Goal: Task Accomplishment & Management: Complete application form

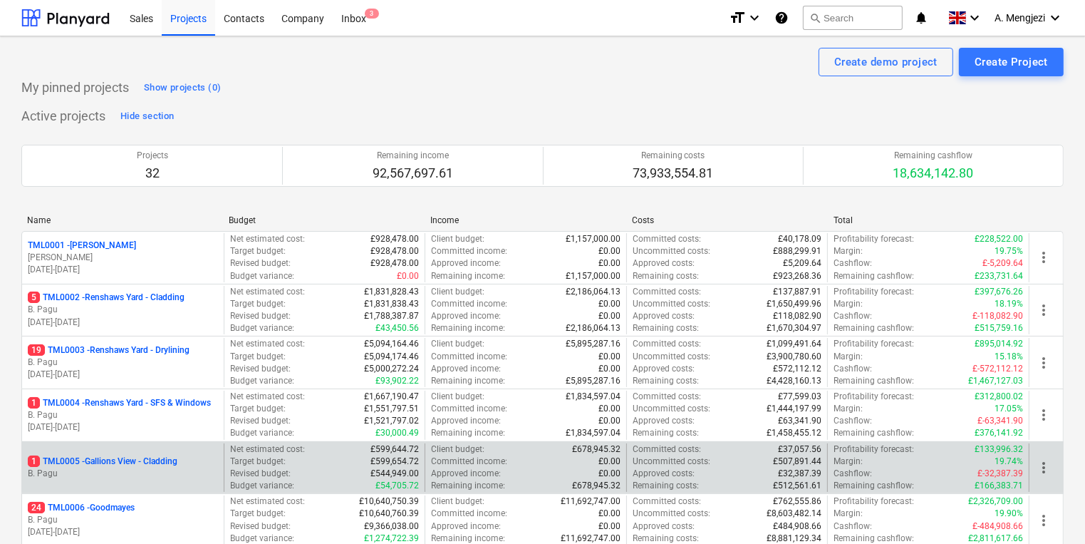
scroll to position [285, 0]
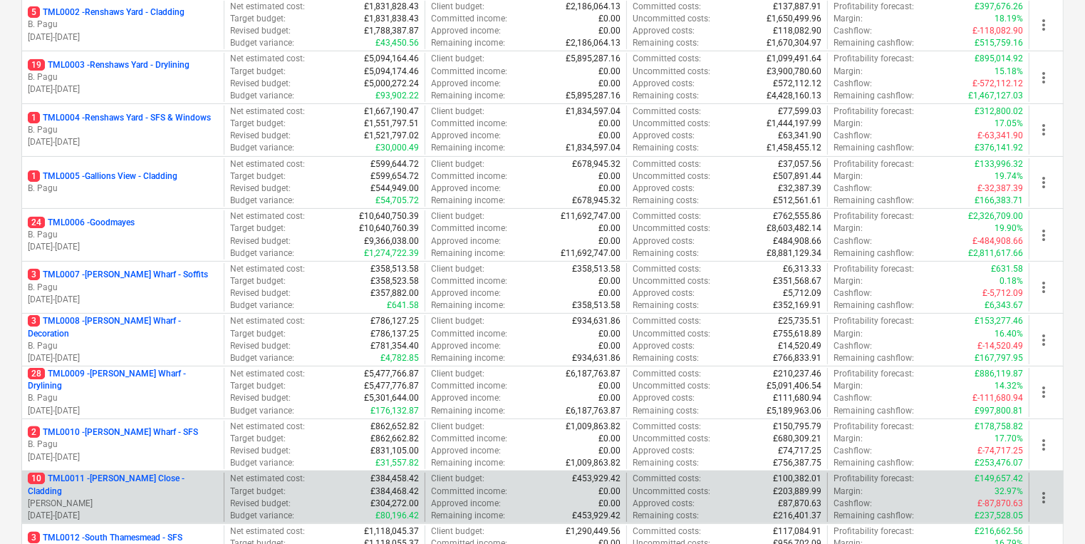
click at [166, 497] on p "R. Williamson" at bounding box center [123, 503] width 190 height 12
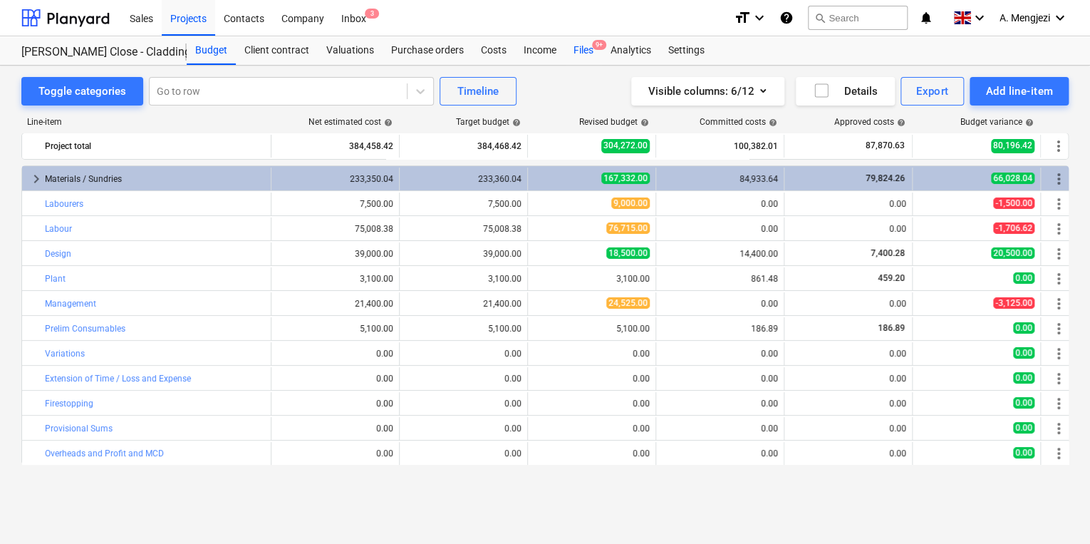
click at [580, 46] on div "Files 9+" at bounding box center [583, 50] width 37 height 28
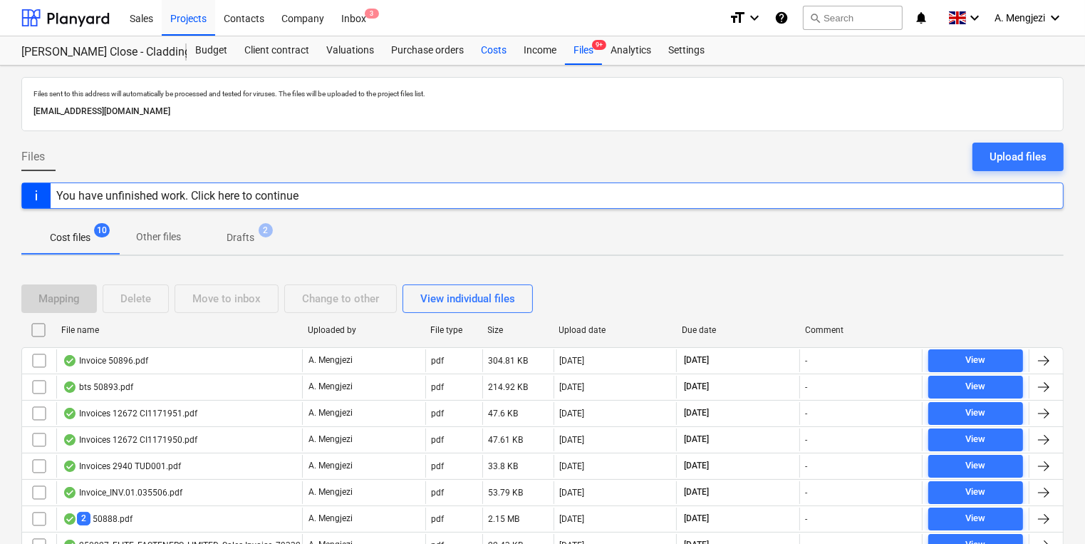
click at [494, 45] on div "Costs" at bounding box center [493, 50] width 43 height 28
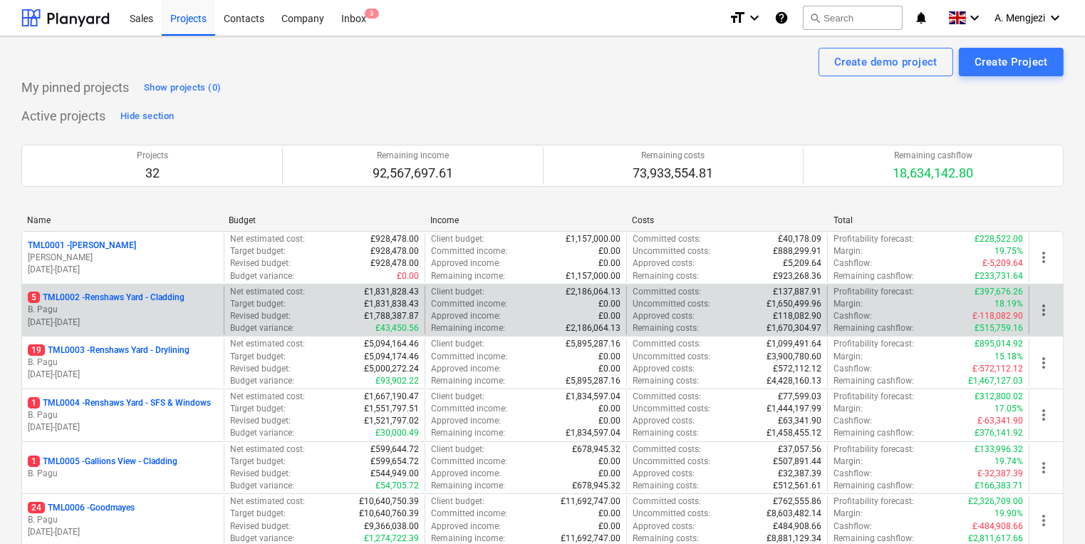
click at [99, 297] on p "5 TML0002 - Renshaws Yard - Cladding" at bounding box center [106, 297] width 157 height 12
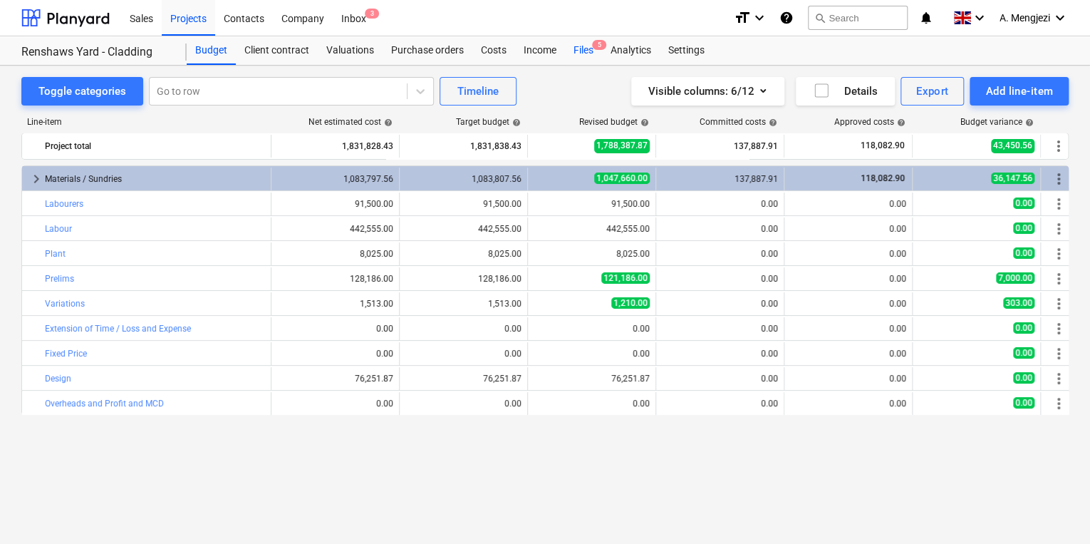
click at [593, 48] on span "5" at bounding box center [599, 45] width 14 height 10
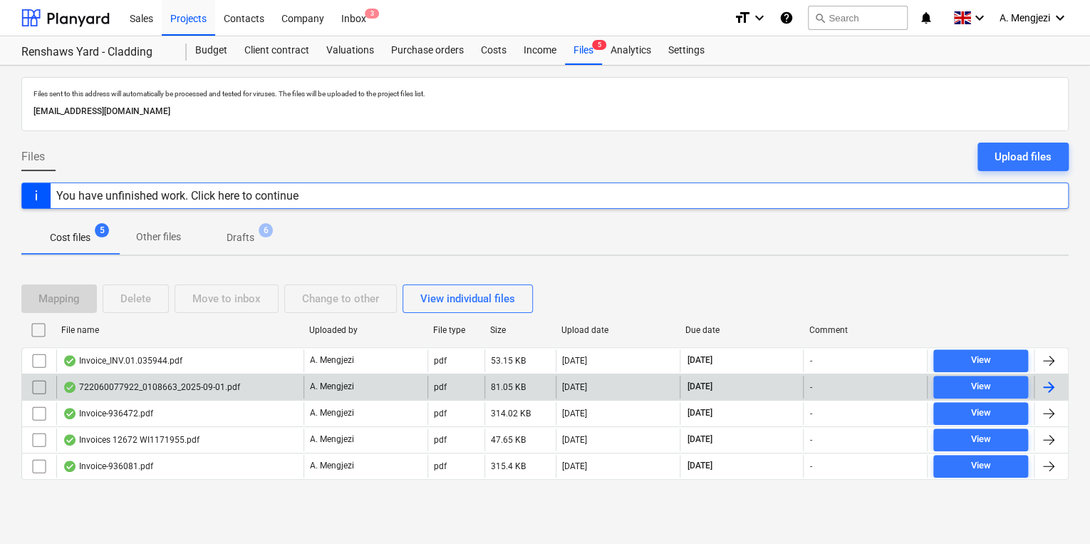
click at [293, 384] on div "722060077922_0108663_2025-09-01.pdf" at bounding box center [179, 386] width 247 height 23
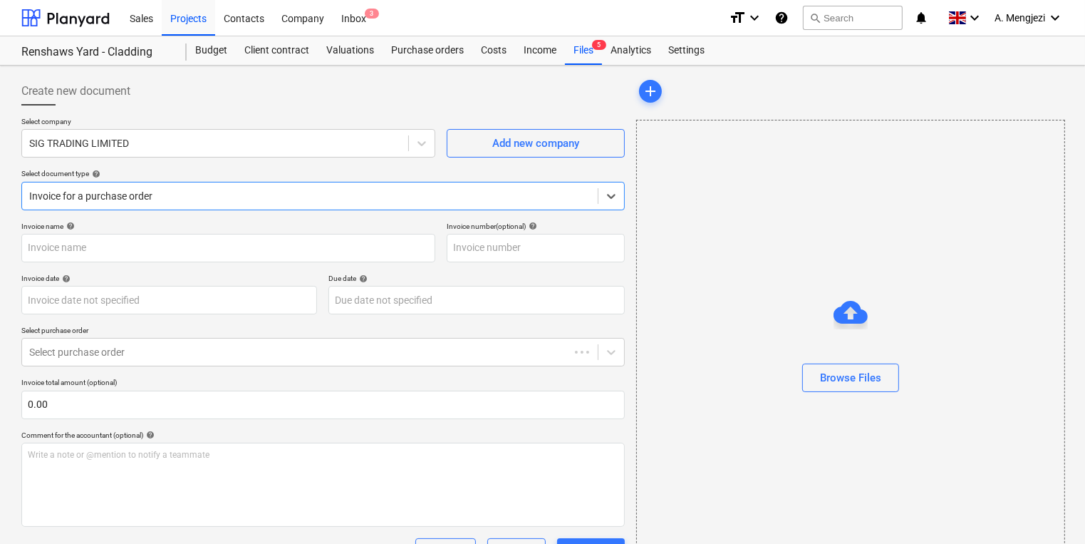
type input "722060077922"
type input "[DATE]"
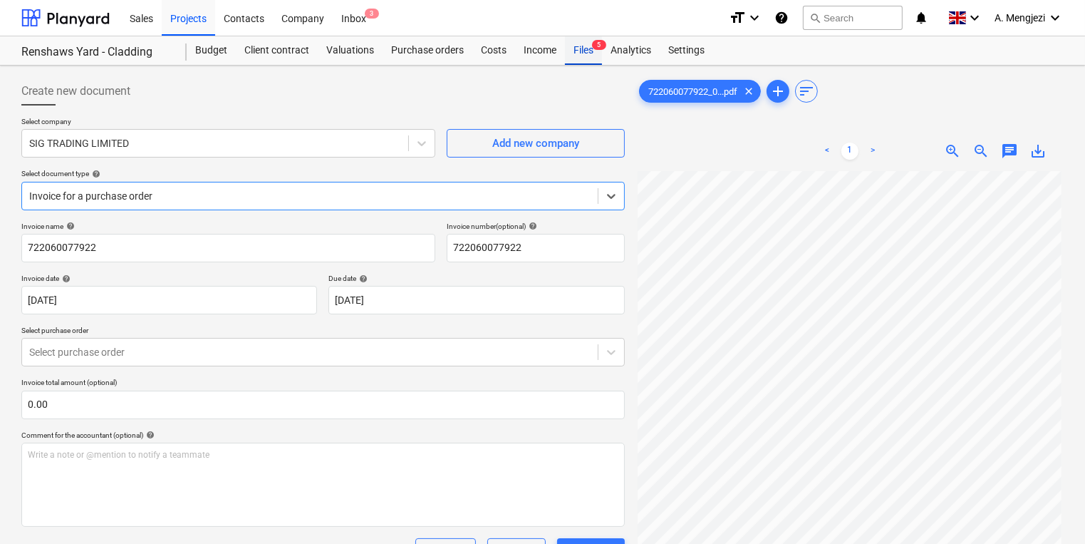
click at [588, 46] on div "Files 5" at bounding box center [583, 50] width 37 height 28
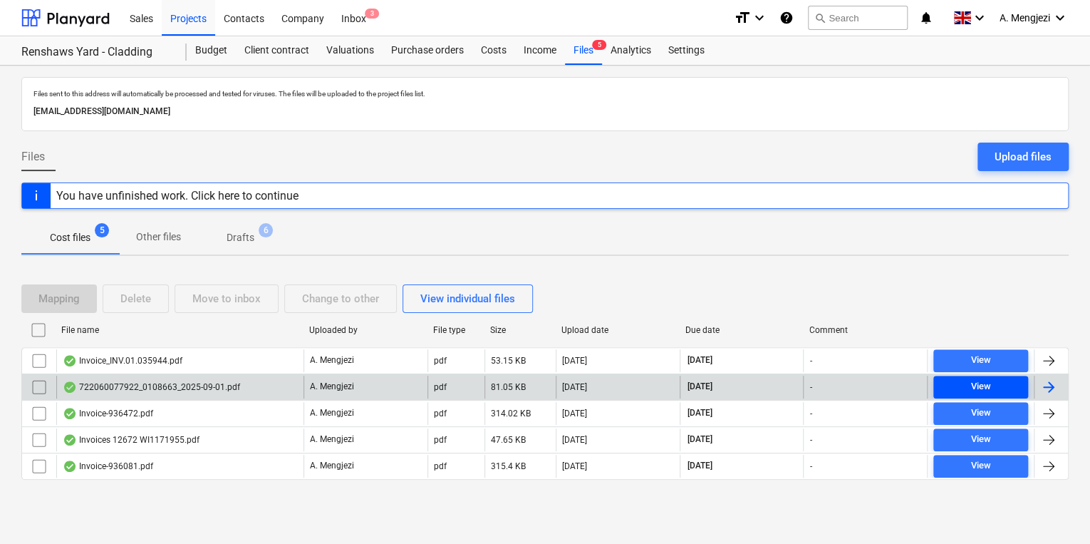
click at [994, 385] on span "View" at bounding box center [980, 386] width 83 height 16
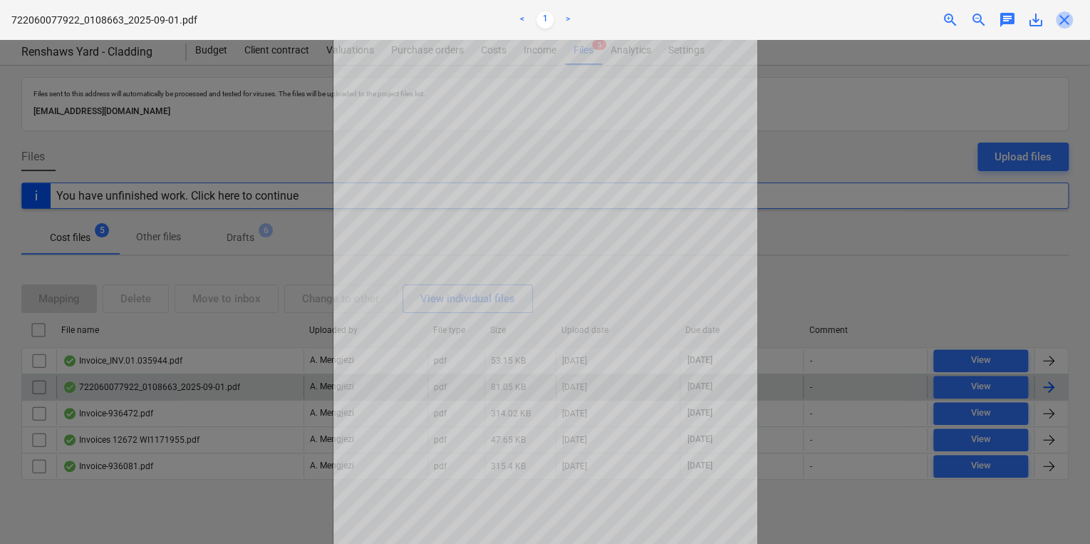
click at [1064, 19] on span "close" at bounding box center [1064, 19] width 17 height 17
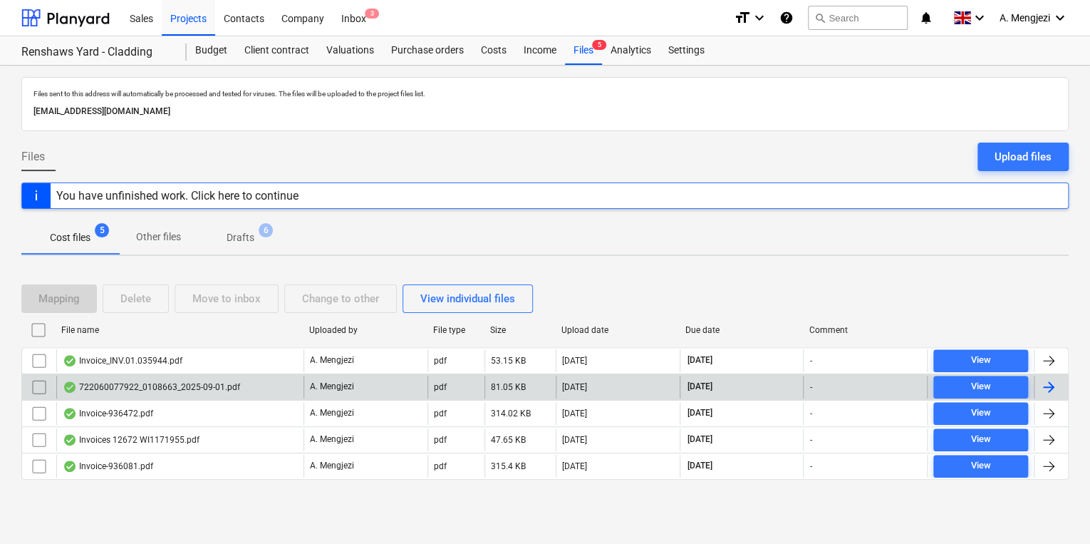
click at [1051, 389] on div at bounding box center [1048, 386] width 17 height 17
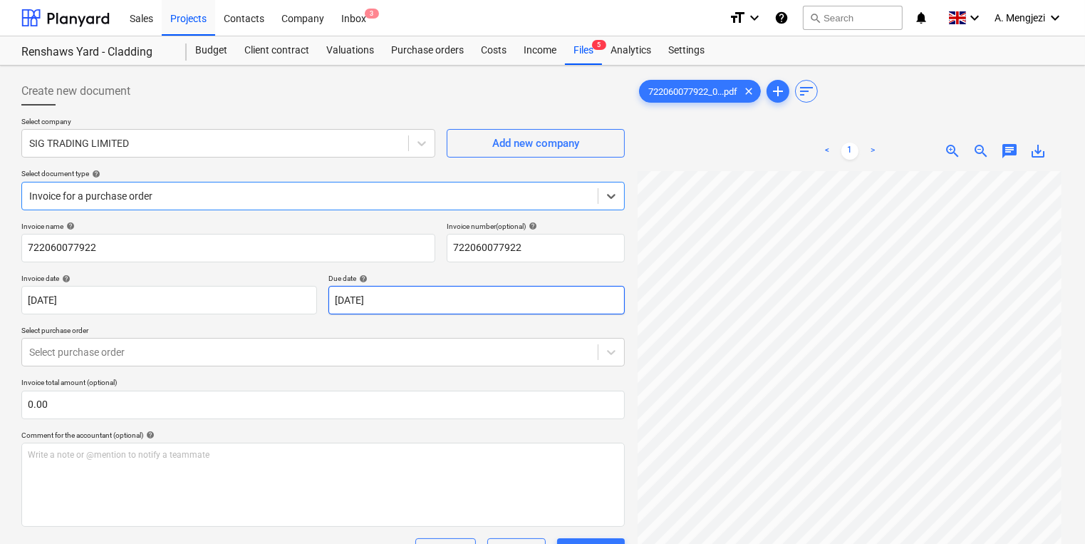
click at [506, 303] on body "Sales Projects Contacts Company Inbox 3 format_size keyboard_arrow_down help se…" at bounding box center [542, 272] width 1085 height 544
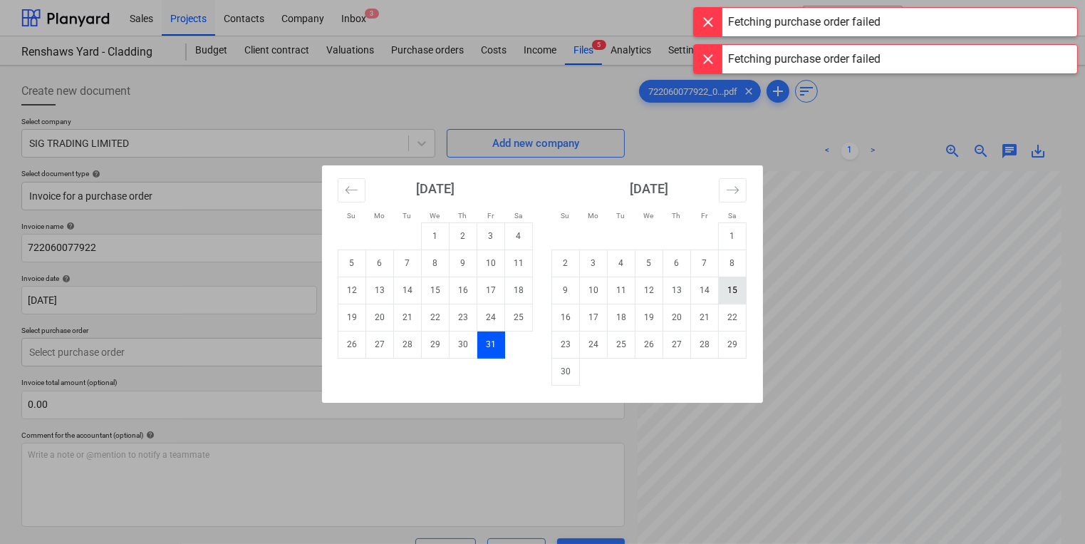
click at [727, 287] on td "15" at bounding box center [733, 289] width 28 height 27
type input "[DATE]"
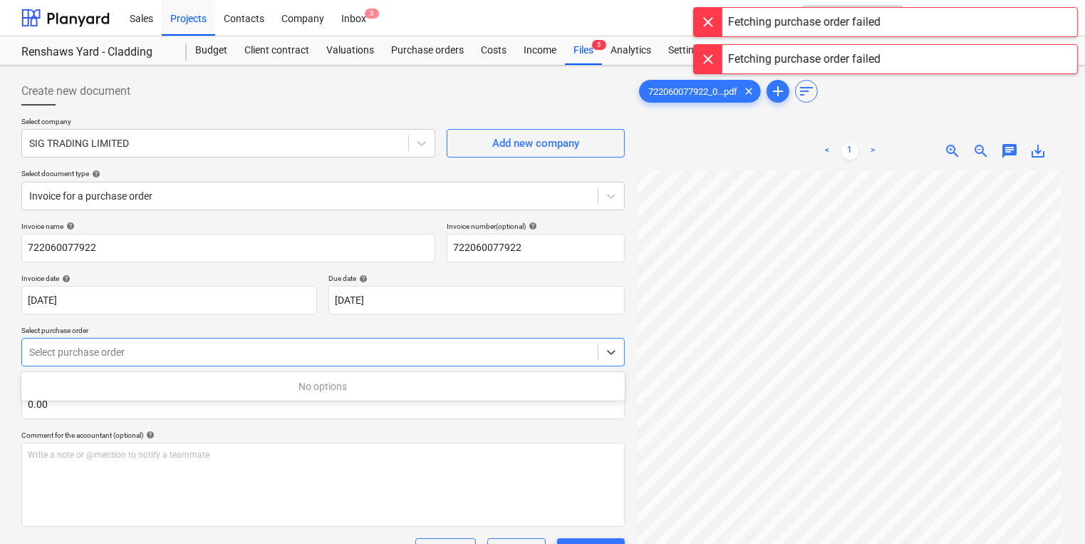
click at [226, 348] on div at bounding box center [309, 352] width 561 height 14
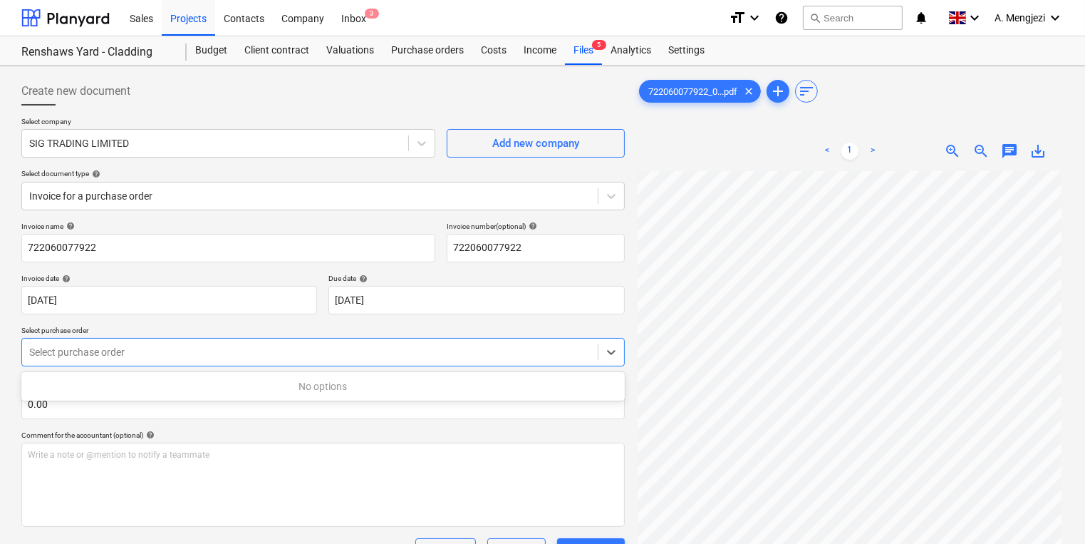
click at [226, 345] on div at bounding box center [309, 352] width 561 height 14
click at [366, 16] on span "3" at bounding box center [372, 14] width 14 height 10
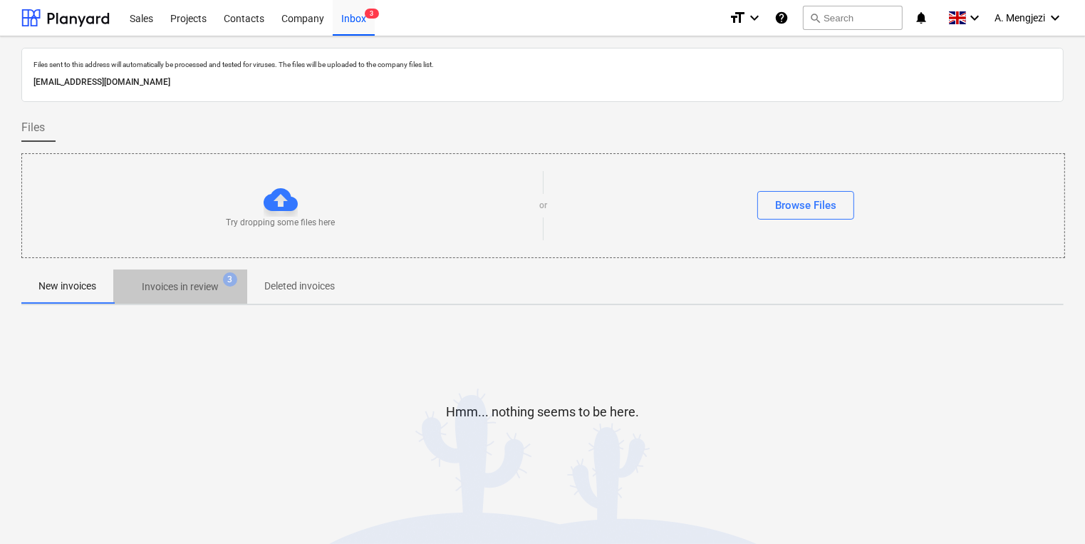
click at [214, 288] on p "Invoices in review" at bounding box center [180, 286] width 77 height 15
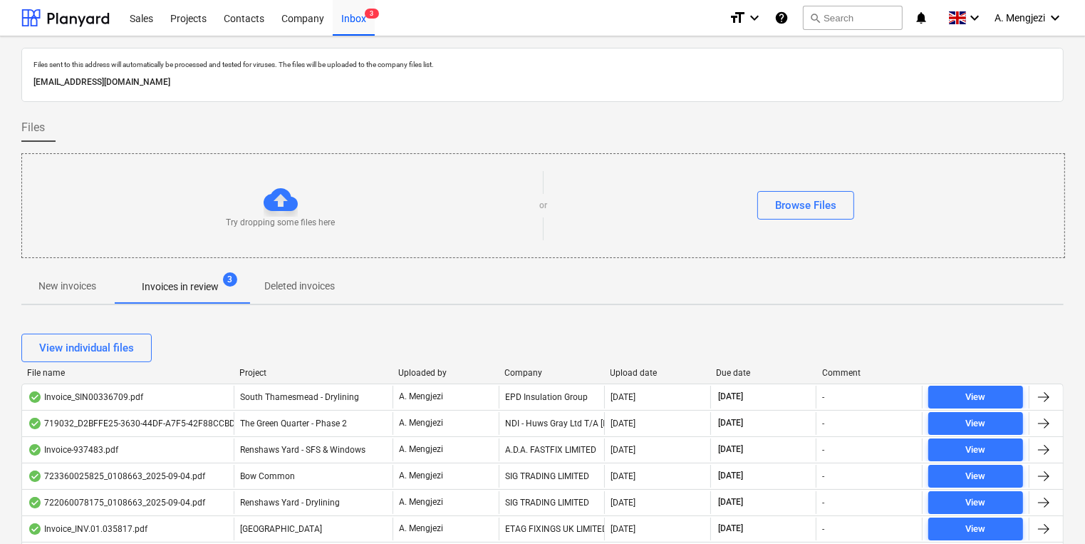
scroll to position [285, 0]
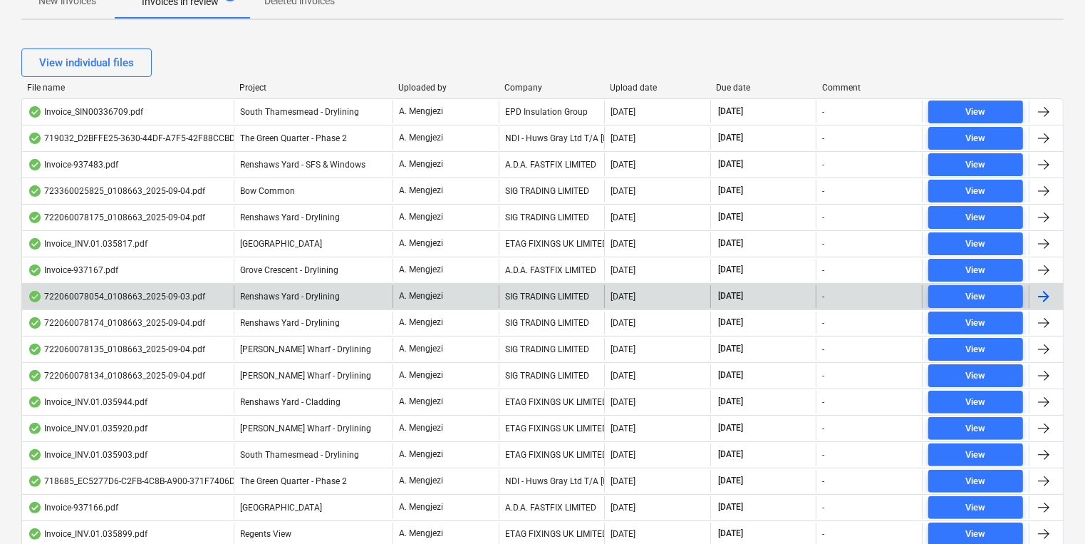
click at [1046, 288] on div at bounding box center [1043, 296] width 17 height 17
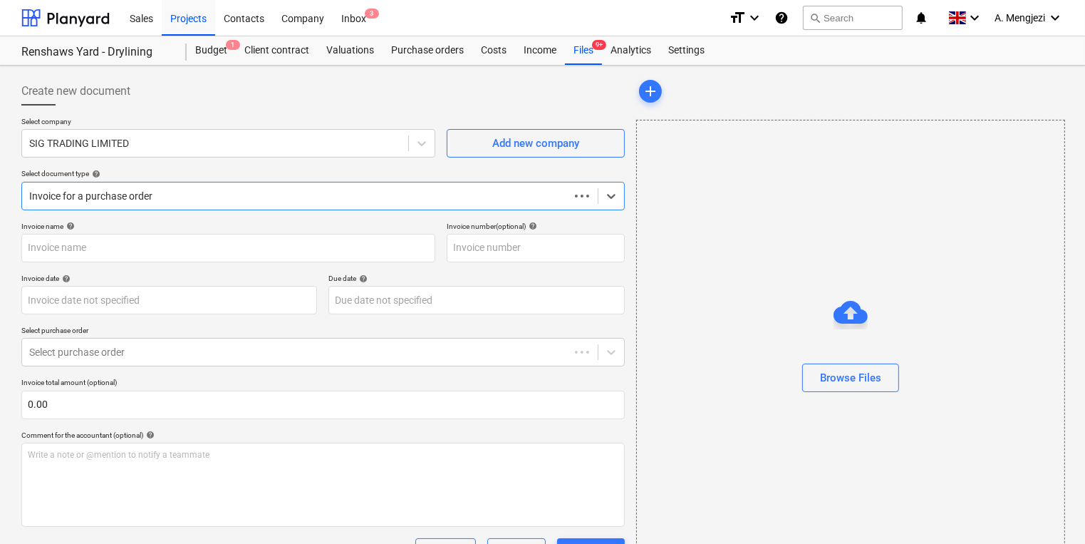
type input "722060078054"
type input "[DATE]"
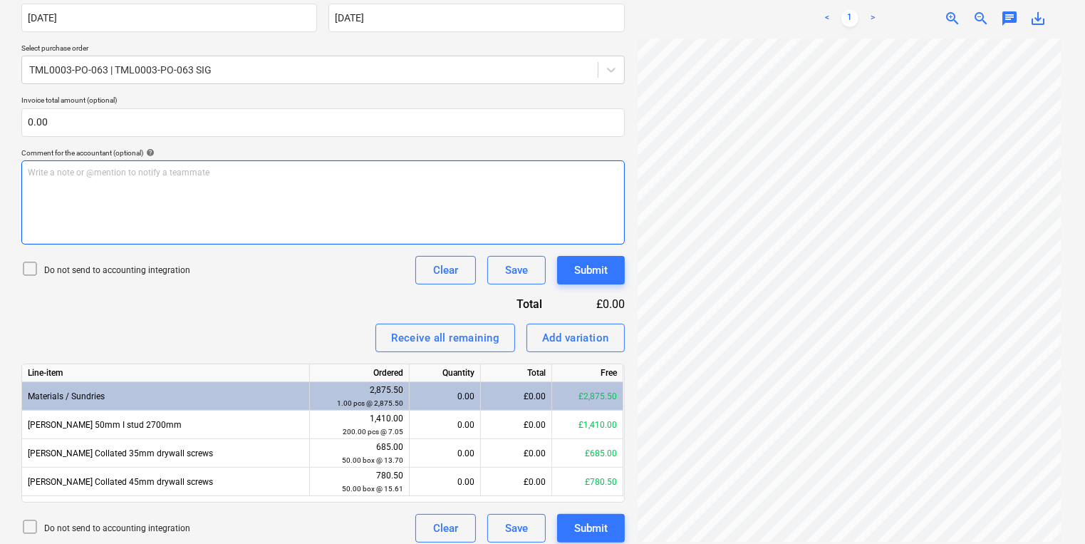
scroll to position [291, 0]
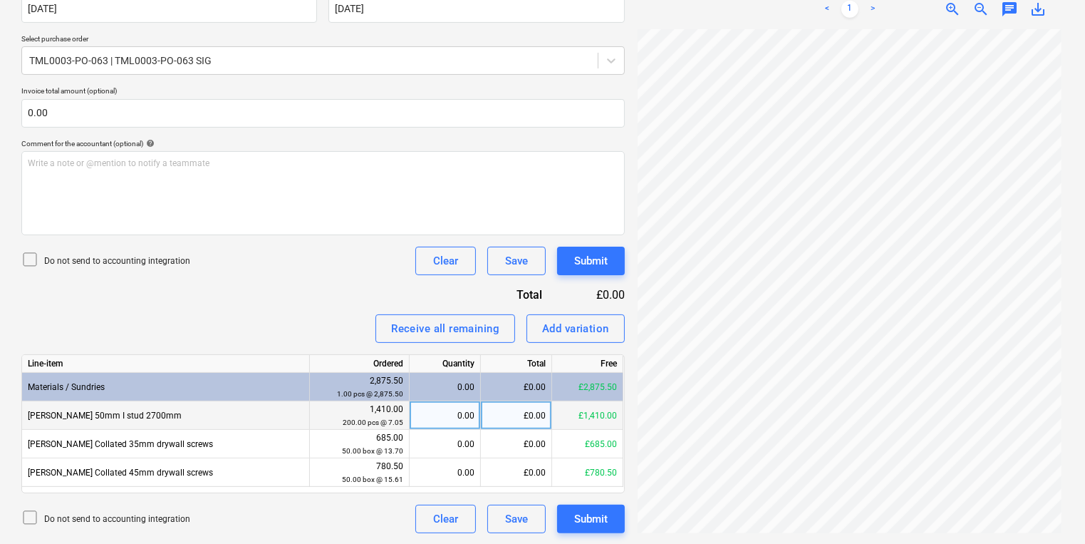
click at [526, 417] on div "£0.00" at bounding box center [516, 415] width 71 height 28
type input "1409.28"
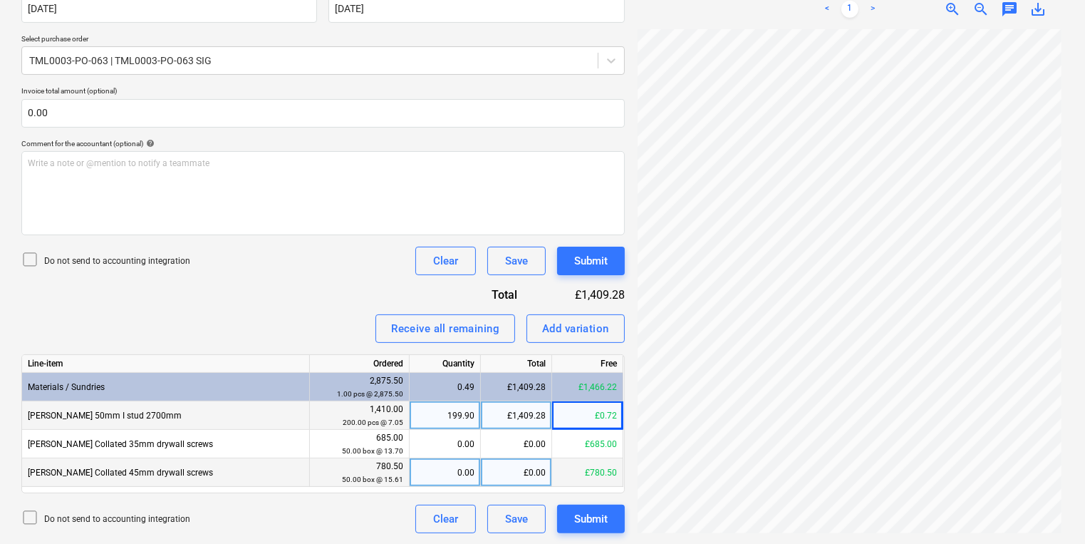
click at [430, 470] on div "0.00" at bounding box center [444, 472] width 59 height 28
type input "10"
type input "156.12"
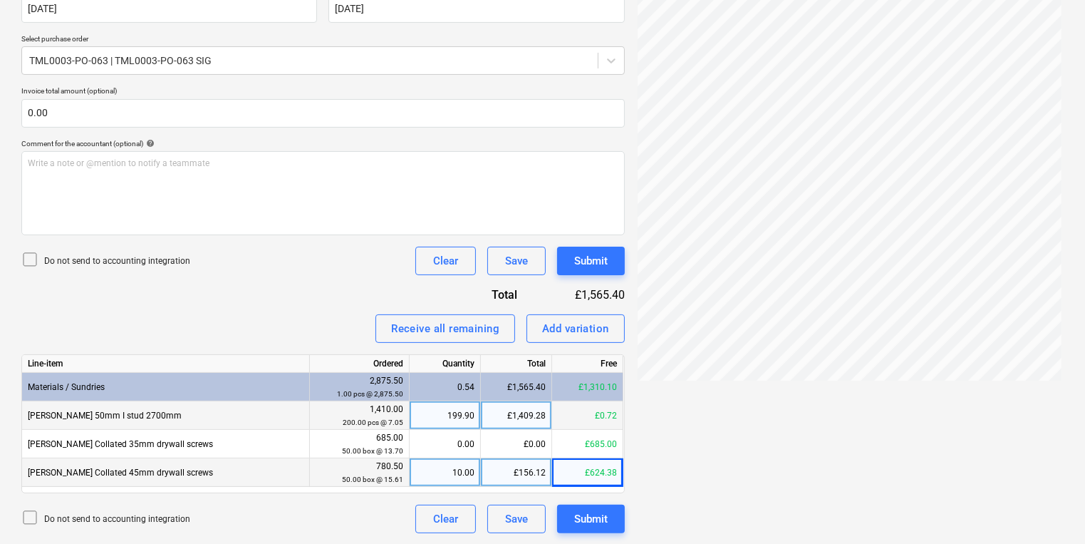
scroll to position [6, 0]
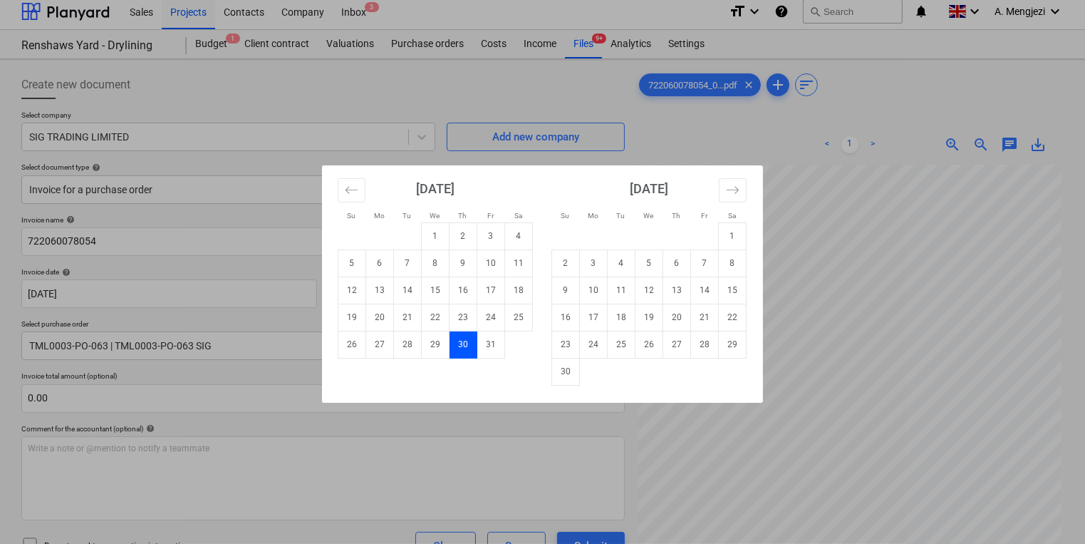
click at [402, 298] on body "Sales Projects Contacts Company Inbox 3 format_size keyboard_arrow_down help se…" at bounding box center [542, 266] width 1085 height 544
click at [729, 288] on td "15" at bounding box center [733, 289] width 28 height 27
type input "[DATE]"
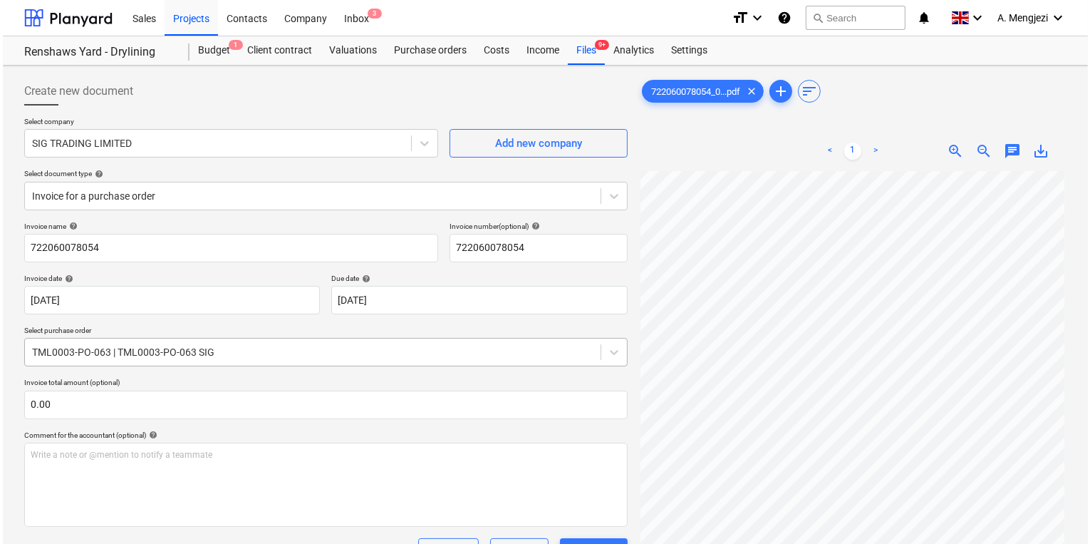
scroll to position [285, 0]
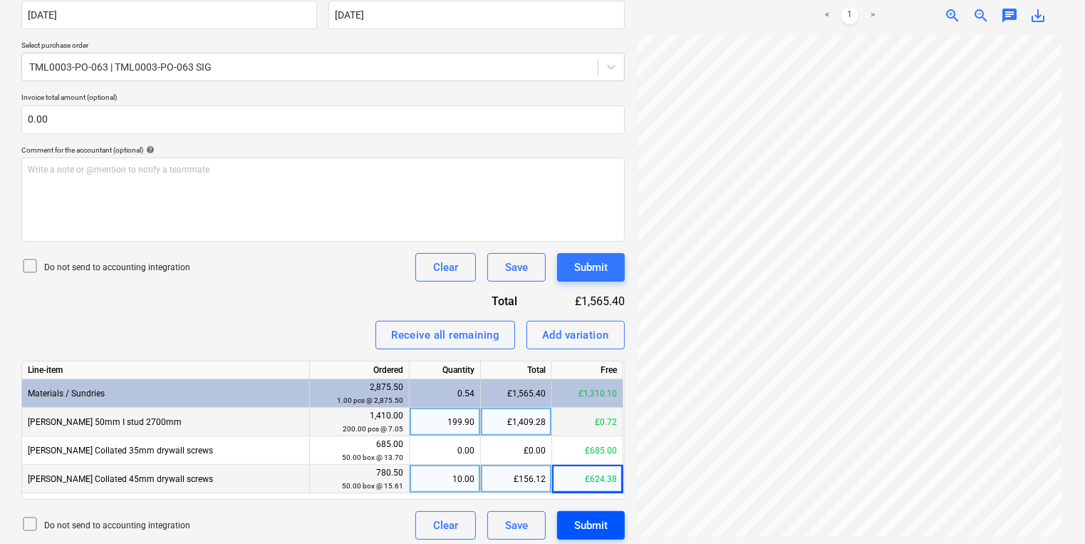
click at [586, 516] on div "Submit" at bounding box center [590, 525] width 33 height 19
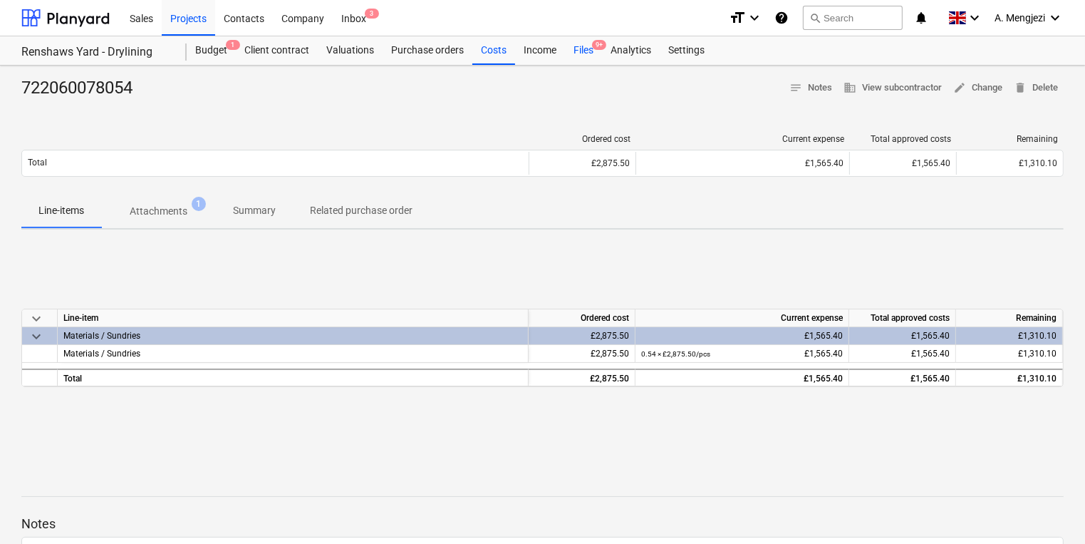
click at [592, 51] on div "Files 9+" at bounding box center [583, 50] width 37 height 28
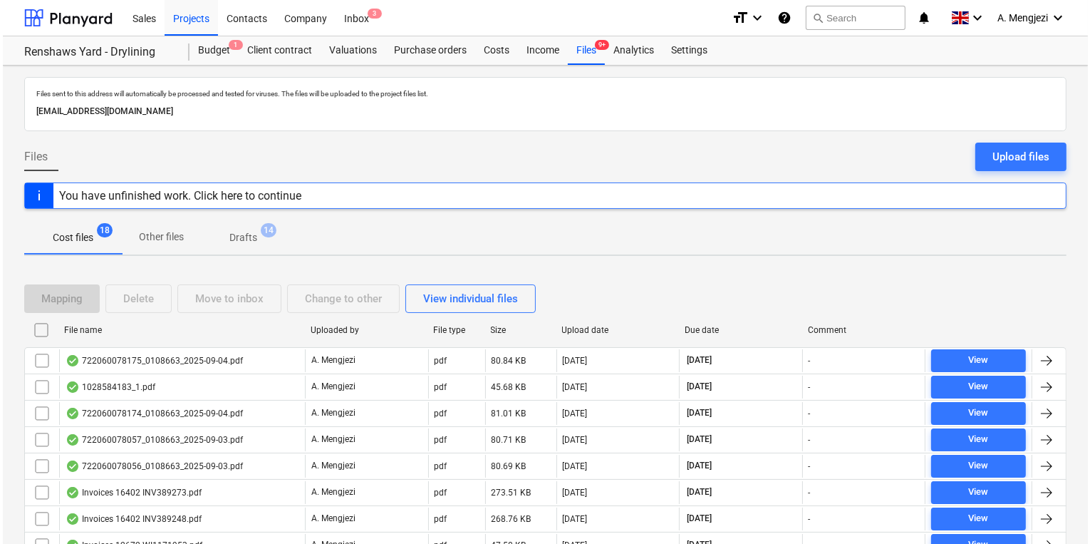
scroll to position [285, 0]
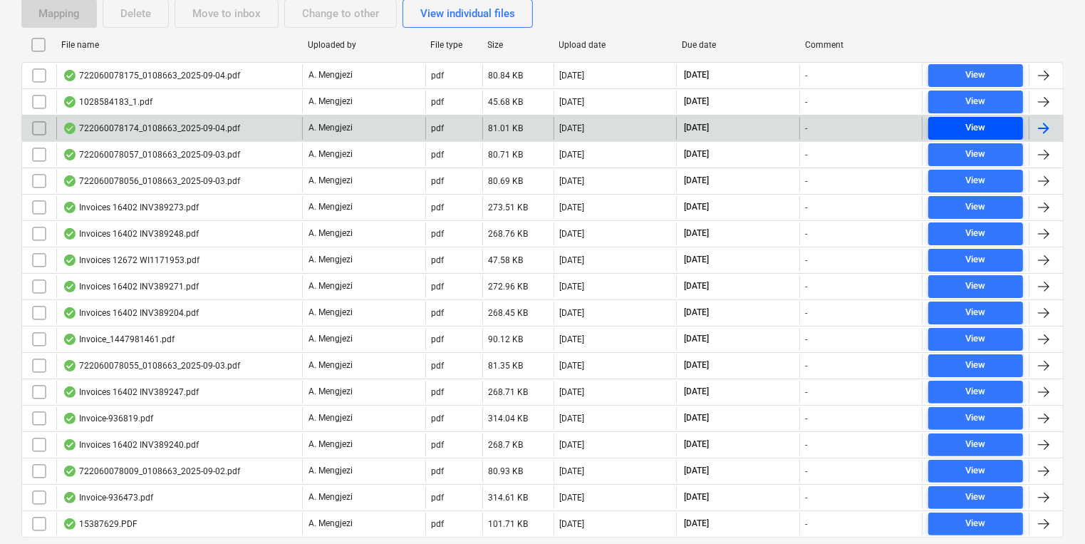
click at [997, 120] on span "View" at bounding box center [975, 128] width 83 height 16
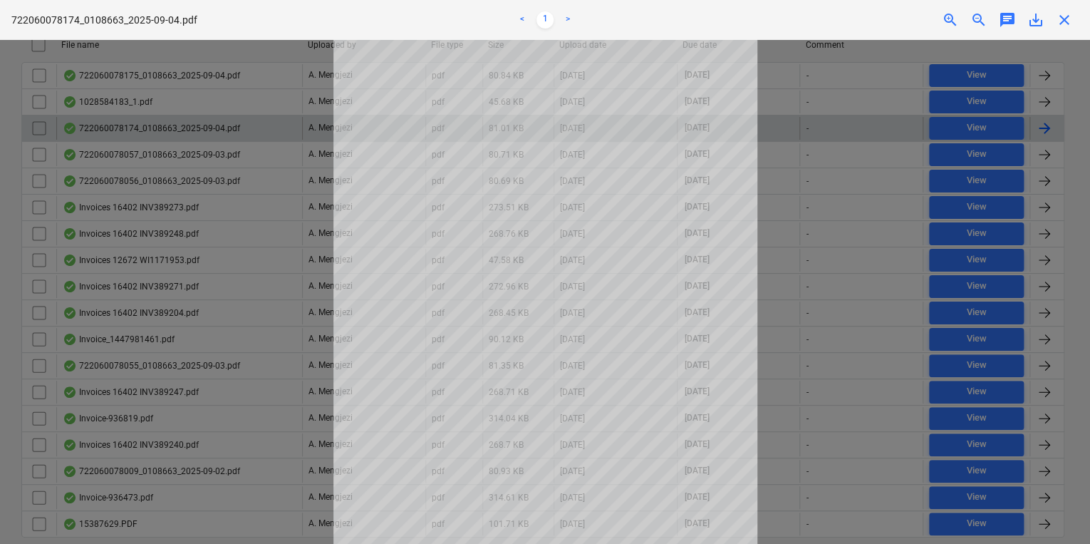
click at [1066, 17] on div "Fetching purchase order failed" at bounding box center [890, 15] width 385 height 30
click at [1067, 14] on div "Fetching purchase order failed" at bounding box center [890, 15] width 385 height 30
click at [1070, 18] on div "Fetching purchase order failed" at bounding box center [890, 15] width 385 height 30
click at [1066, 17] on div "Fetching purchase order failed" at bounding box center [890, 15] width 385 height 30
click at [1064, 18] on div "Fetching purchase order failed" at bounding box center [890, 15] width 385 height 30
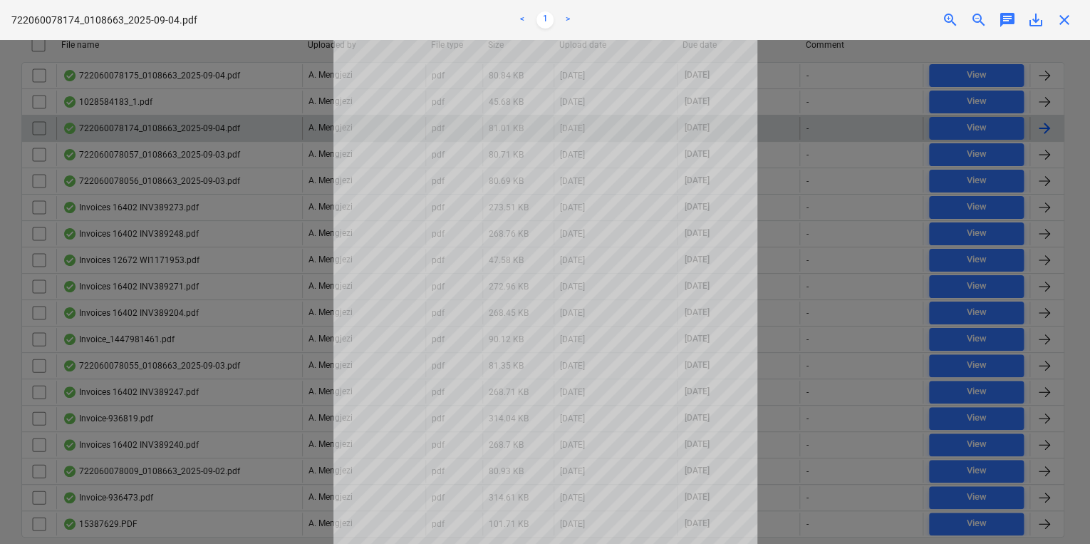
click at [1064, 18] on div "Fetching purchase order failed" at bounding box center [890, 15] width 385 height 30
click at [1063, 18] on div "Fetching purchase order failed" at bounding box center [890, 15] width 385 height 30
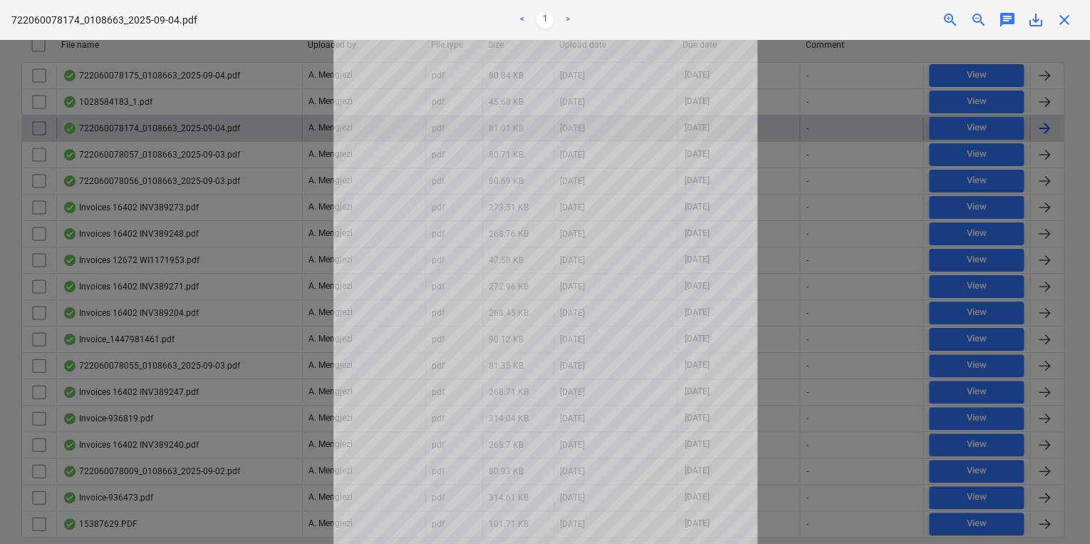
click at [1060, 20] on div "Fetching purchase order failed" at bounding box center [890, 15] width 385 height 30
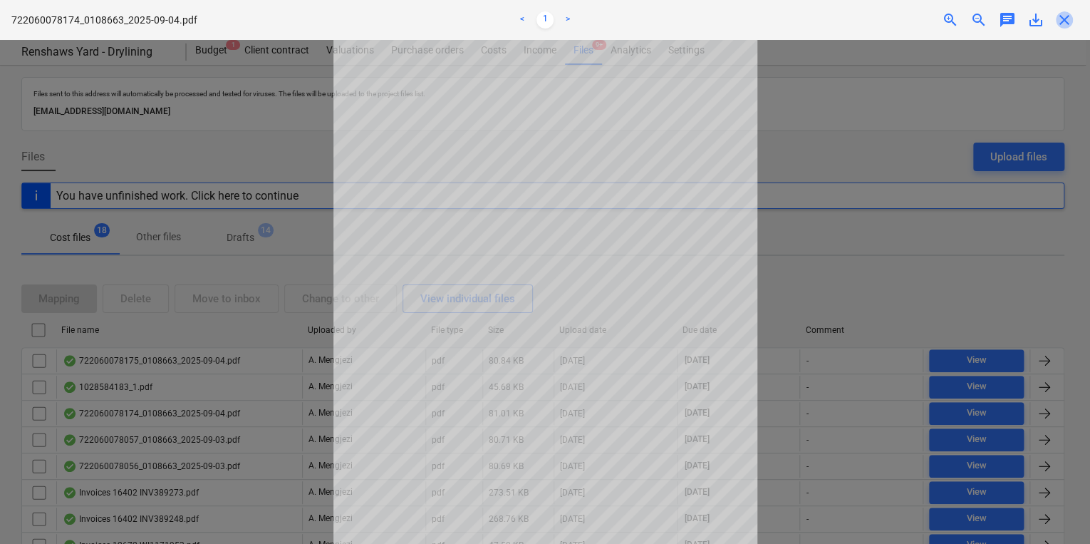
click at [1061, 14] on span "close" at bounding box center [1064, 19] width 17 height 17
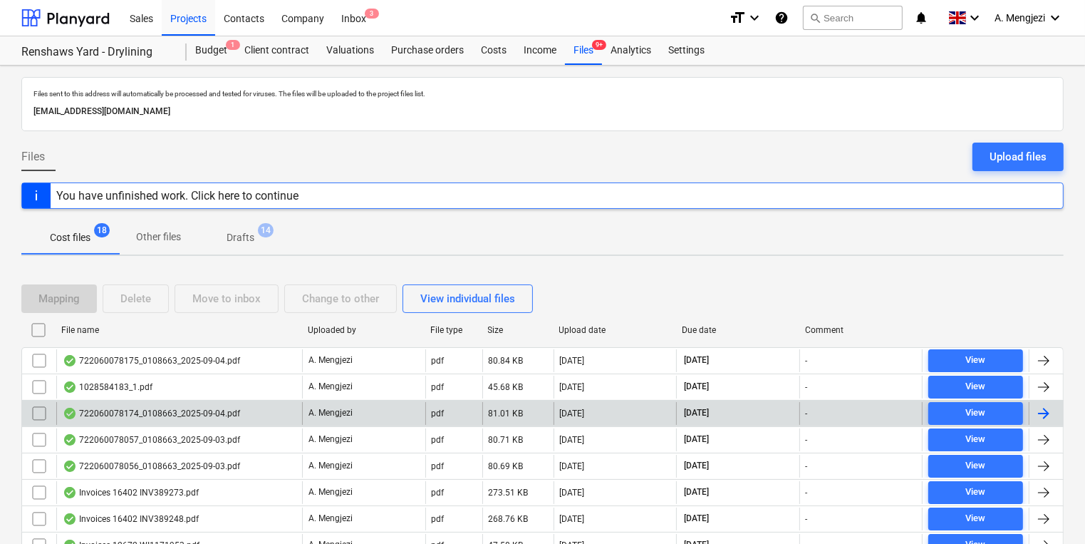
click at [1054, 408] on div at bounding box center [1046, 413] width 34 height 23
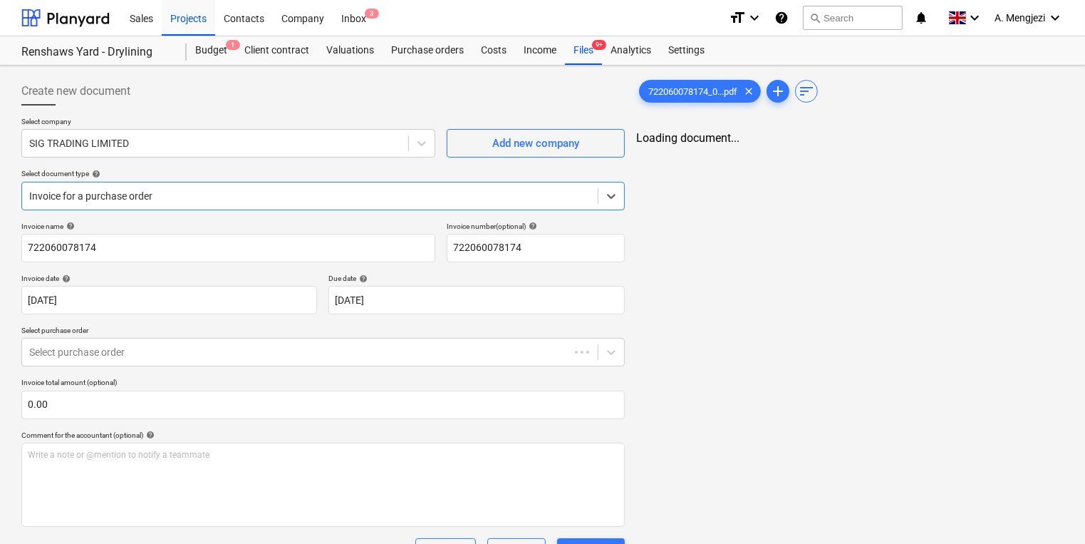
type input "722060078174"
type input "[DATE]"
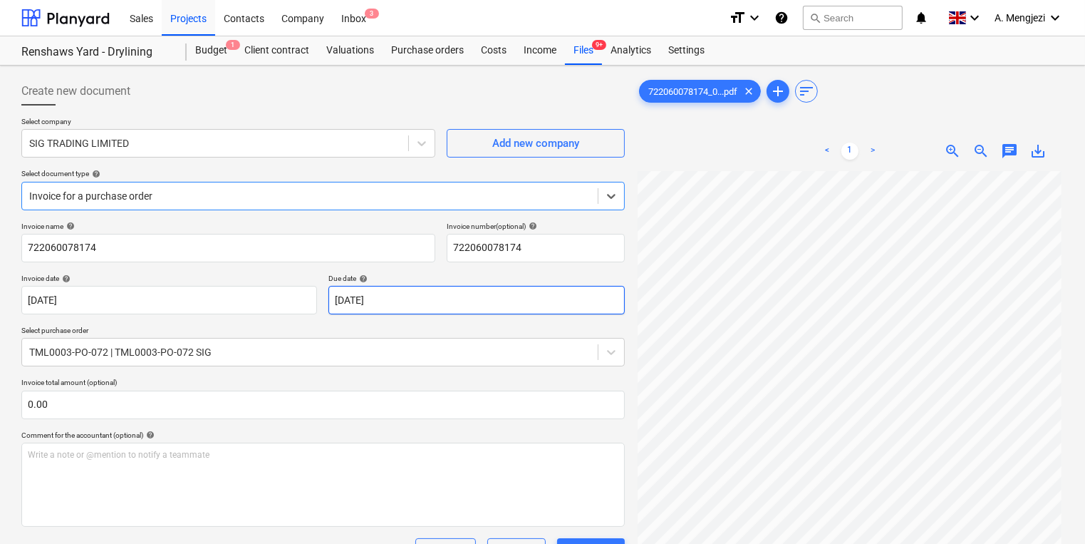
click at [509, 297] on body "Sales Projects Contacts Company Inbox 3 format_size keyboard_arrow_down help se…" at bounding box center [542, 272] width 1085 height 544
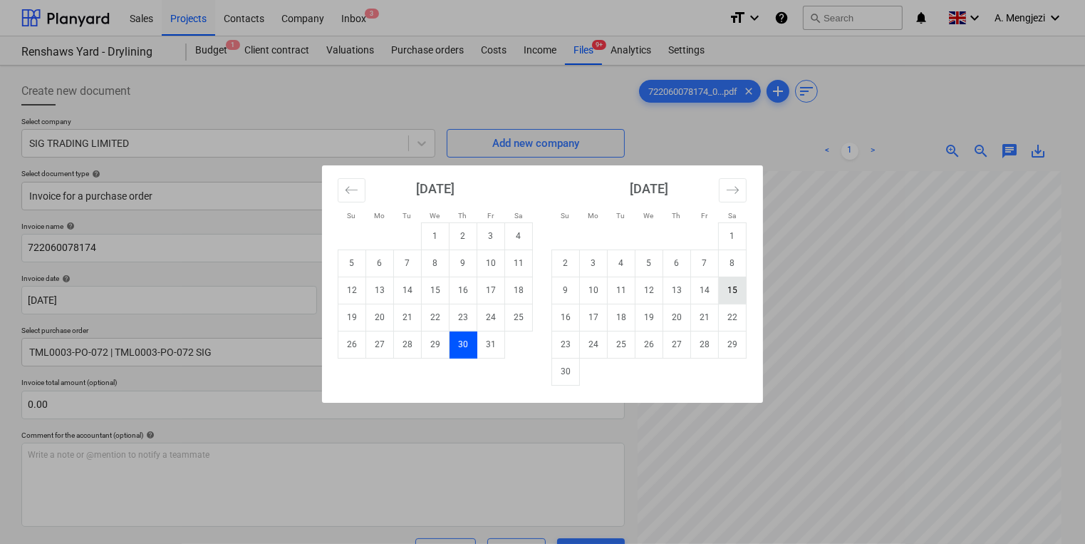
click at [723, 289] on td "15" at bounding box center [733, 289] width 28 height 27
type input "[DATE]"
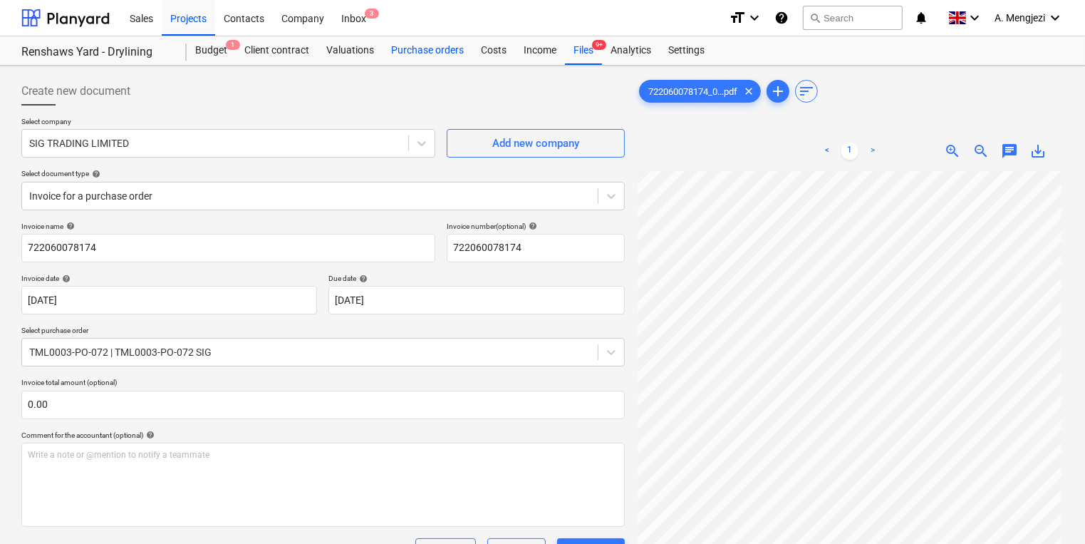
click at [427, 47] on div "Purchase orders" at bounding box center [428, 50] width 90 height 28
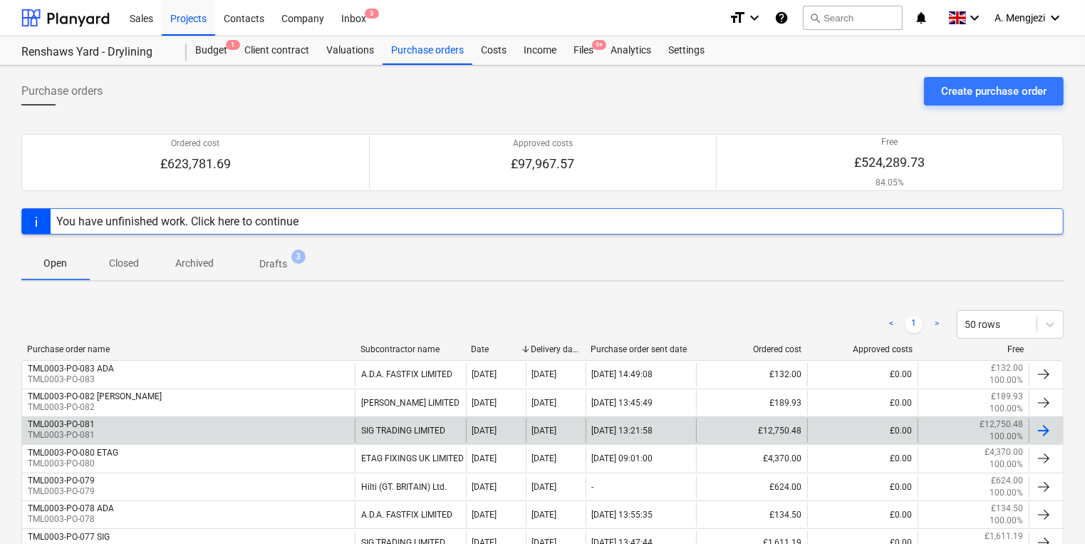
scroll to position [285, 0]
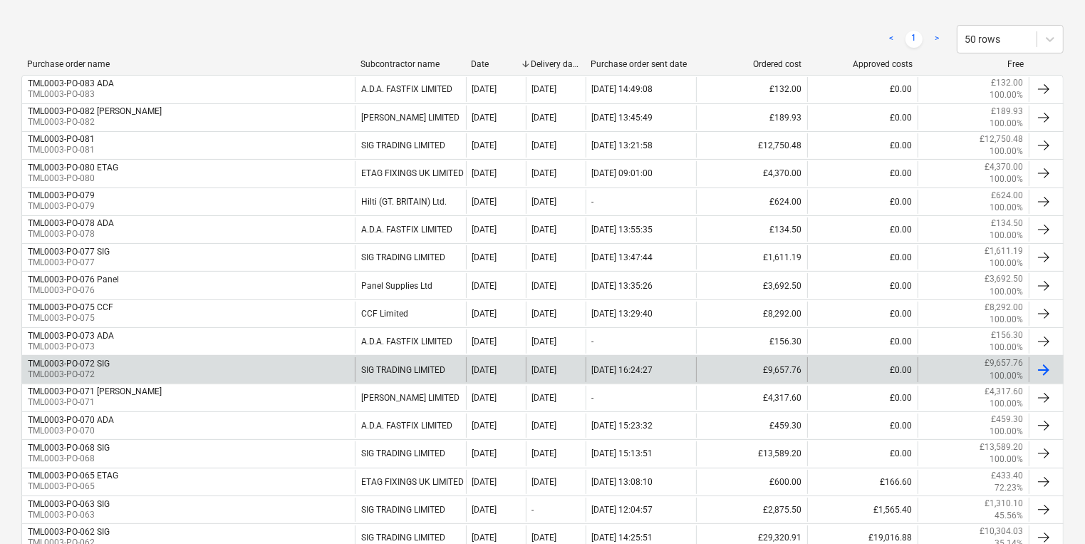
click at [1040, 368] on div at bounding box center [1043, 369] width 17 height 17
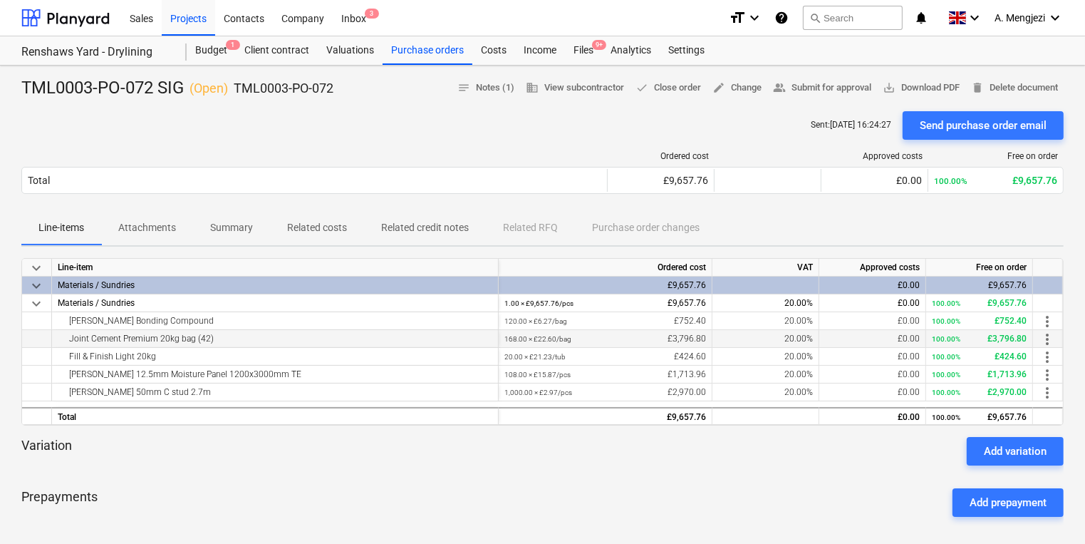
click at [1051, 336] on span "more_vert" at bounding box center [1047, 339] width 17 height 17
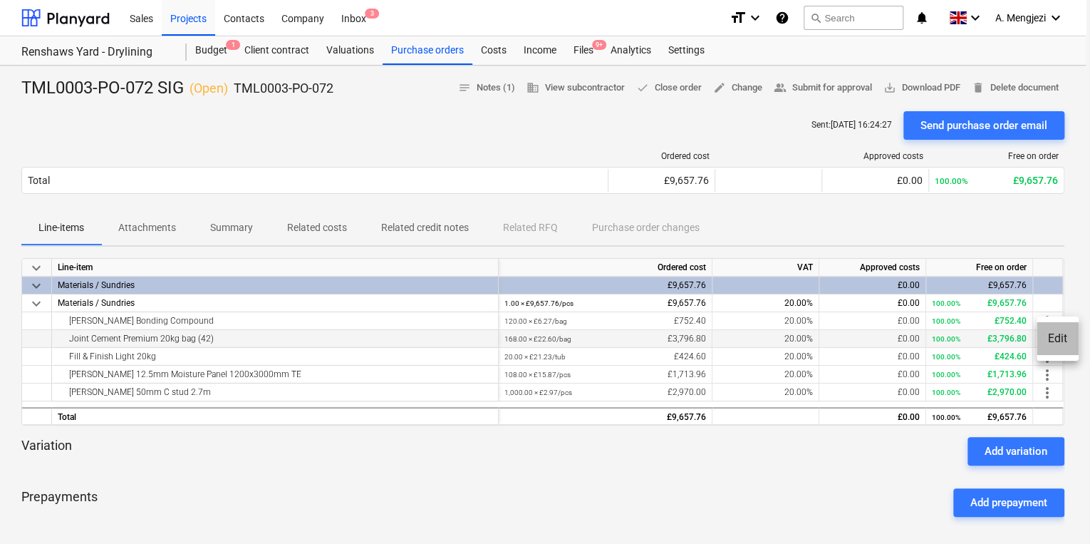
click at [1051, 336] on li "Edit" at bounding box center [1057, 338] width 42 height 33
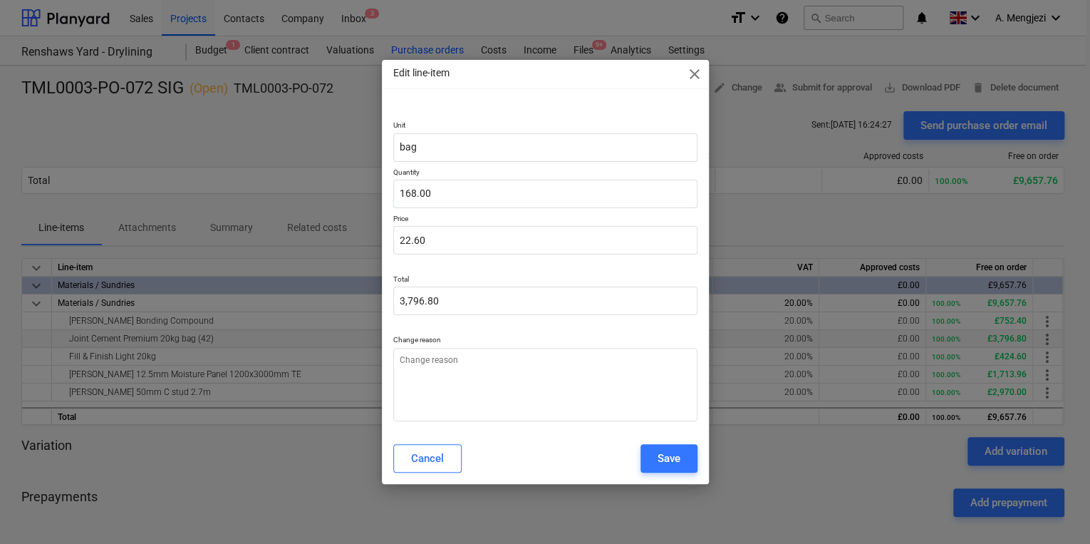
type textarea "x"
drag, startPoint x: 448, startPoint y: 241, endPoint x: 379, endPoint y: 241, distance: 69.1
click at [379, 241] on div "Edit line-item close Unit bag Quantity 168.00 Price 22.6 Total 3,796.80 Change …" at bounding box center [545, 272] width 1090 height 544
type input "2"
type textarea "x"
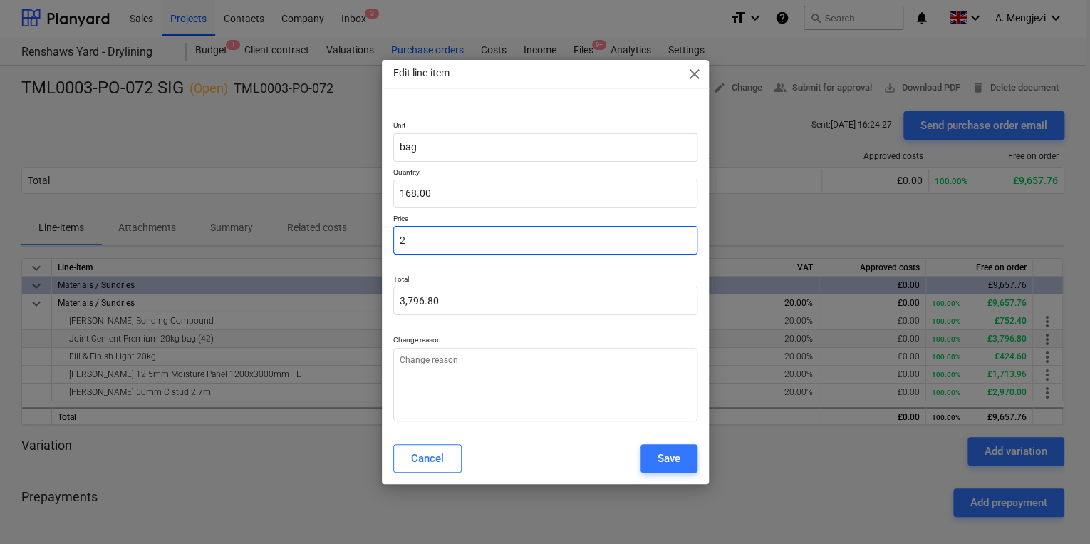
type input "336.00"
type input "23"
type textarea "x"
type input "3,864.00"
type input "23."
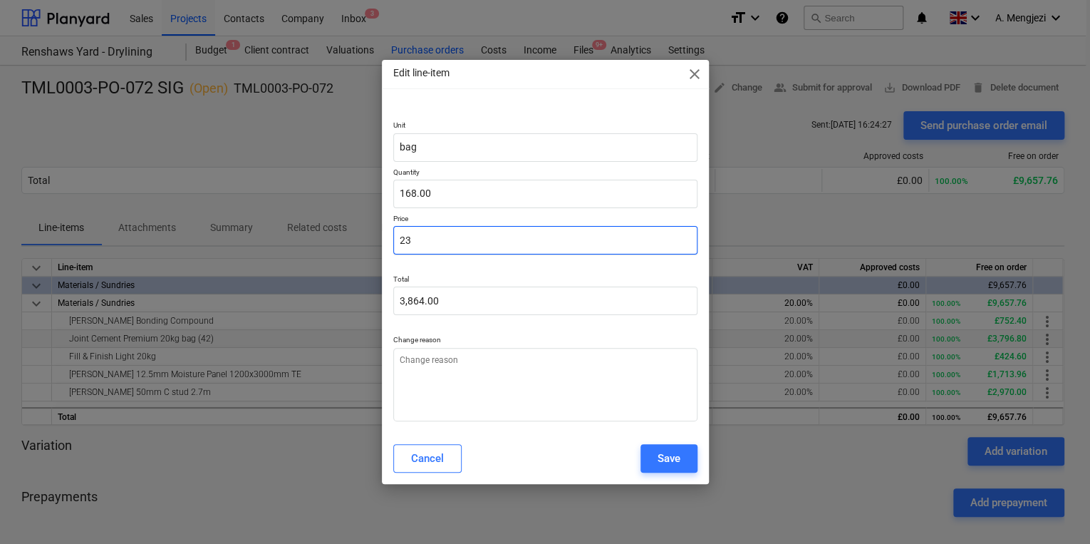
type textarea "x"
type input "23.7"
type textarea "x"
type input "3,981.60"
type input "23.73"
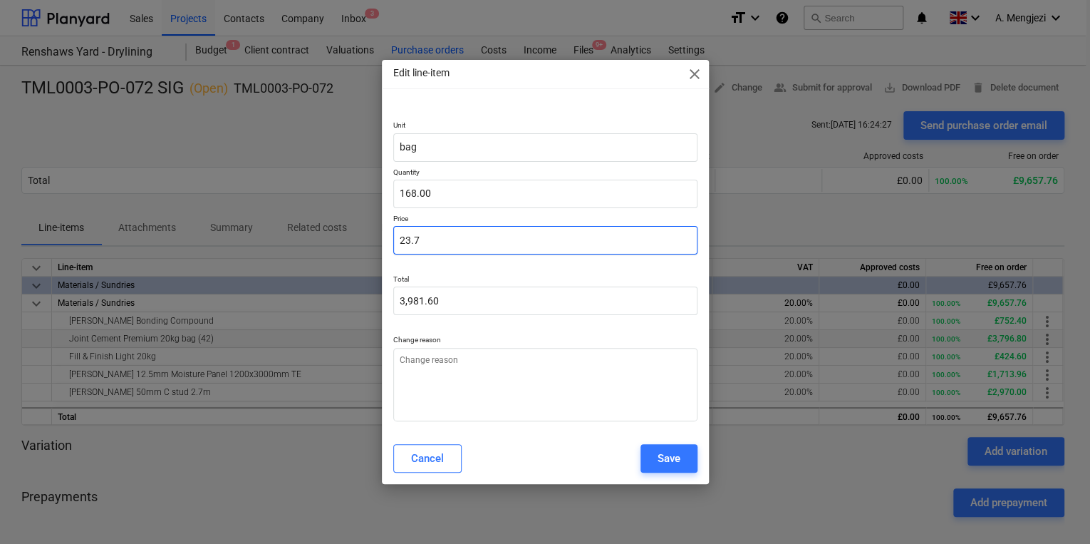
type textarea "x"
type input "3,986.64"
type input "23.73"
type input "3986.64"
type textarea "x"
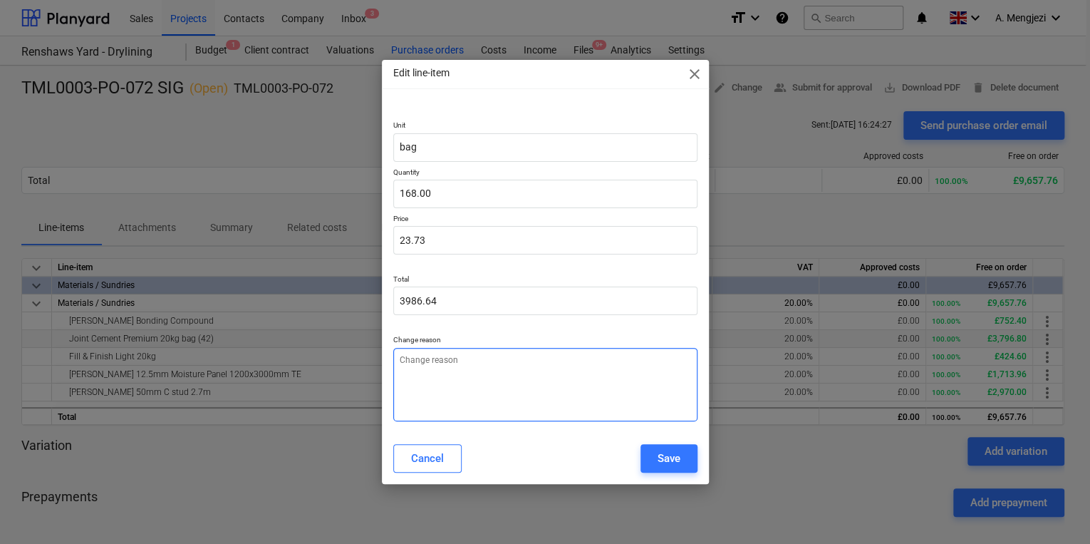
type input "3,986.64"
click at [488, 365] on textarea at bounding box center [545, 384] width 304 height 73
type textarea "P"
type textarea "x"
type textarea "Pr"
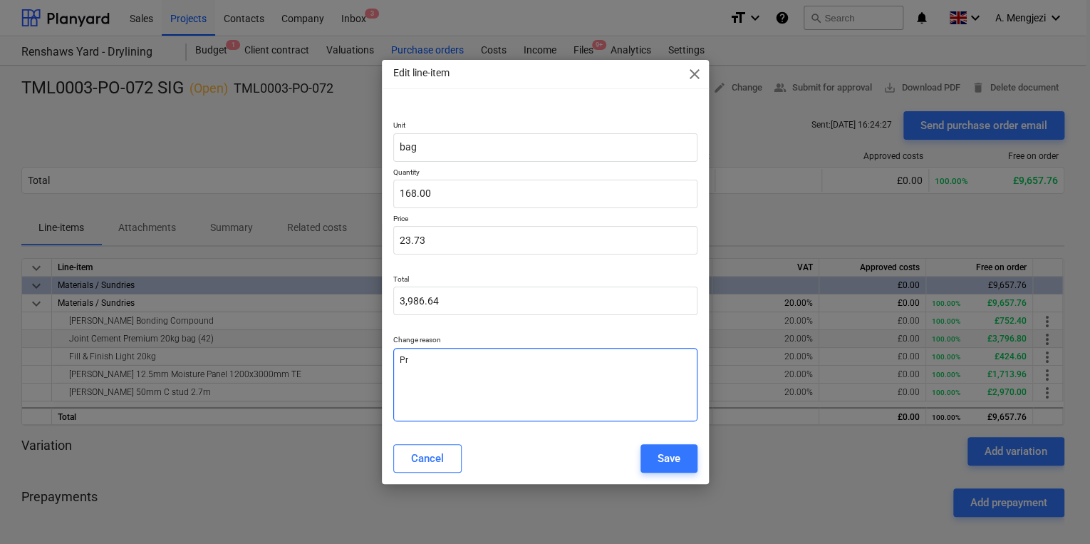
type textarea "x"
type textarea "Pri"
type textarea "x"
type textarea "Pric"
type textarea "x"
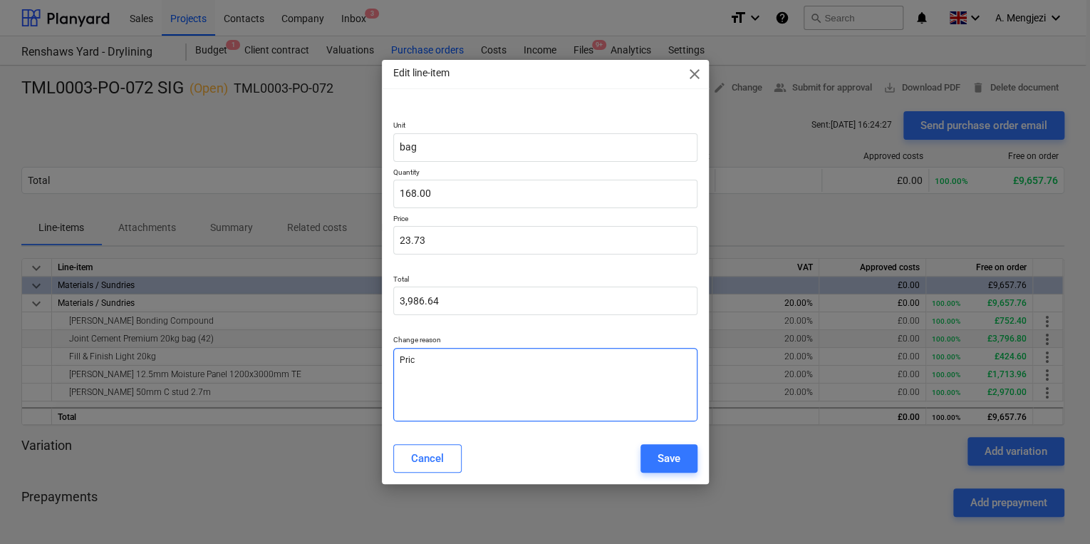
type textarea "Price"
type textarea "x"
type textarea "Price"
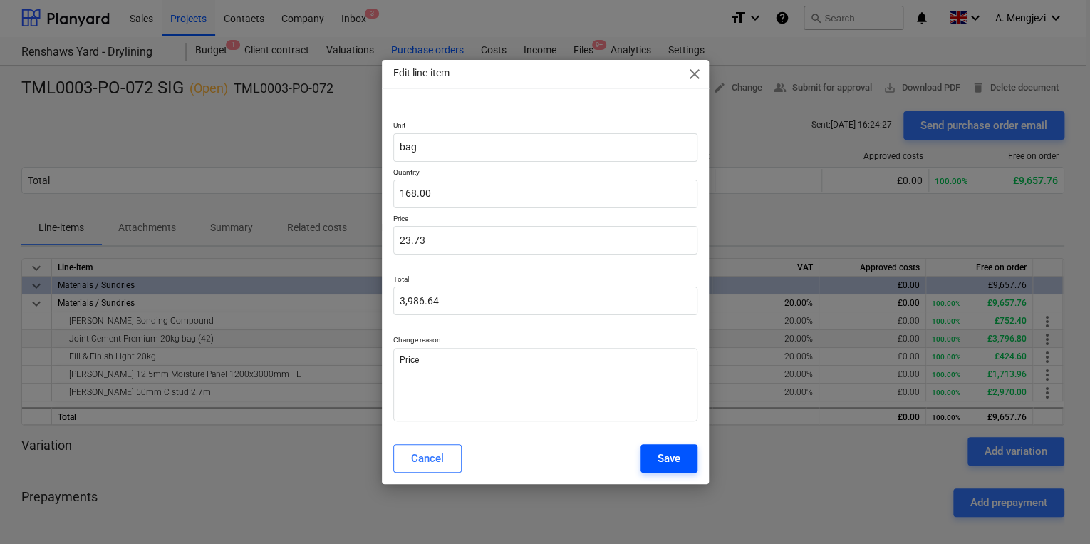
click at [666, 462] on div "Save" at bounding box center [669, 458] width 23 height 19
type textarea "x"
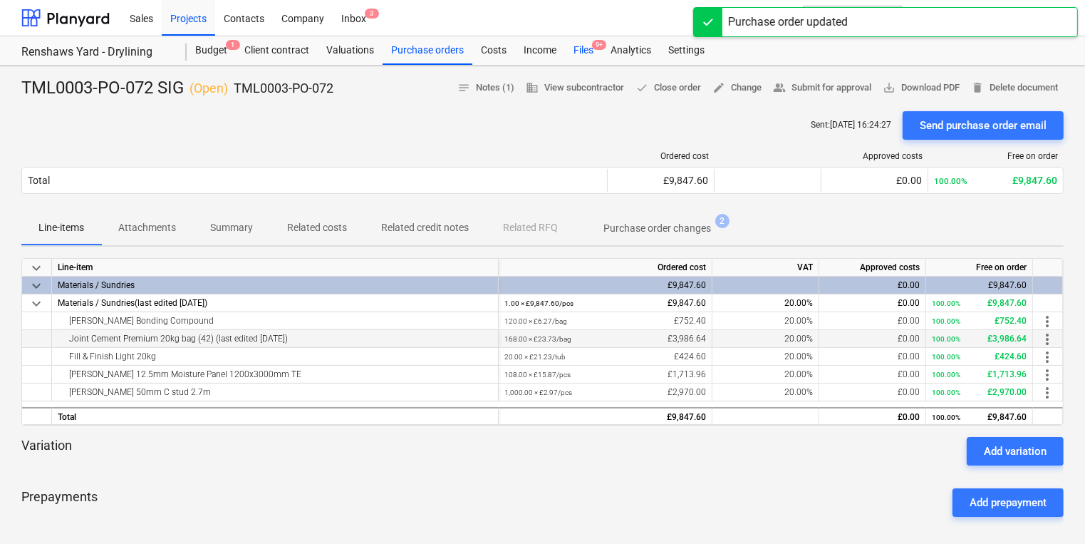
click at [582, 44] on div "Files 9+" at bounding box center [583, 50] width 37 height 28
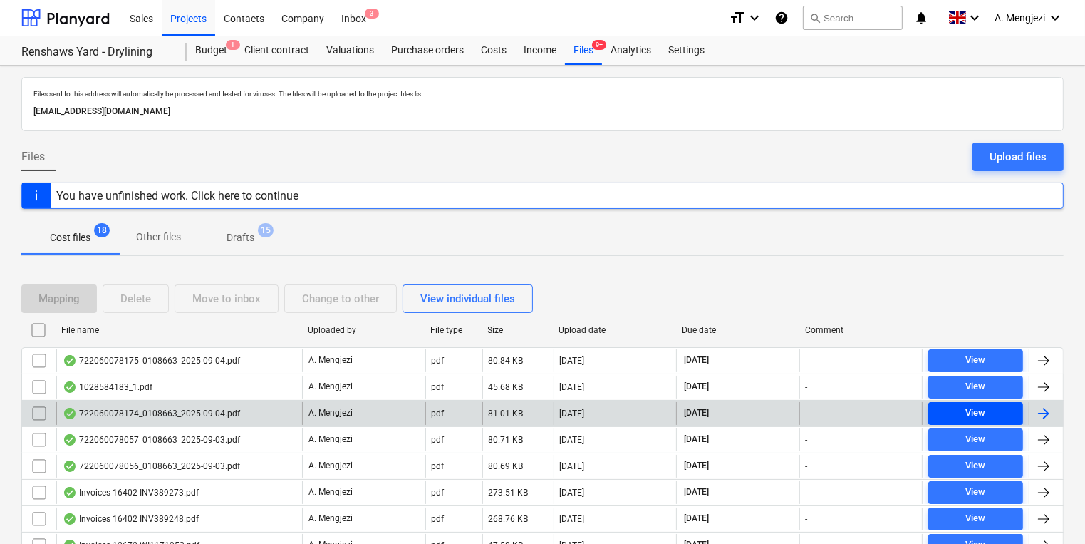
click at [1000, 409] on span "View" at bounding box center [975, 413] width 83 height 16
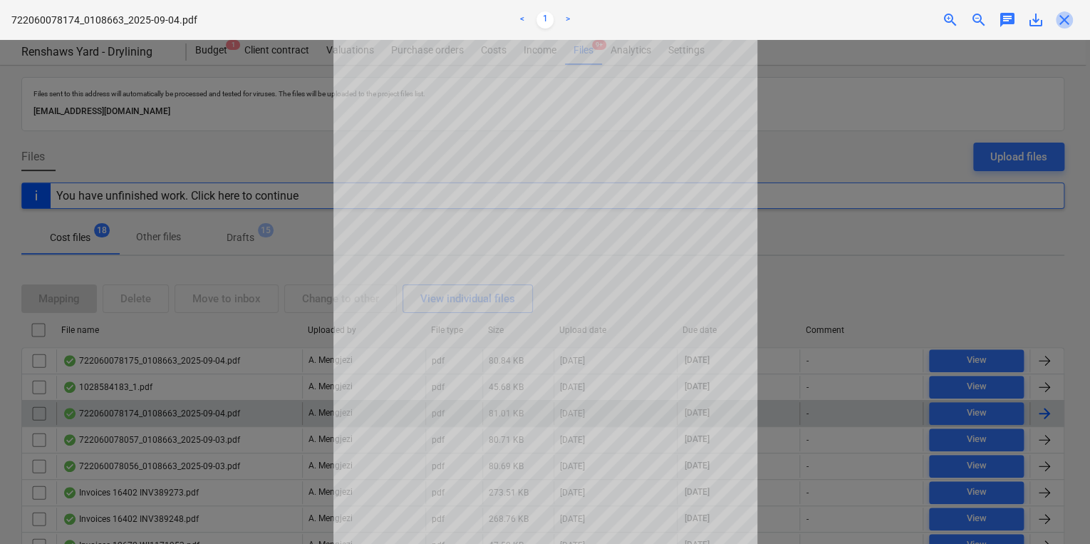
click at [1067, 20] on span "close" at bounding box center [1064, 19] width 17 height 17
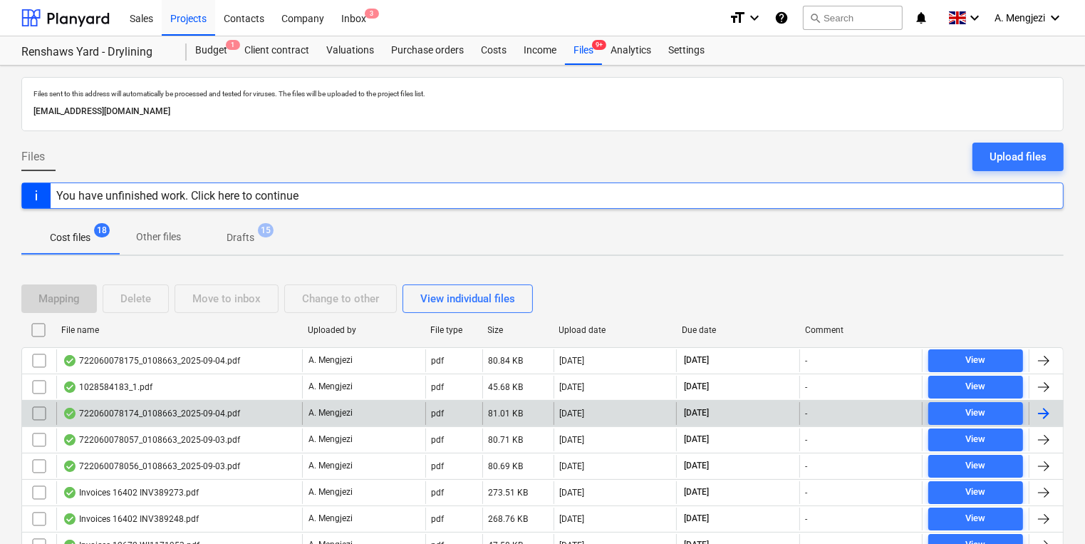
click at [1046, 412] on div at bounding box center [1043, 413] width 17 height 17
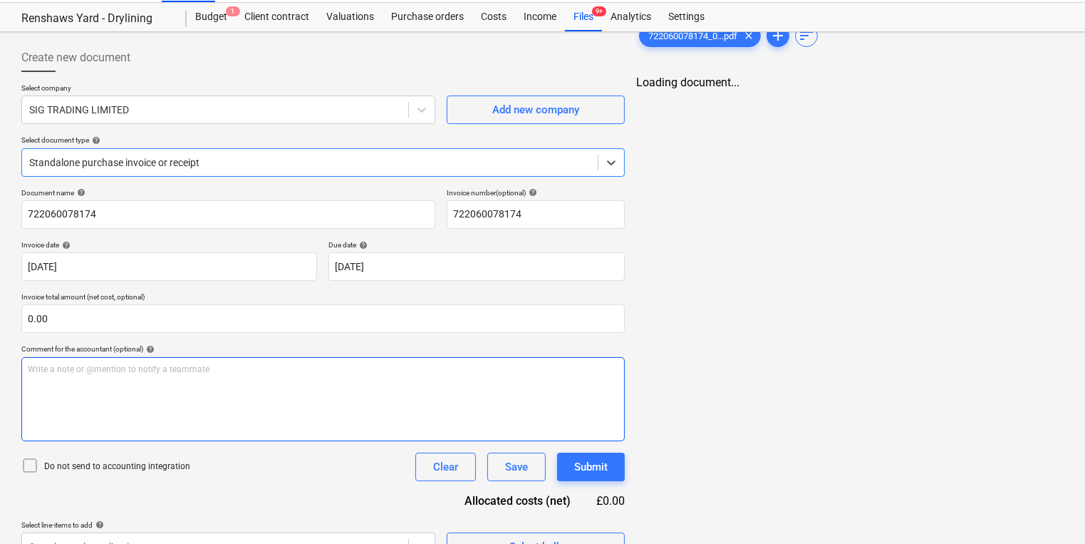
scroll to position [61, 0]
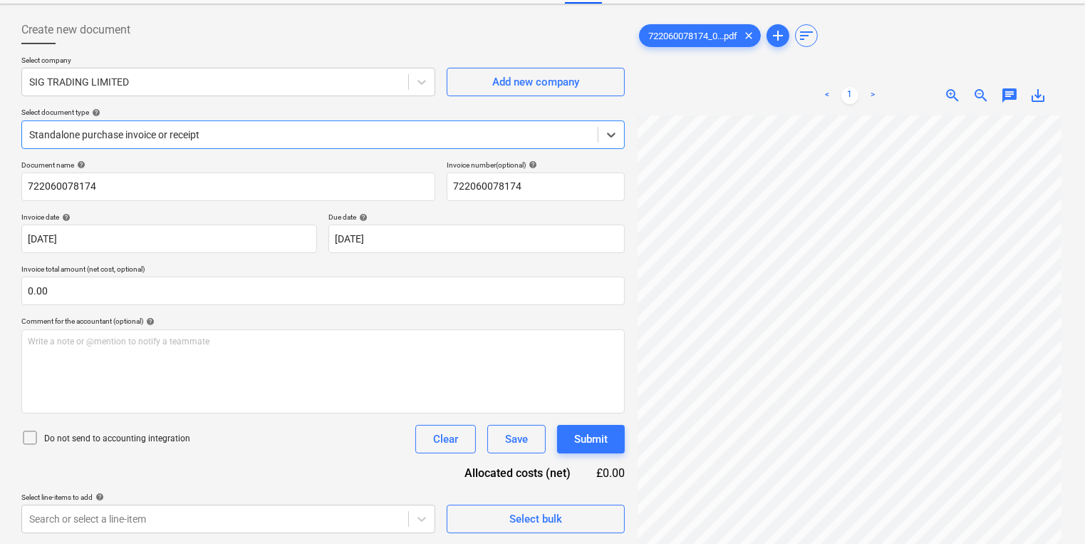
click at [298, 146] on div "Standalone purchase invoice or receipt" at bounding box center [322, 134] width 603 height 28
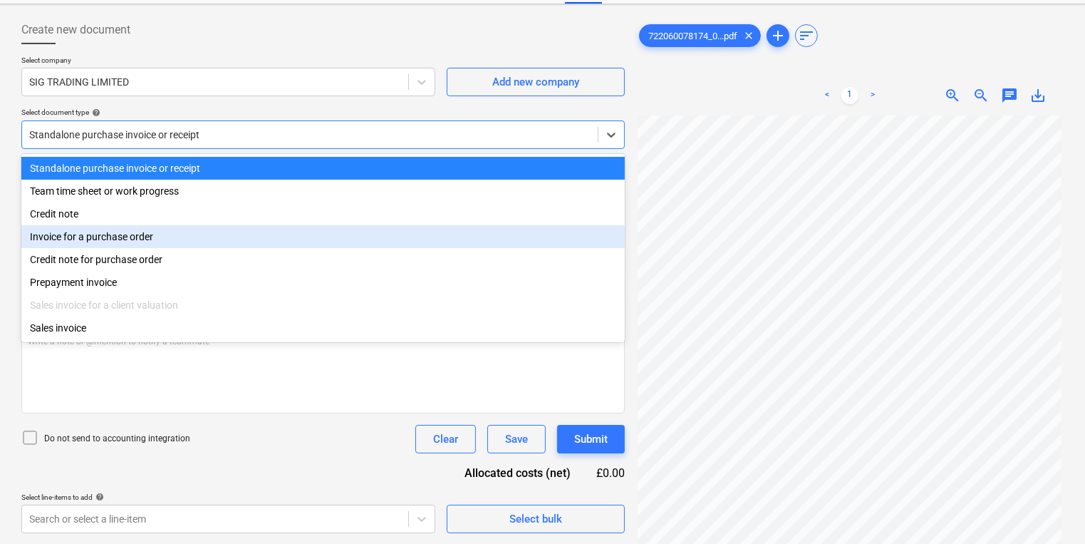
click at [242, 243] on div "Invoice for a purchase order" at bounding box center [322, 236] width 603 height 23
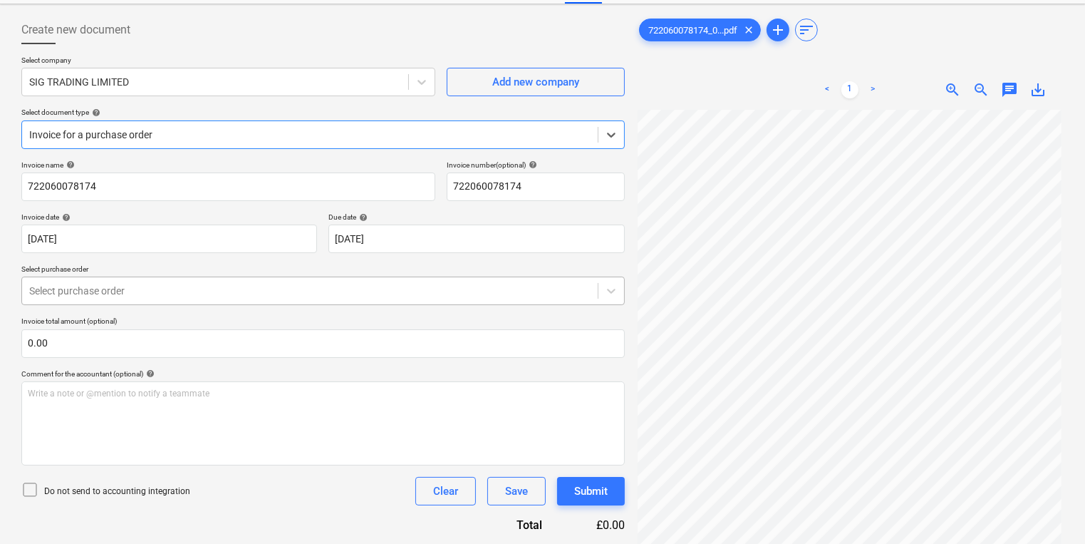
click at [241, 288] on div at bounding box center [309, 291] width 561 height 14
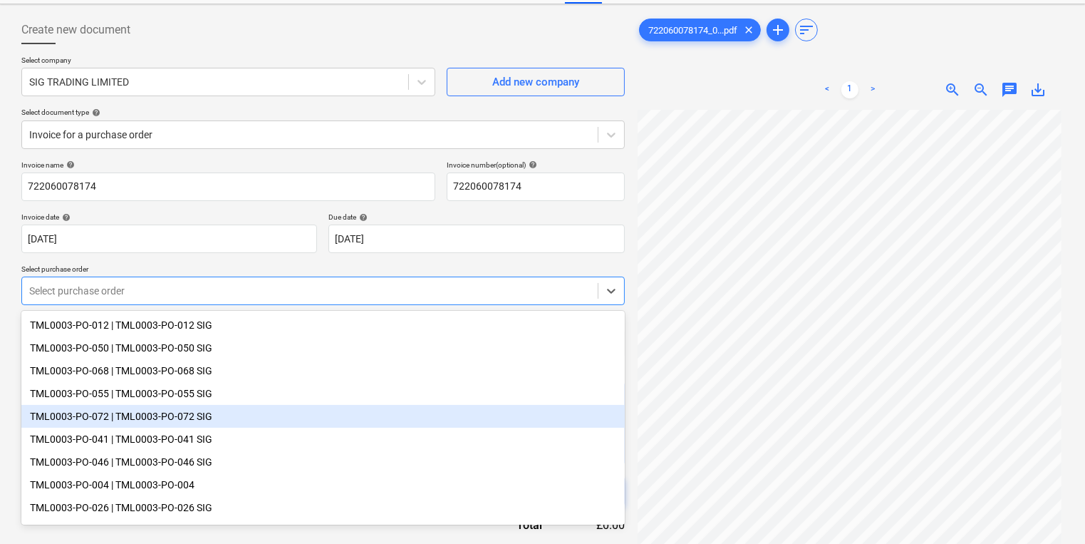
click at [211, 417] on div "TML0003-PO-072 | TML0003-PO-072 SIG" at bounding box center [322, 416] width 603 height 23
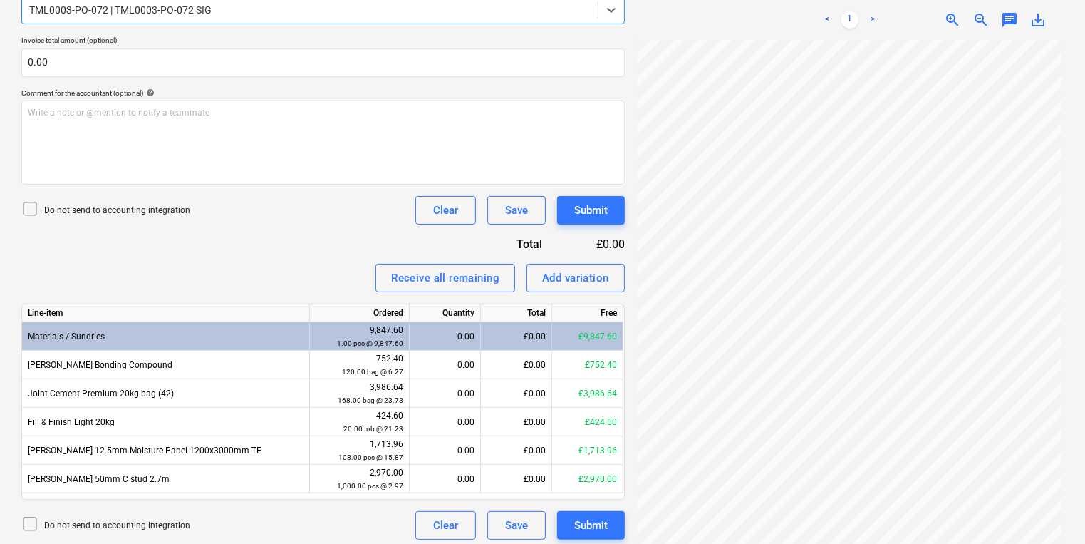
scroll to position [348, 0]
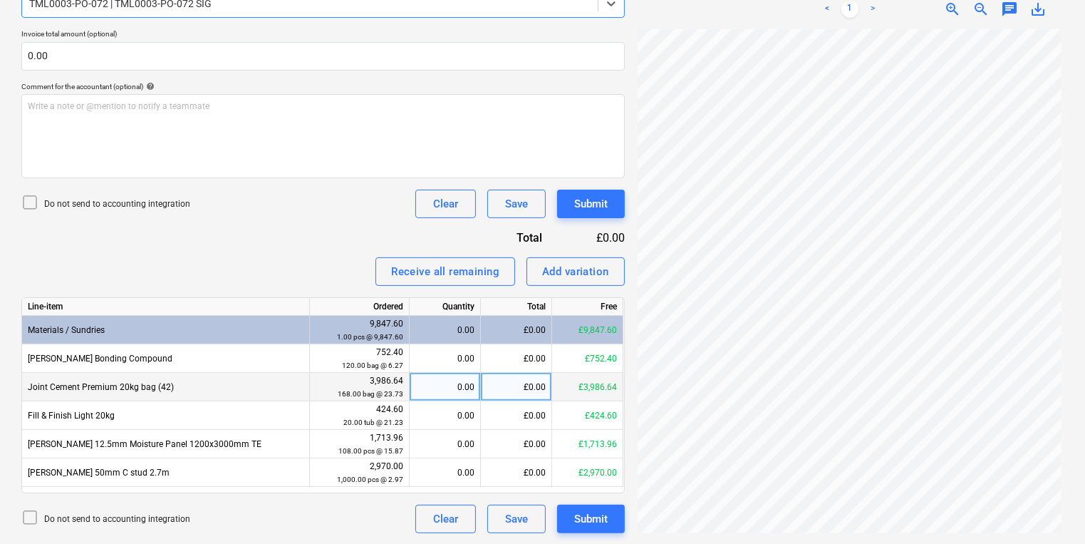
click at [519, 384] on div "£0.00" at bounding box center [516, 387] width 71 height 28
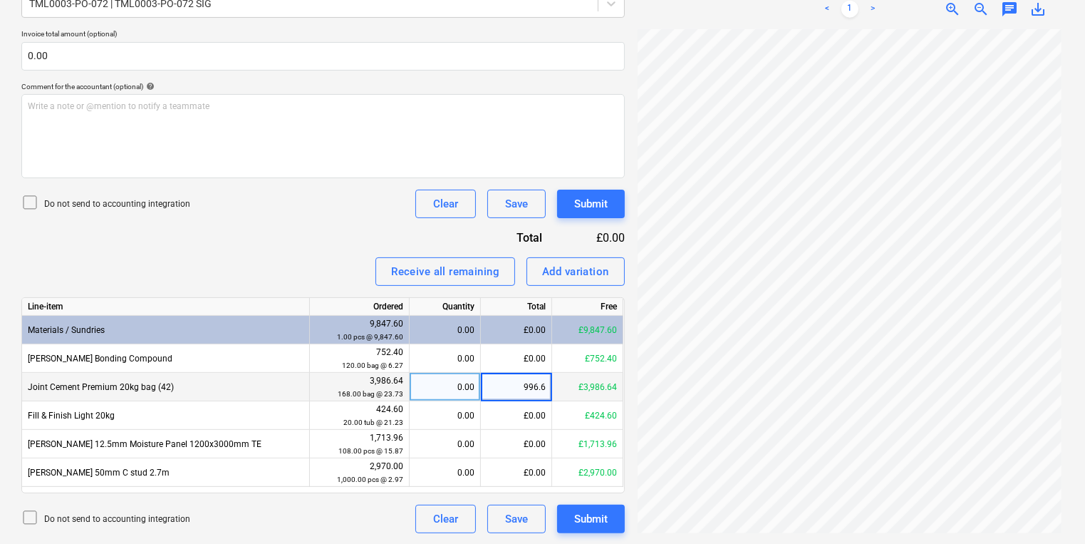
type input "996.64"
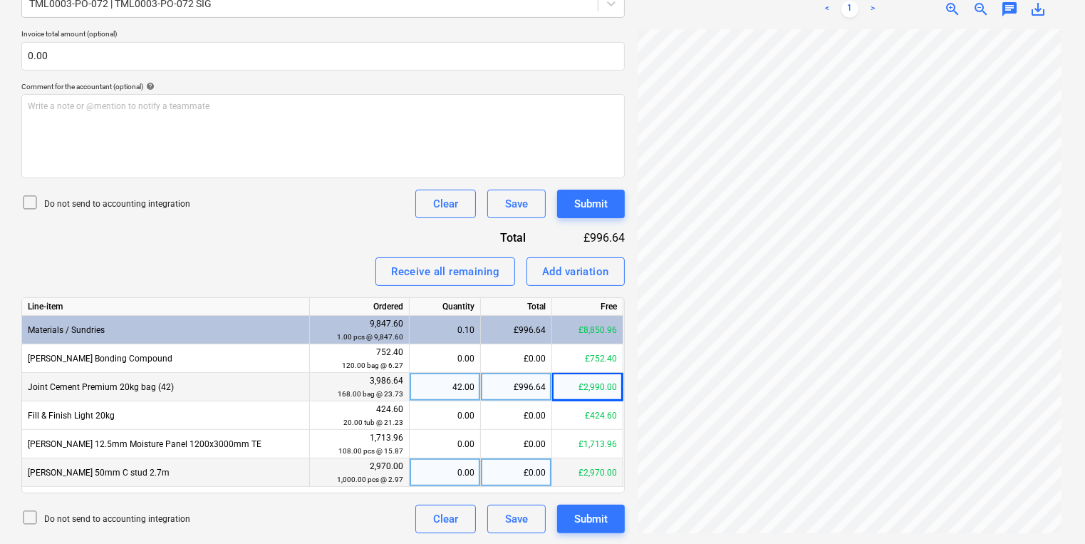
click at [522, 472] on div "£0.00" at bounding box center [516, 472] width 71 height 28
type input "2915.97"
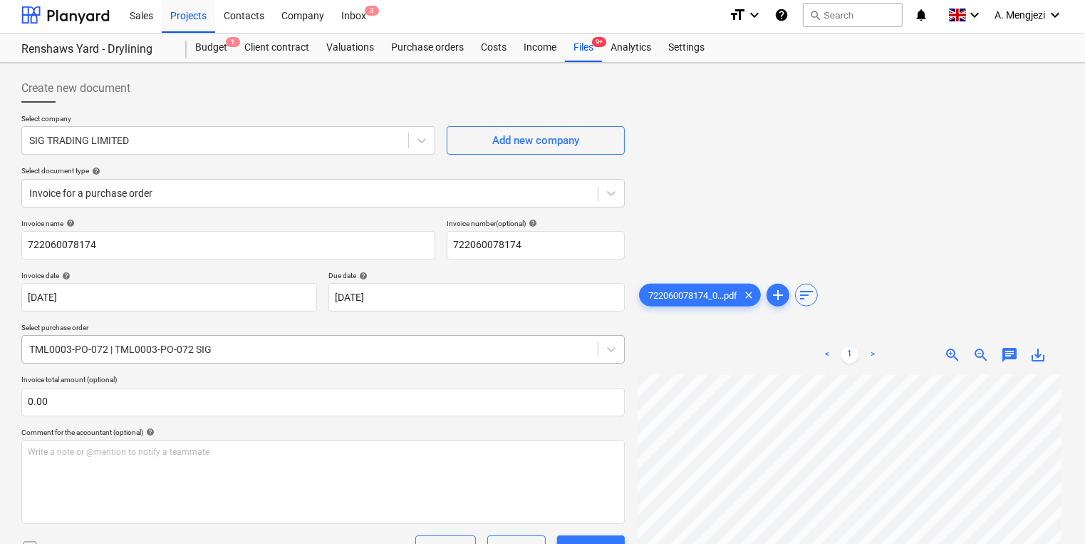
scroll to position [0, 0]
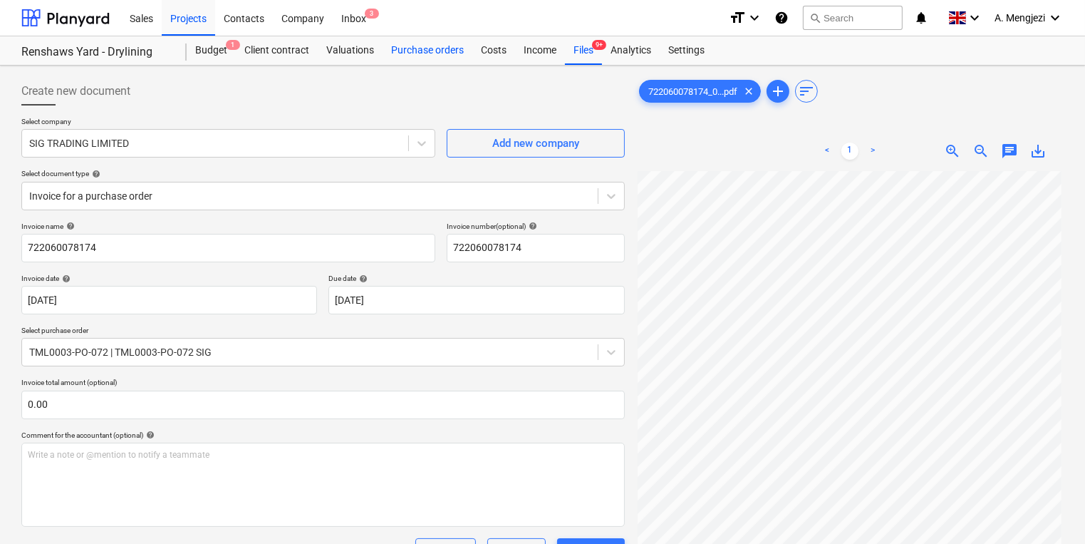
click at [444, 48] on div "Purchase orders" at bounding box center [428, 50] width 90 height 28
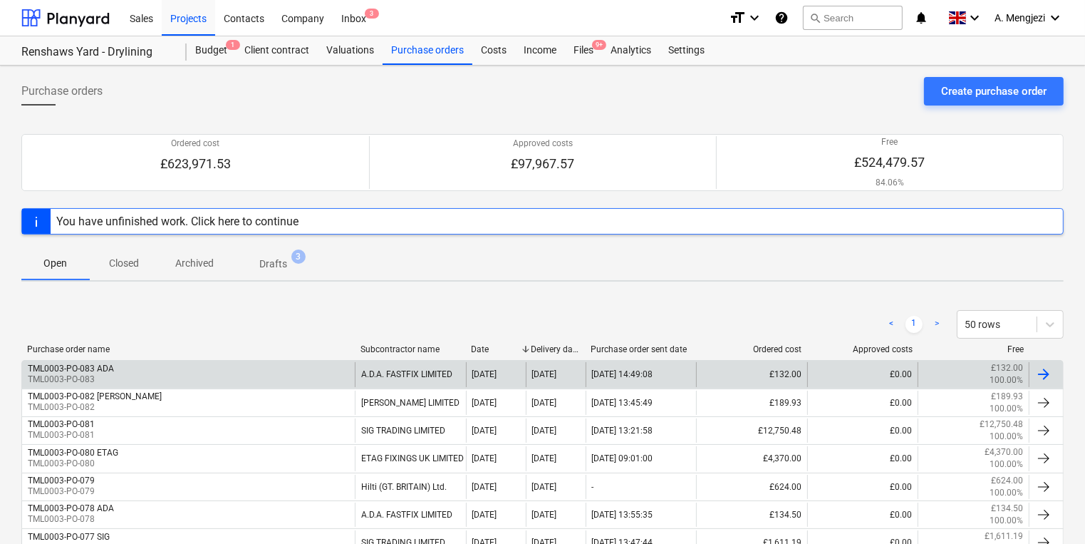
scroll to position [285, 0]
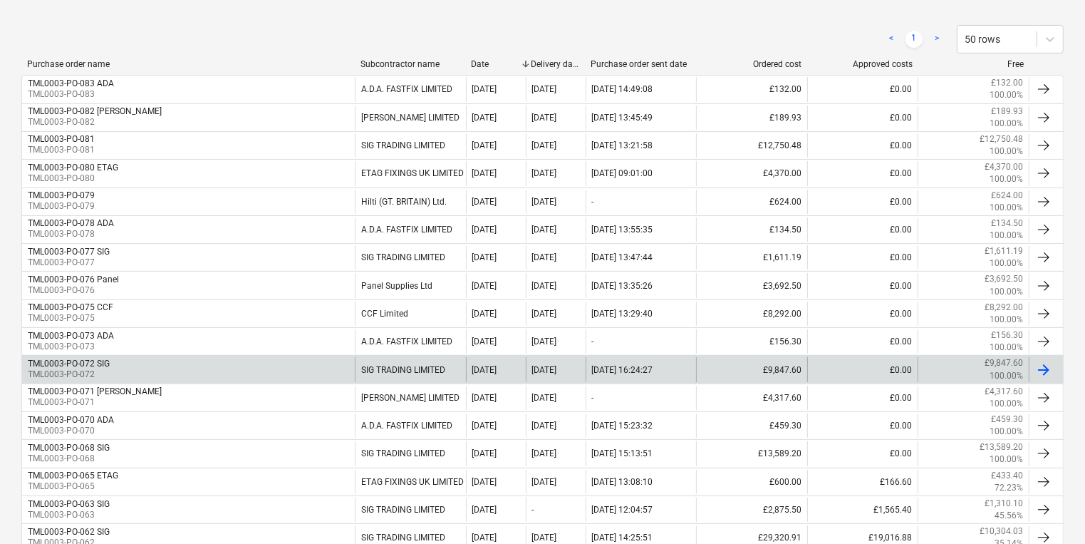
click at [304, 361] on div "TML0003-PO-072 SIG TML0003-PO-072" at bounding box center [188, 369] width 333 height 24
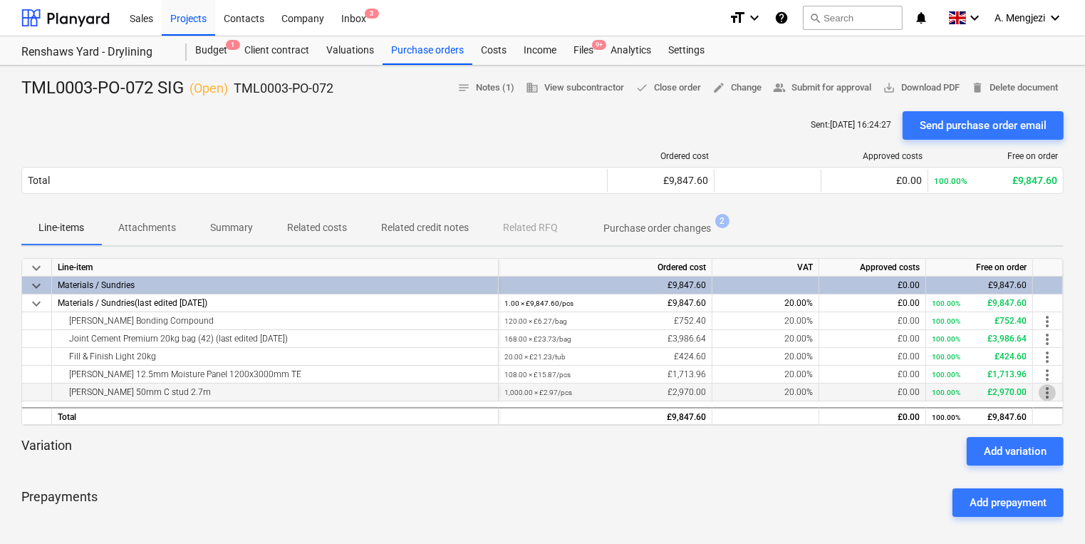
click at [1049, 387] on span "more_vert" at bounding box center [1047, 392] width 17 height 17
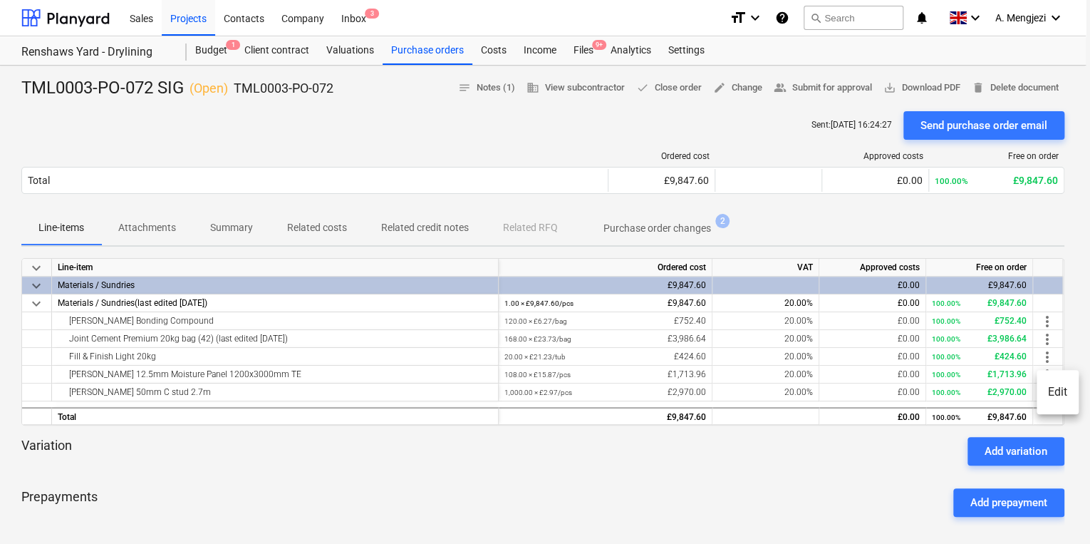
click at [584, 49] on div at bounding box center [545, 272] width 1090 height 544
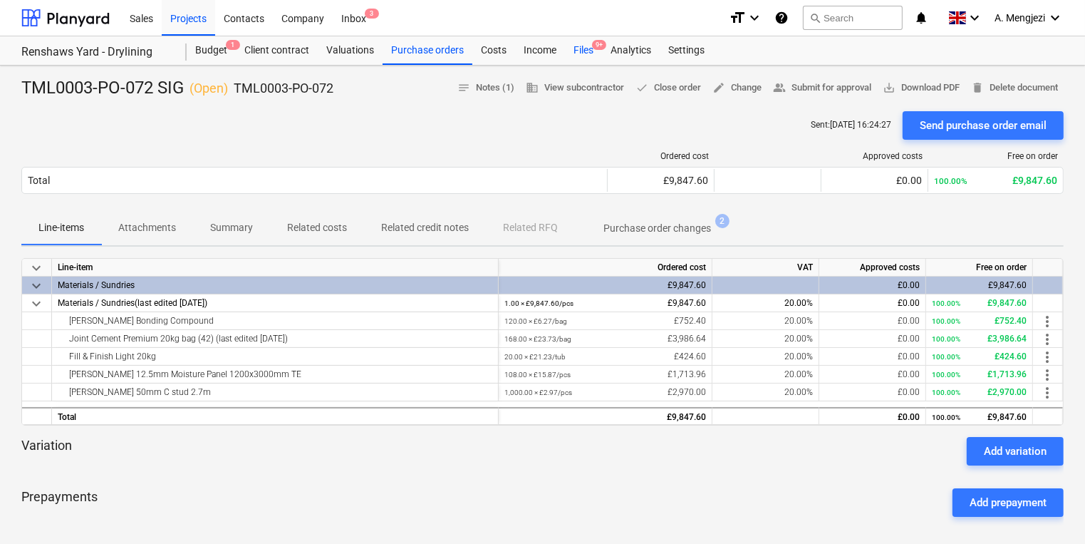
click at [576, 50] on div "Files 9+" at bounding box center [583, 50] width 37 height 28
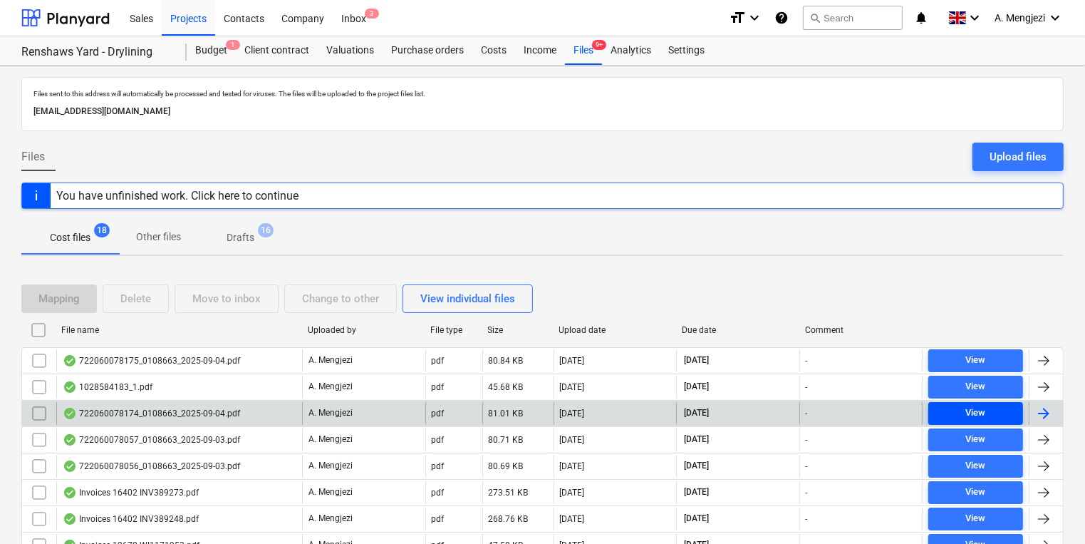
click at [986, 405] on span "View" at bounding box center [975, 413] width 83 height 16
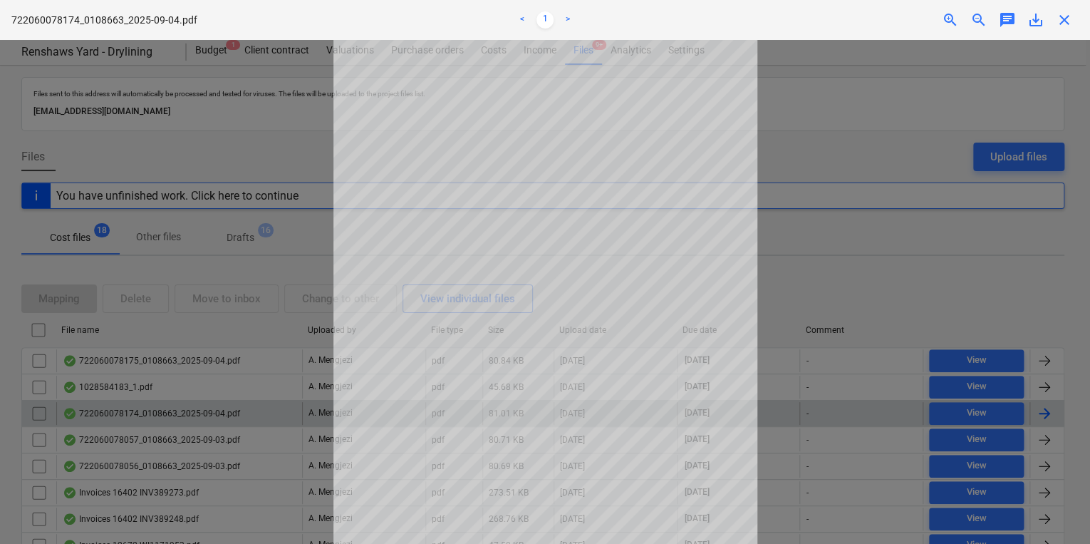
click at [1063, 20] on span "close" at bounding box center [1064, 19] width 17 height 17
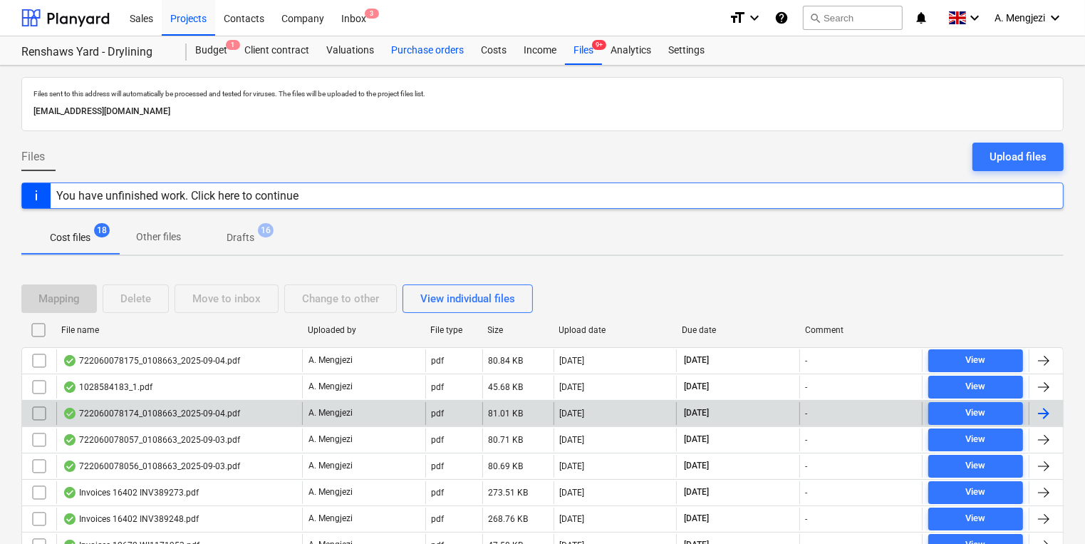
click at [442, 51] on div "Purchase orders" at bounding box center [428, 50] width 90 height 28
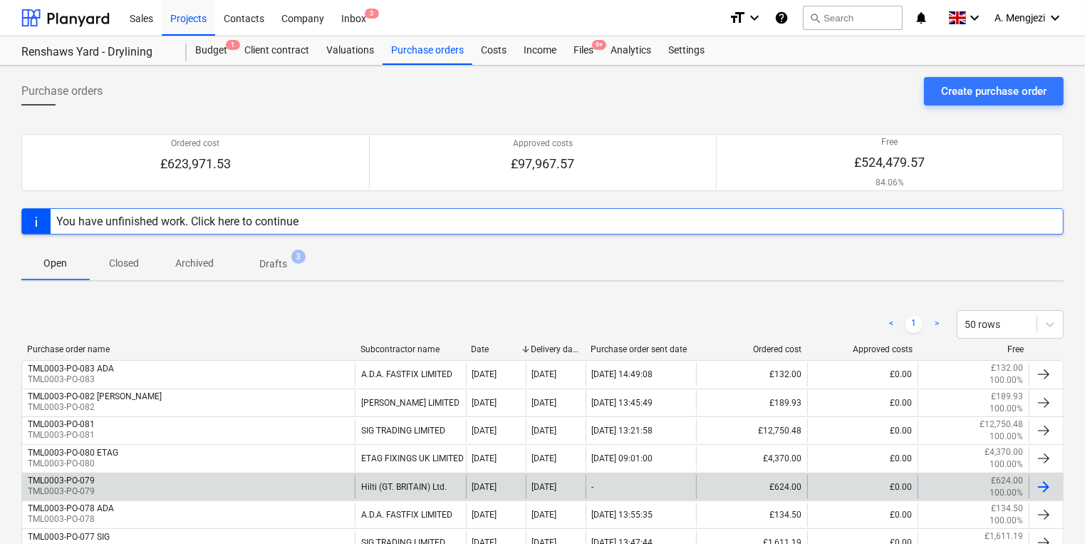
scroll to position [285, 0]
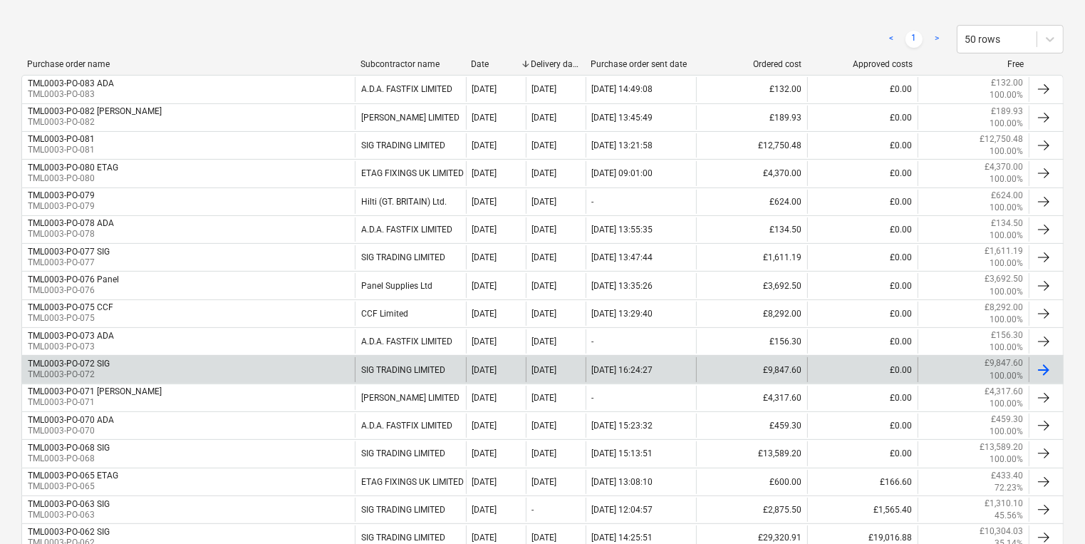
click at [1047, 365] on div at bounding box center [1043, 369] width 17 height 17
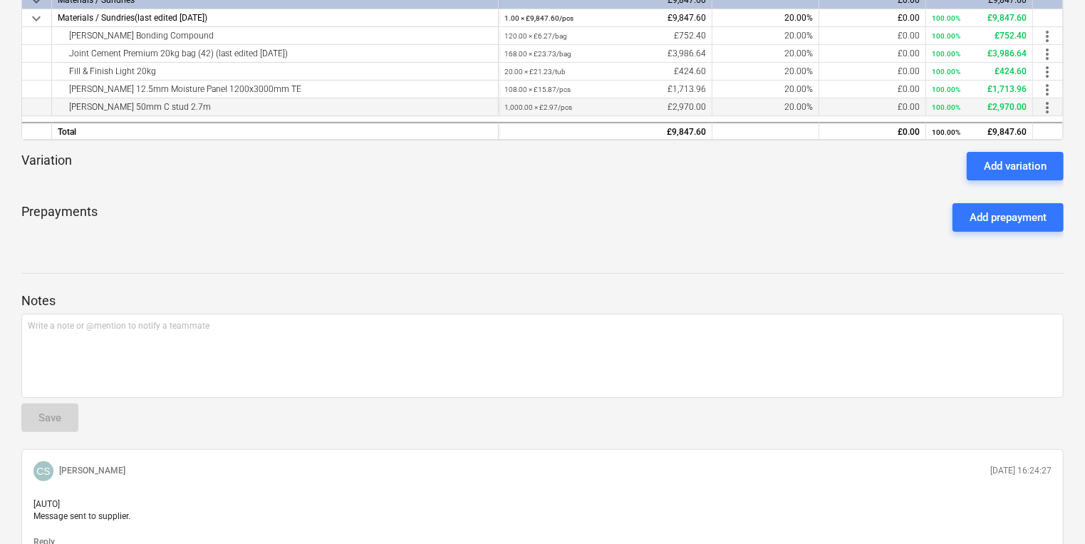
click at [1049, 105] on span "more_vert" at bounding box center [1047, 107] width 17 height 17
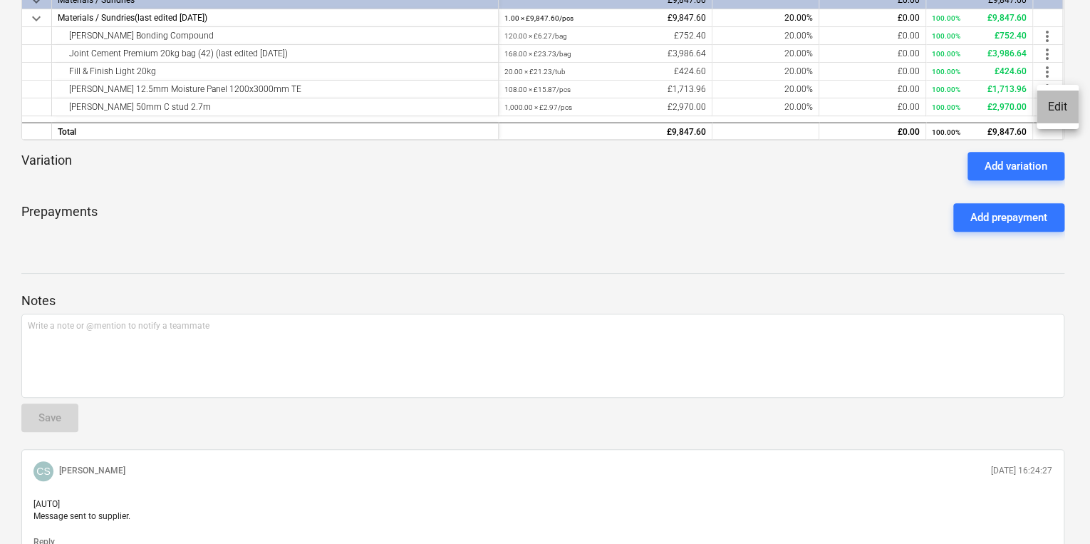
click at [1059, 108] on li "Edit" at bounding box center [1057, 106] width 42 height 33
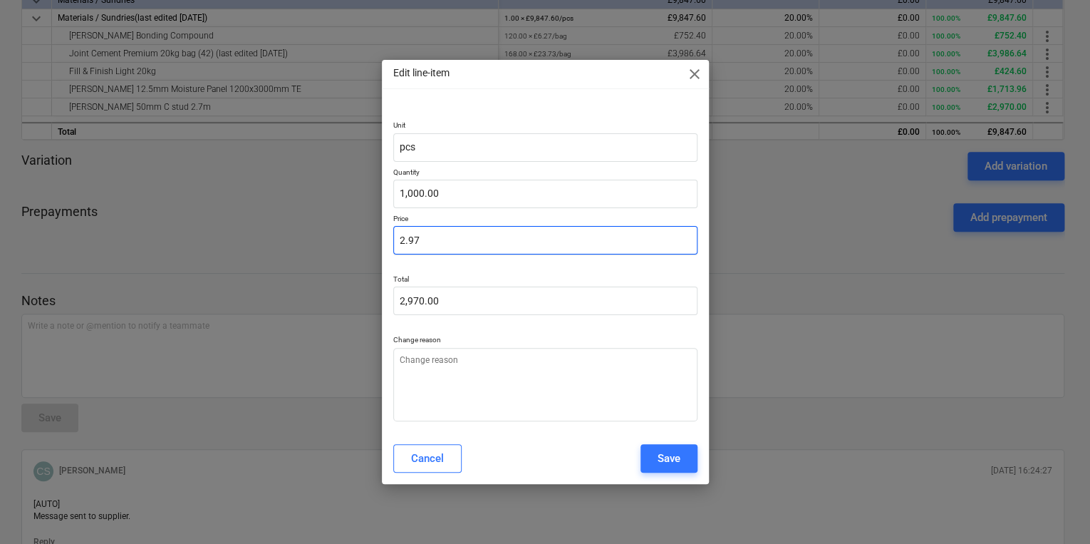
click at [438, 240] on input "2.97" at bounding box center [545, 240] width 304 height 28
type textarea "x"
type input "2.9"
type input "2,900.00"
type textarea "x"
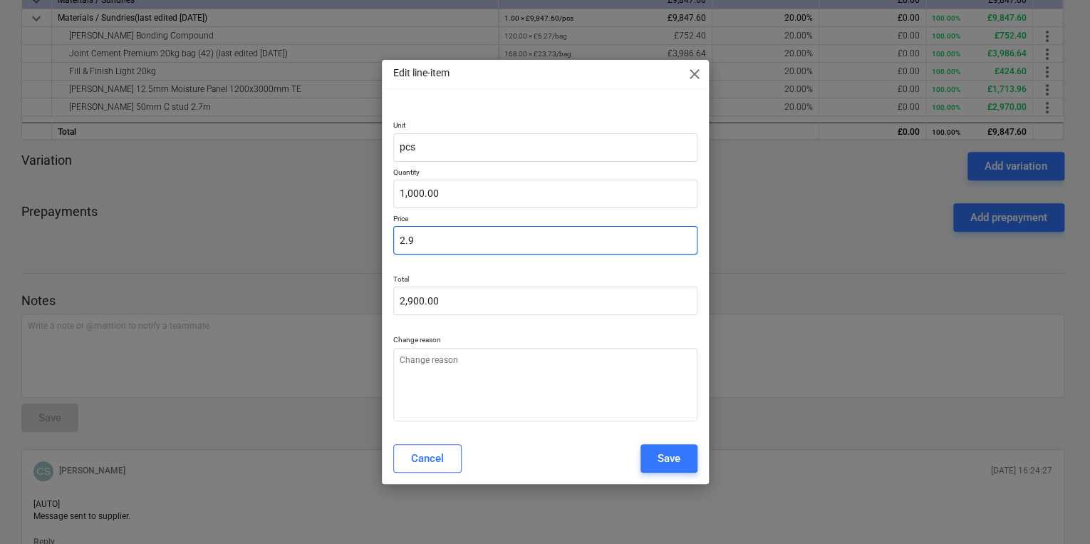
type input "2.91"
type input "2,910.00"
type textarea "x"
type input "2.915"
type input "2,915.00"
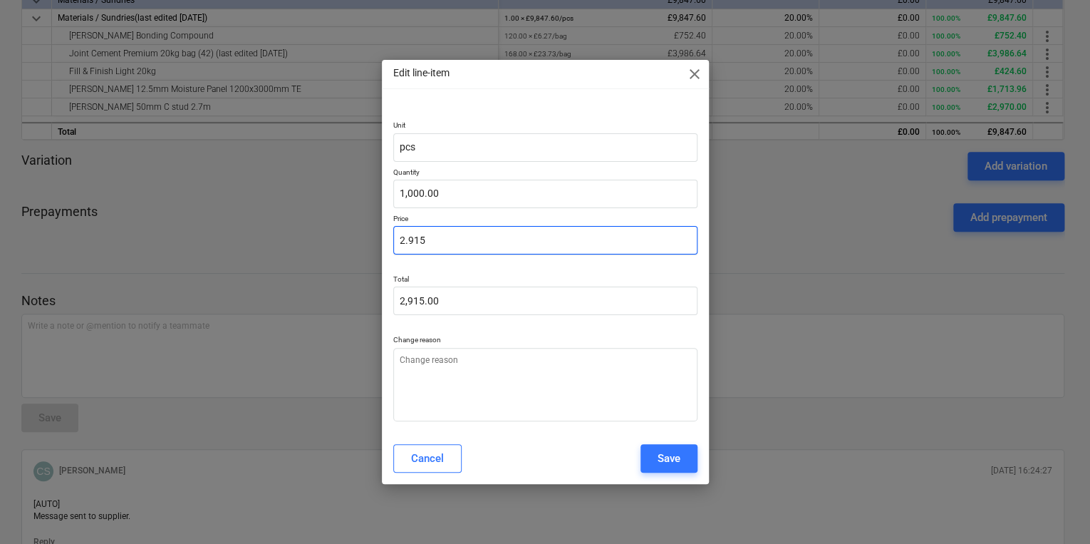
type textarea "x"
type input "2.9159"
type input "2,915.90"
type textarea "x"
type input "2.91597"
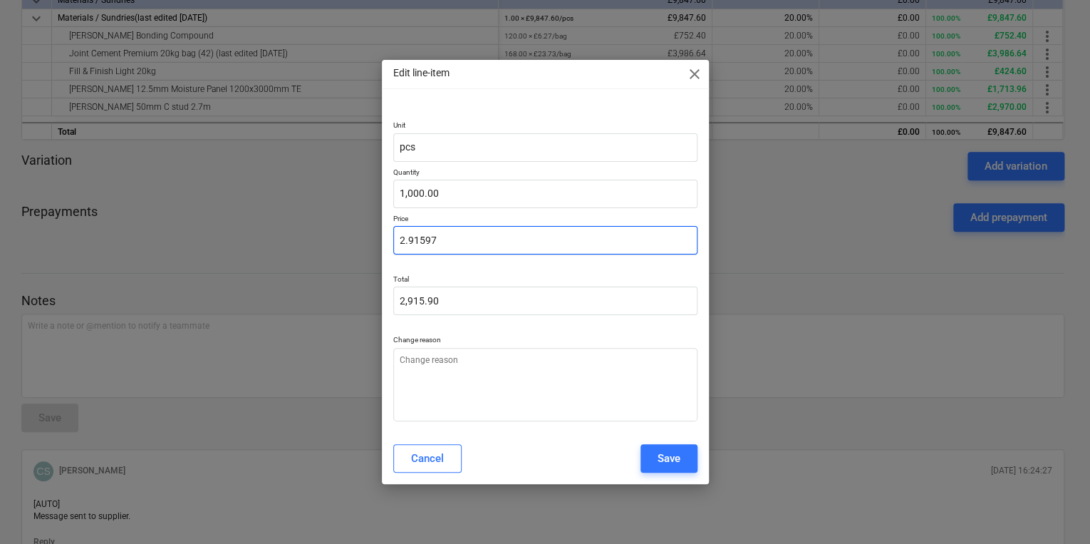
type input "2,915.97"
type input "2.91597"
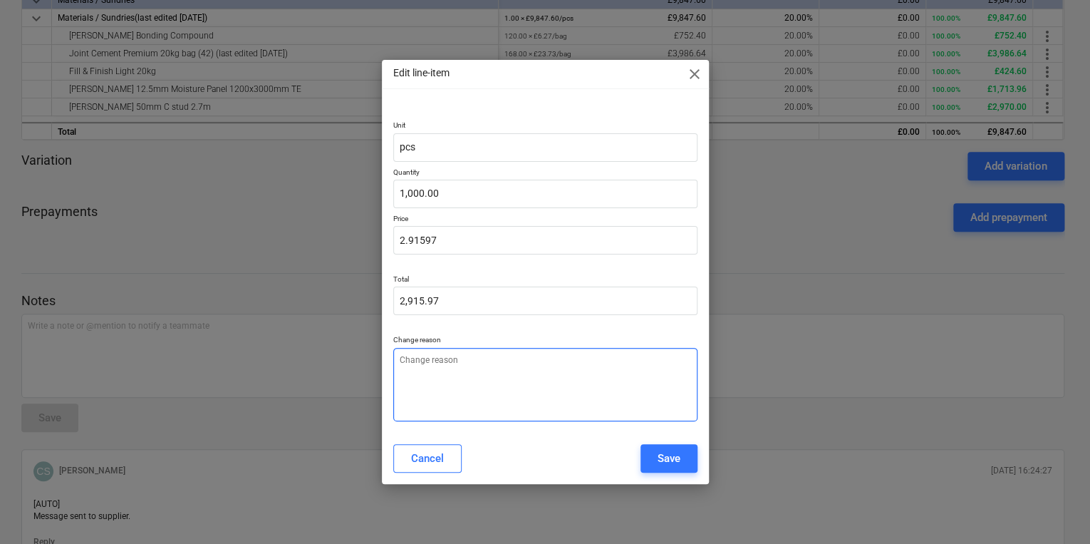
type textarea "x"
type input "2.92"
click at [483, 353] on textarea at bounding box center [545, 384] width 304 height 73
type textarea "x"
type textarea "p"
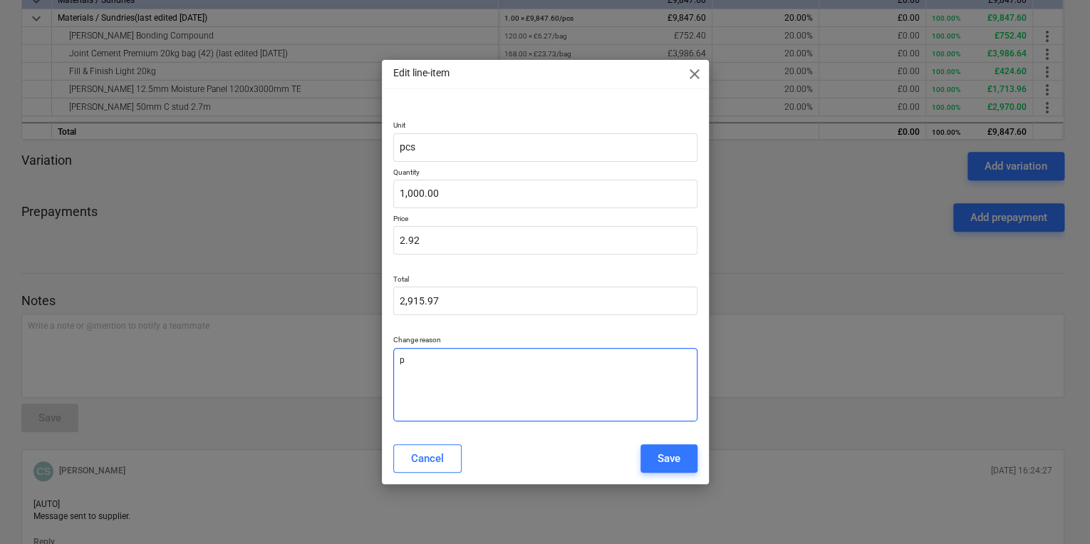
type textarea "x"
type textarea "pr"
type textarea "x"
type textarea "pri"
type textarea "x"
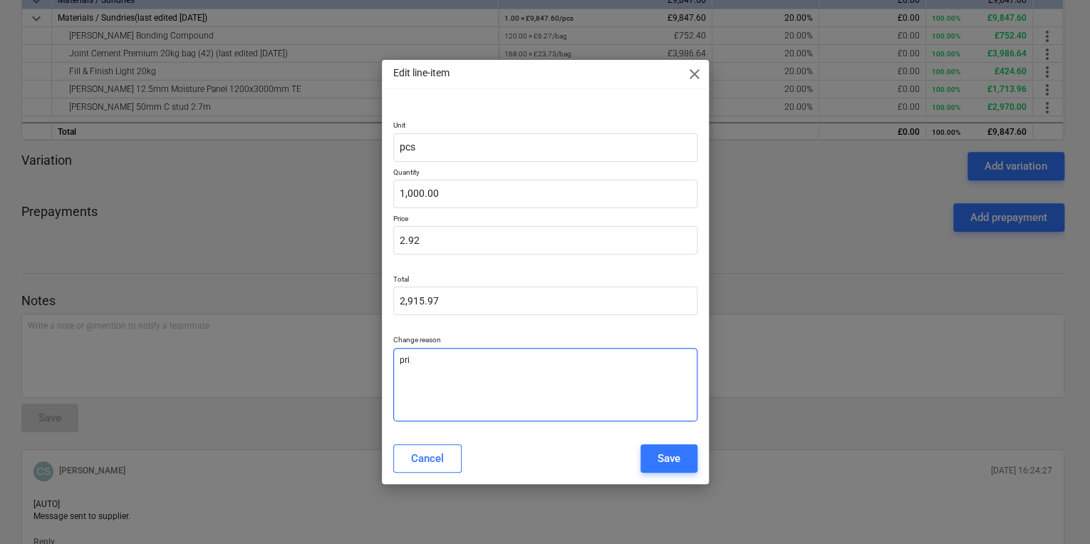
type textarea "pric"
type textarea "x"
type textarea "price"
type textarea "x"
type textarea "price"
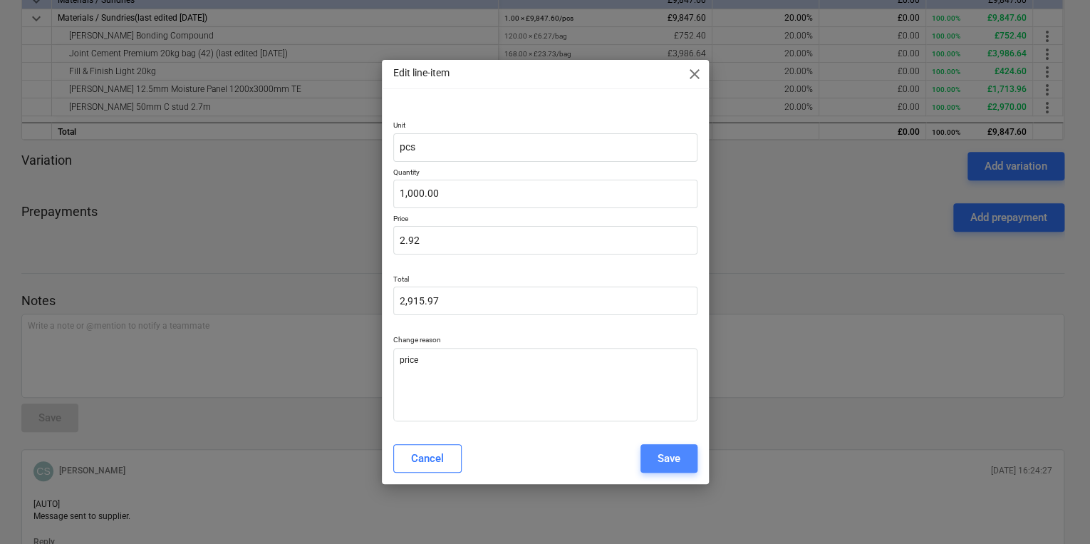
click at [681, 460] on button "Save" at bounding box center [668, 458] width 57 height 28
type textarea "x"
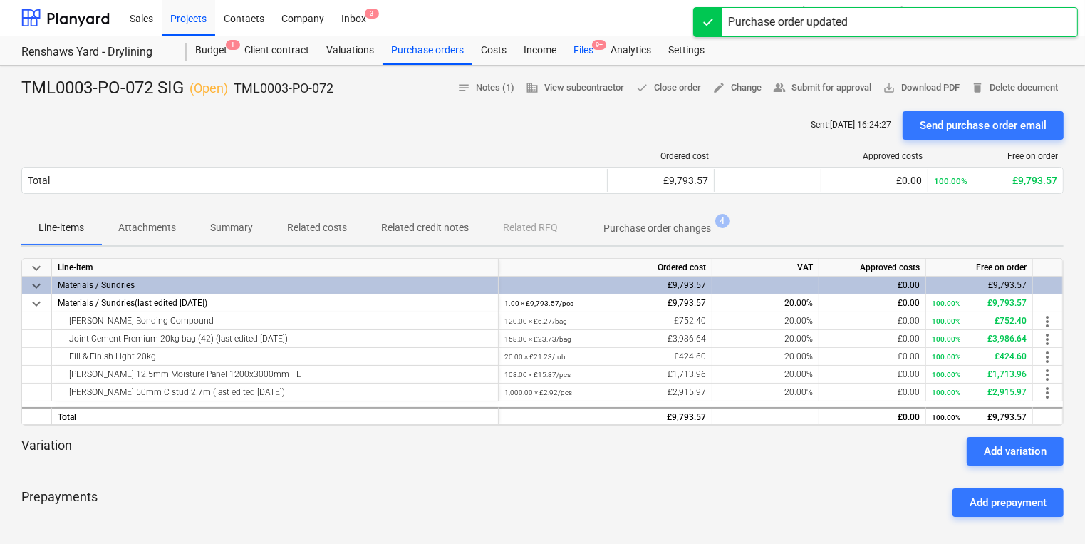
click at [577, 48] on div "Files 9+" at bounding box center [583, 50] width 37 height 28
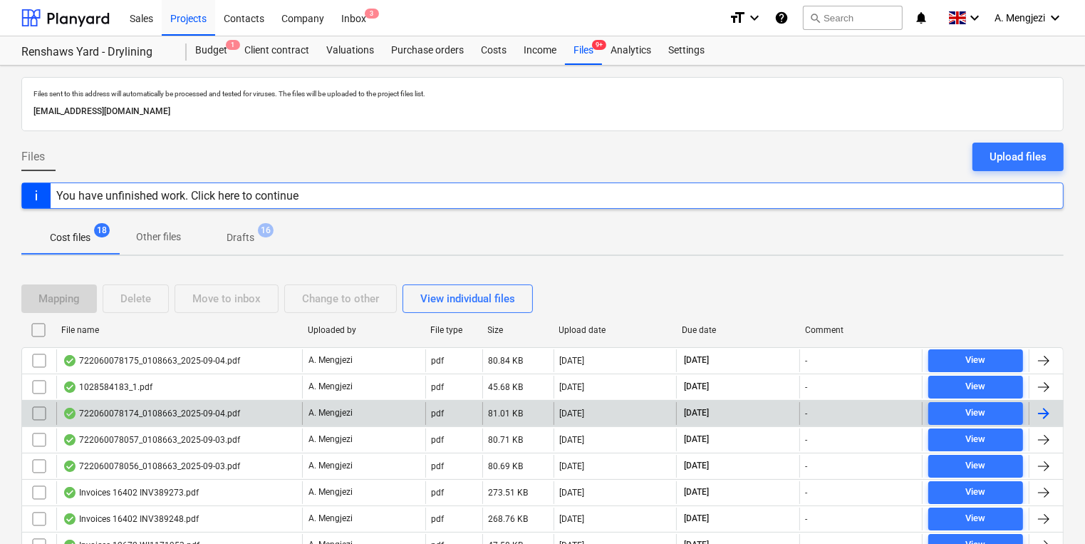
click at [1054, 410] on div at bounding box center [1046, 413] width 34 height 23
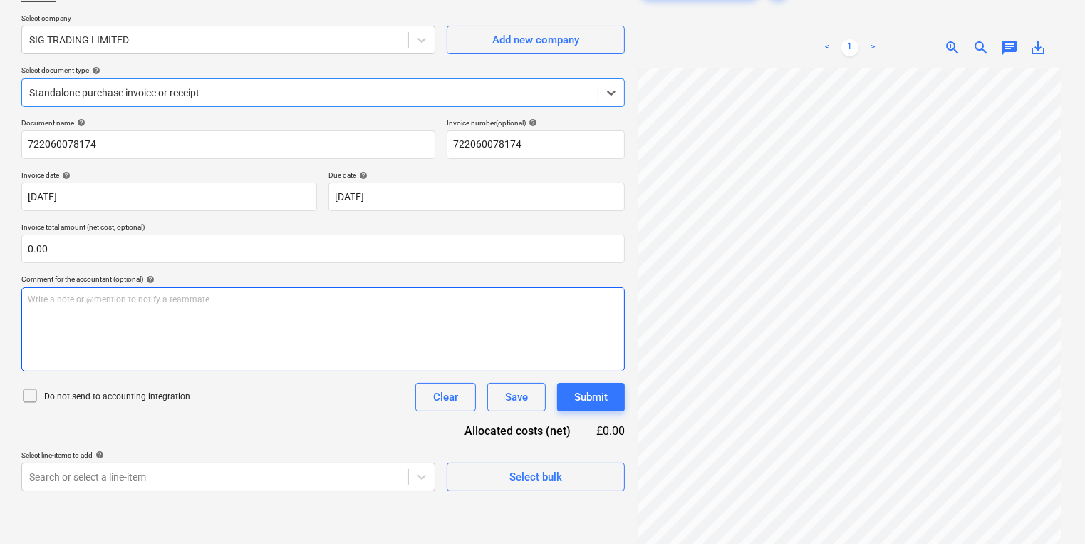
scroll to position [142, 0]
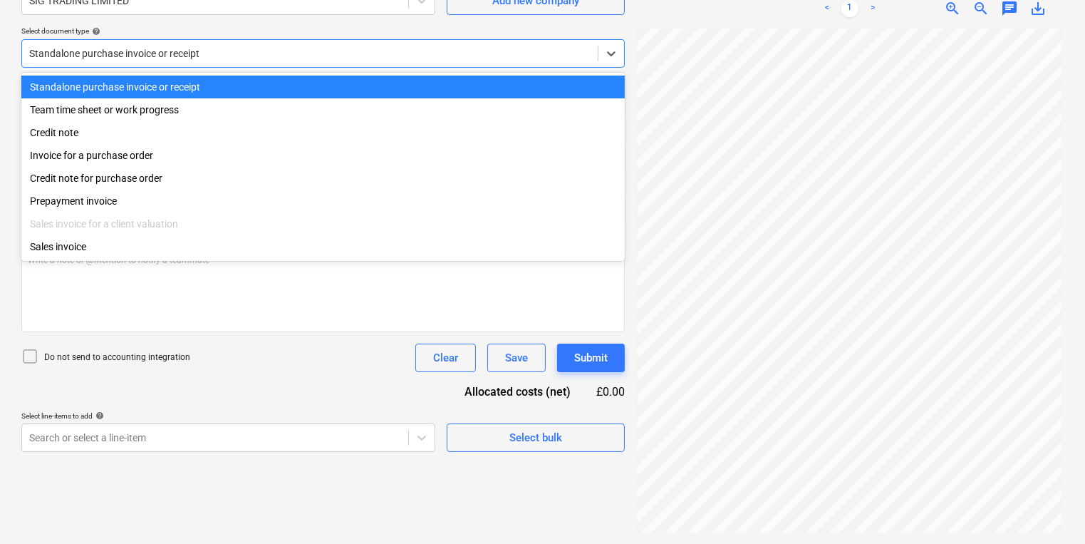
click at [251, 51] on div at bounding box center [309, 53] width 561 height 14
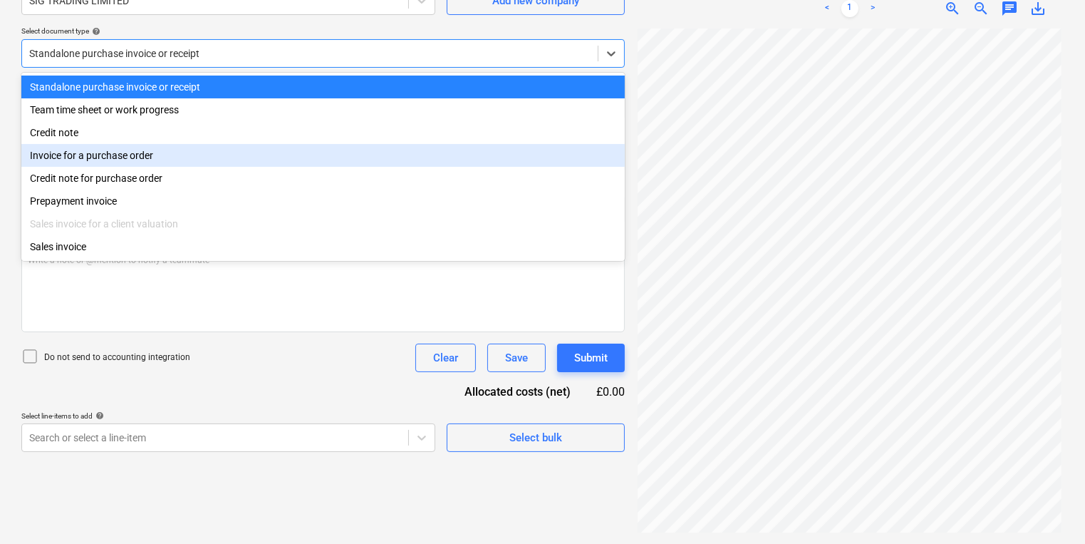
click at [186, 157] on div "Invoice for a purchase order" at bounding box center [322, 155] width 603 height 23
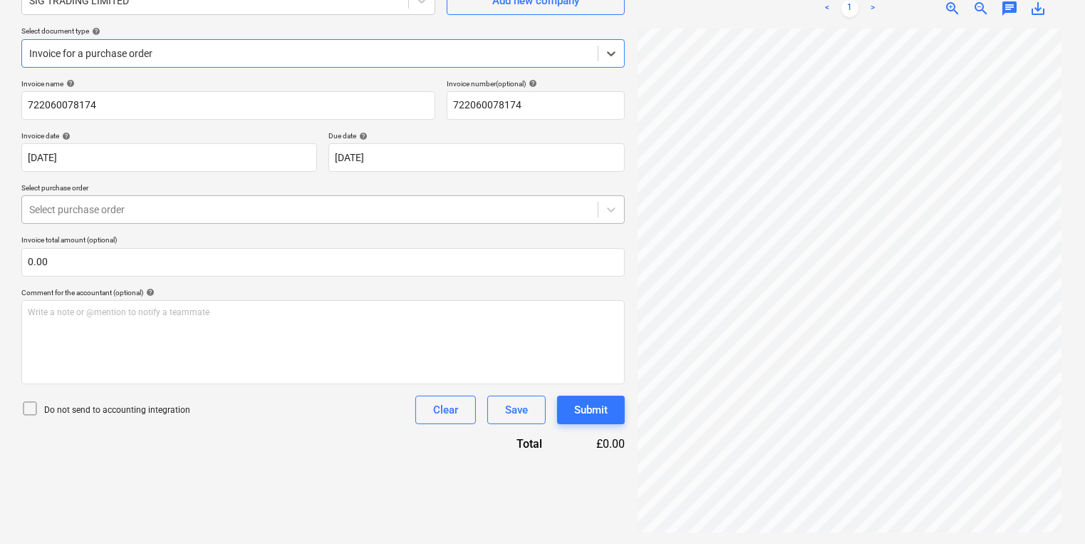
click at [186, 212] on div at bounding box center [309, 209] width 561 height 14
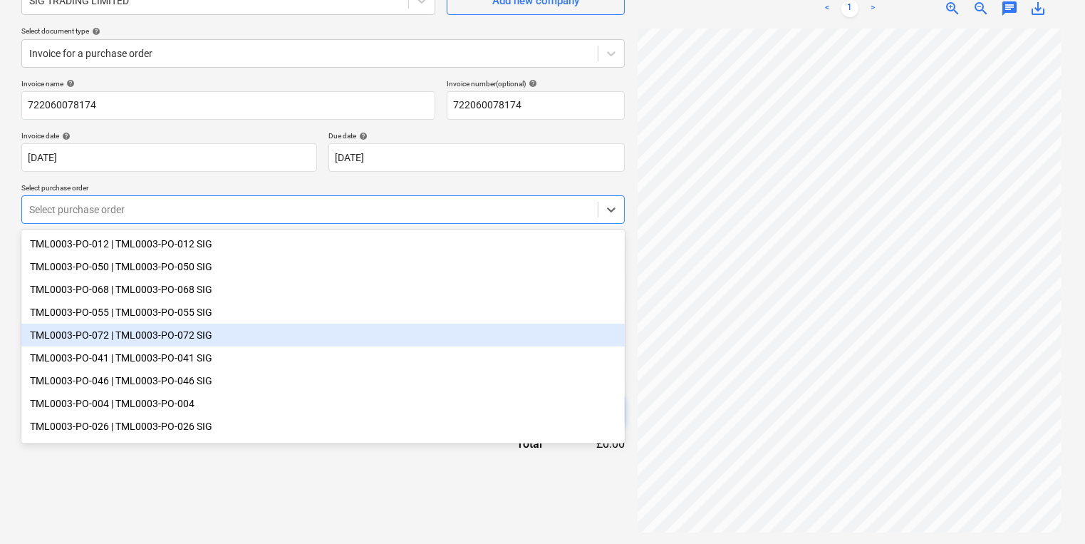
click at [198, 337] on div "TML0003-PO-072 | TML0003-PO-072 SIG" at bounding box center [322, 334] width 603 height 23
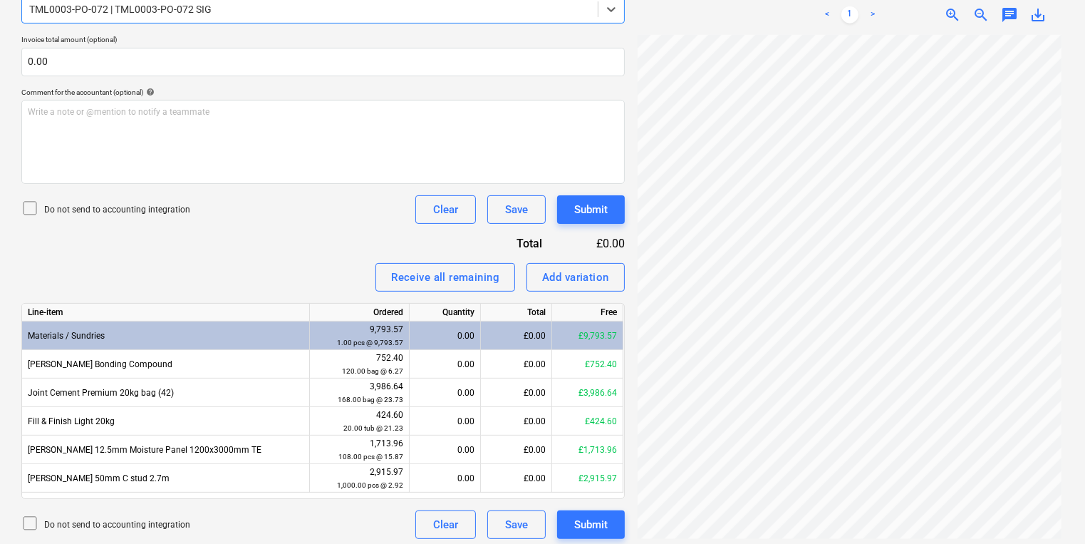
scroll to position [348, 0]
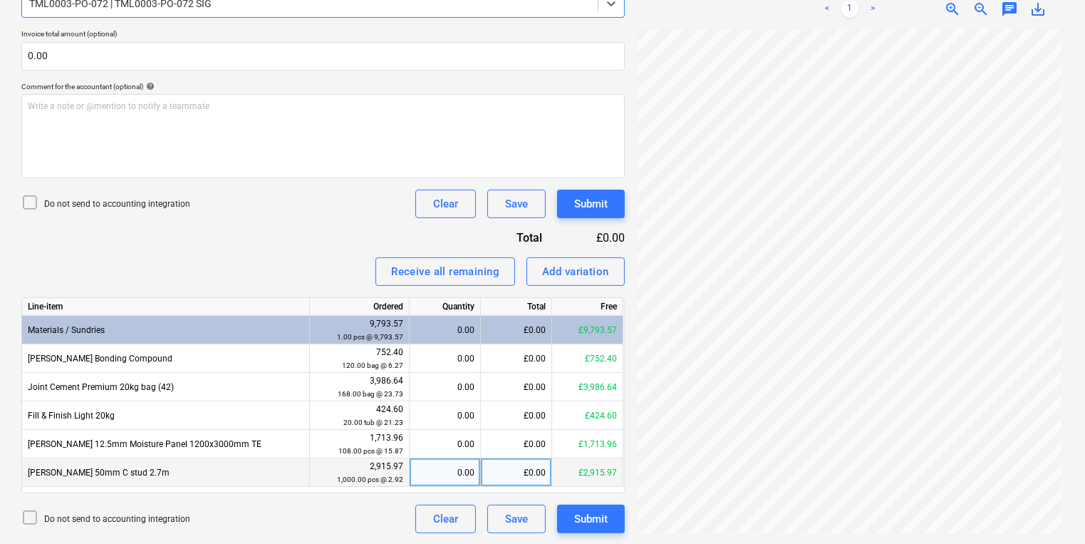
click at [513, 472] on div "£0.00" at bounding box center [516, 472] width 71 height 28
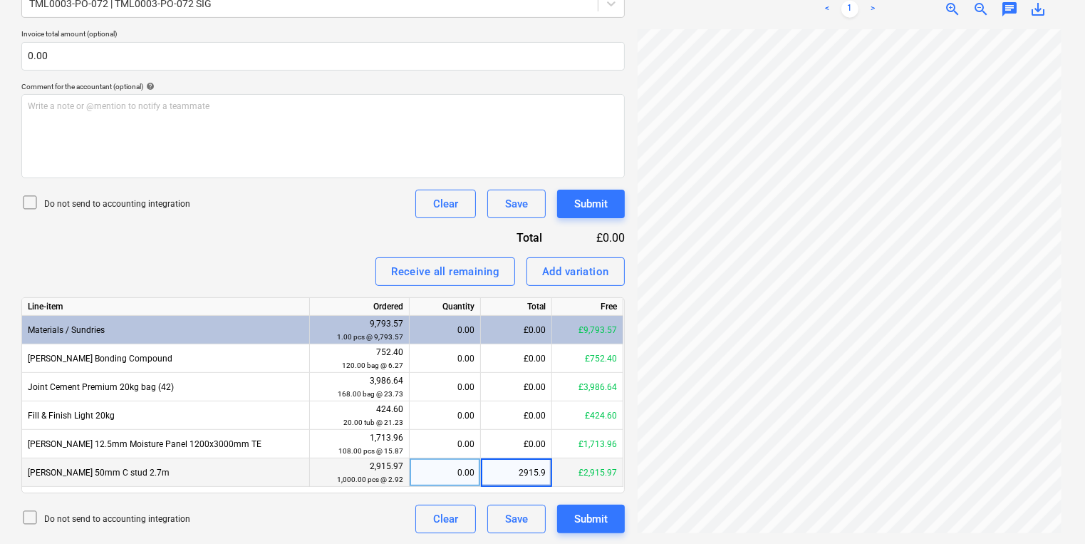
type input "2915.97"
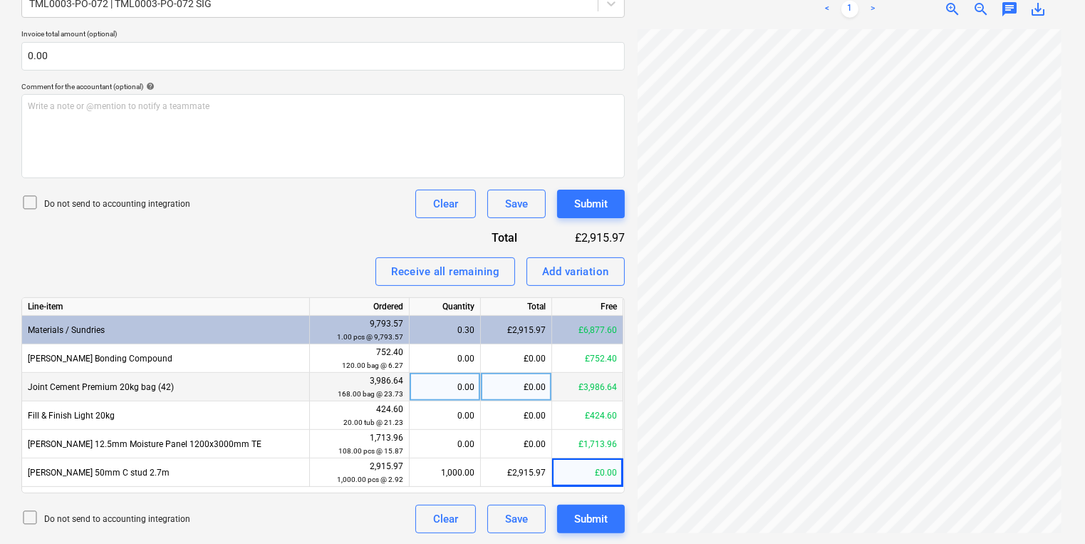
click at [519, 388] on div "£0.00" at bounding box center [516, 387] width 71 height 28
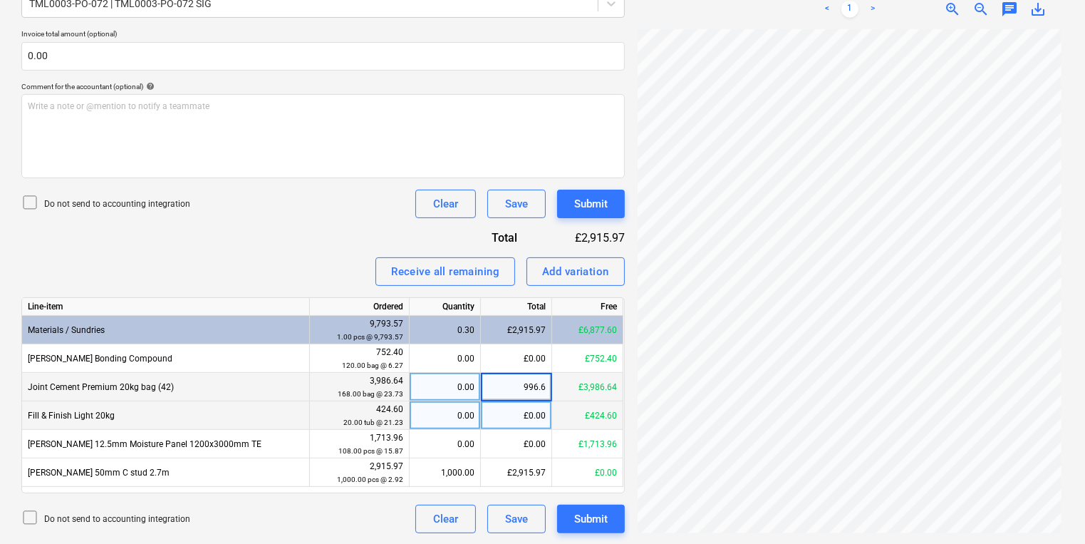
type input "996.64"
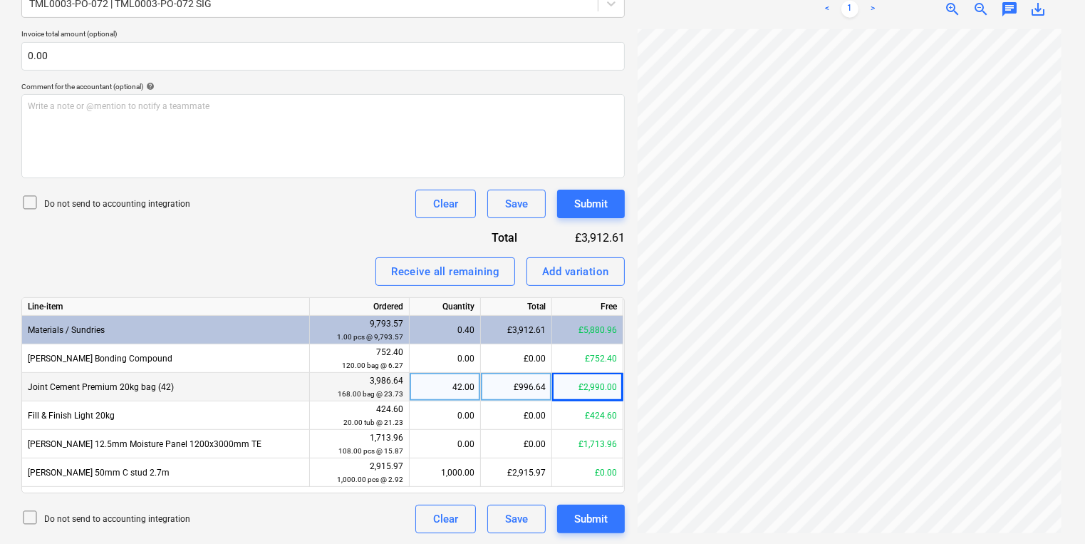
scroll to position [105, 0]
click at [861, 400] on div "Create new document Select company SIG TRADING LIMITED Add new company Select d…" at bounding box center [543, 131] width 1054 height 816
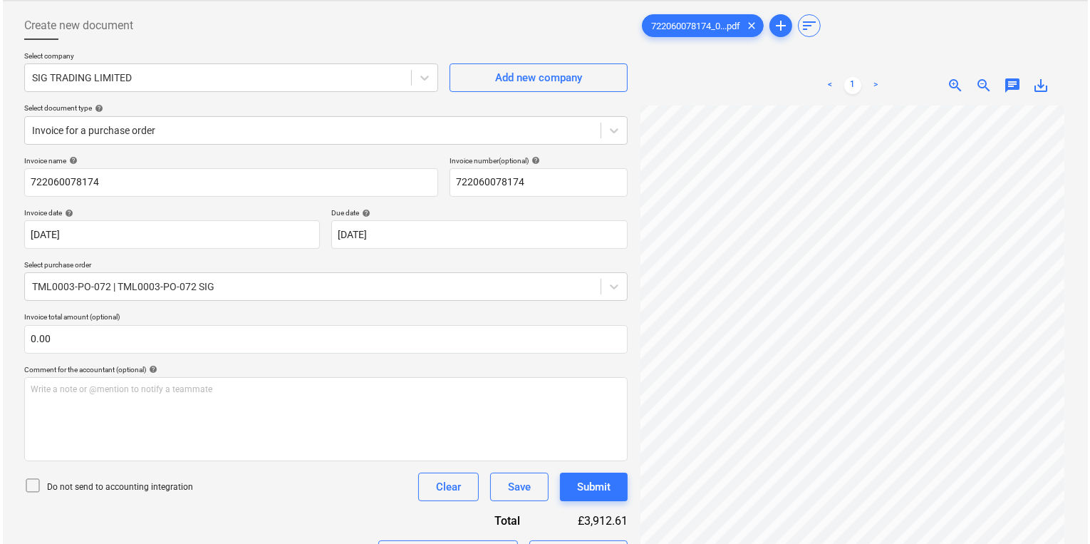
scroll to position [348, 0]
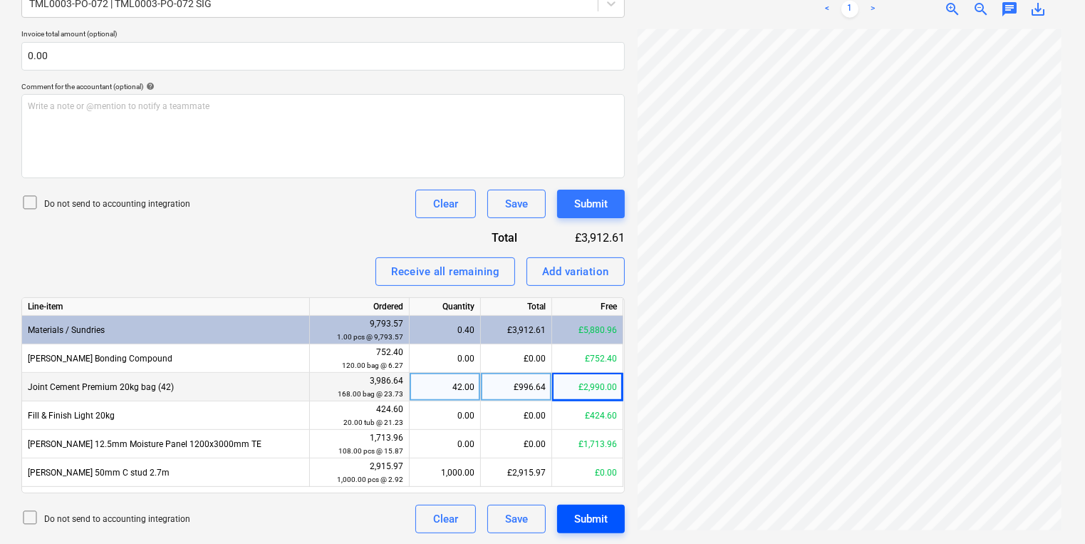
click at [561, 516] on button "Submit" at bounding box center [591, 518] width 68 height 28
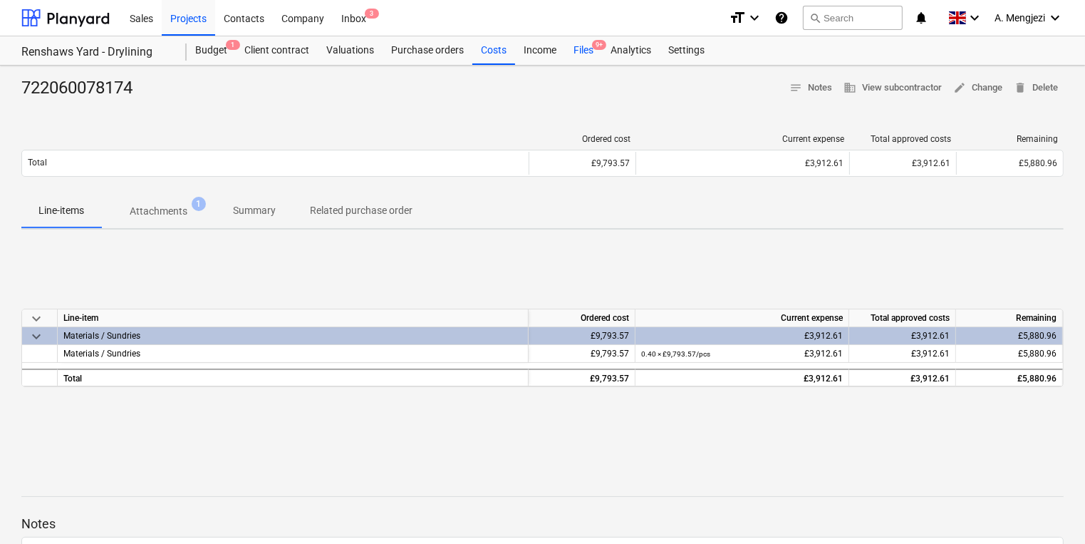
click at [577, 44] on div "Files 9+" at bounding box center [583, 50] width 37 height 28
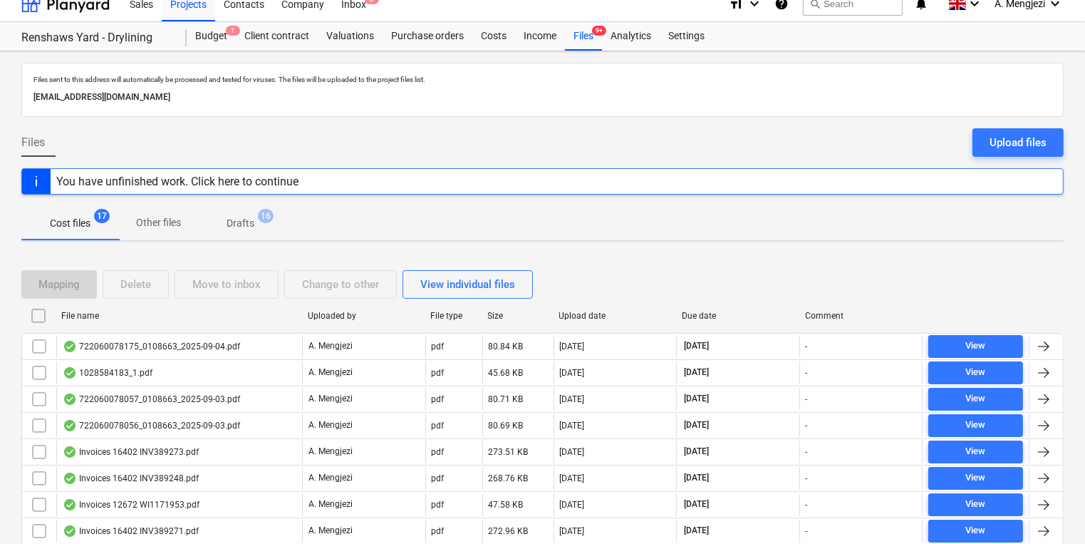
scroll to position [299, 0]
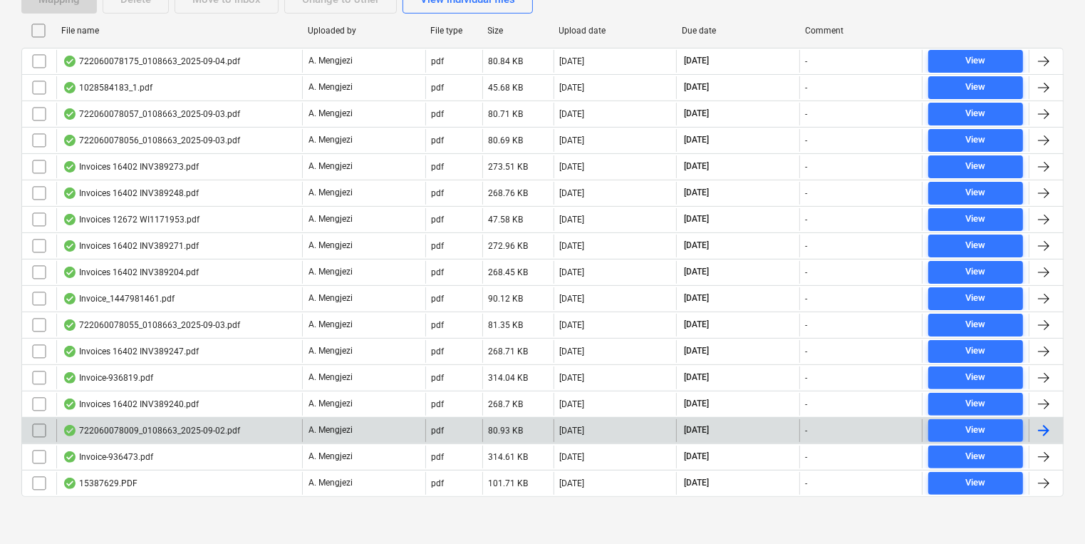
click at [1048, 426] on div at bounding box center [1043, 430] width 17 height 17
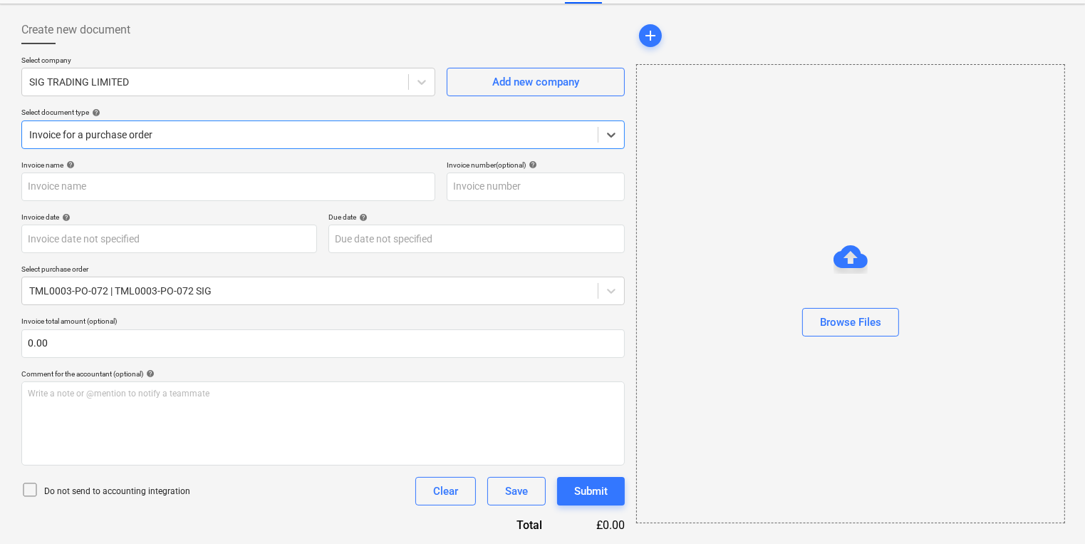
type input "722060078009"
type input "02 Sep 2025"
type input "[DATE]"
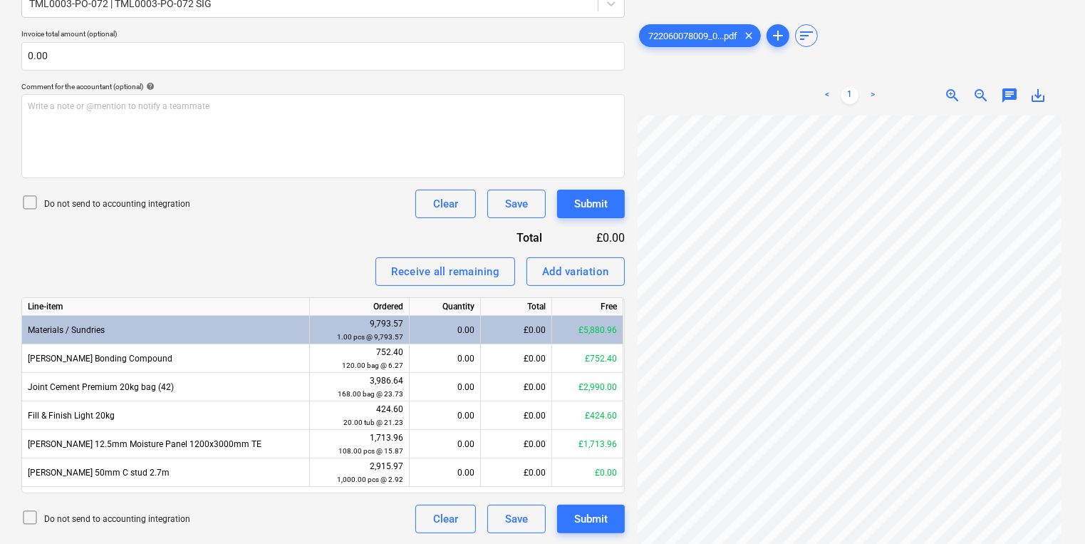
scroll to position [0, 0]
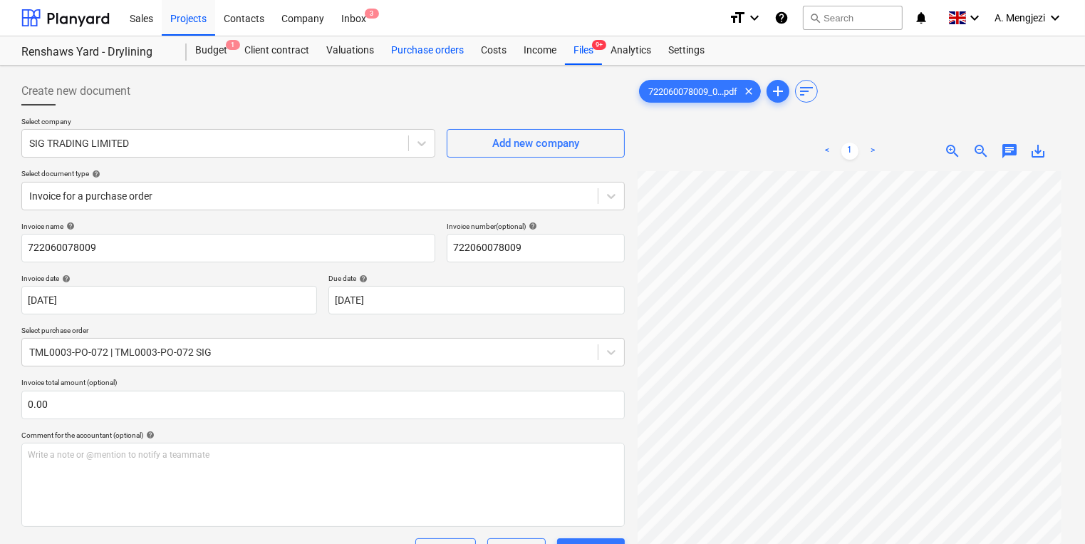
click at [438, 47] on div "Purchase orders" at bounding box center [428, 50] width 90 height 28
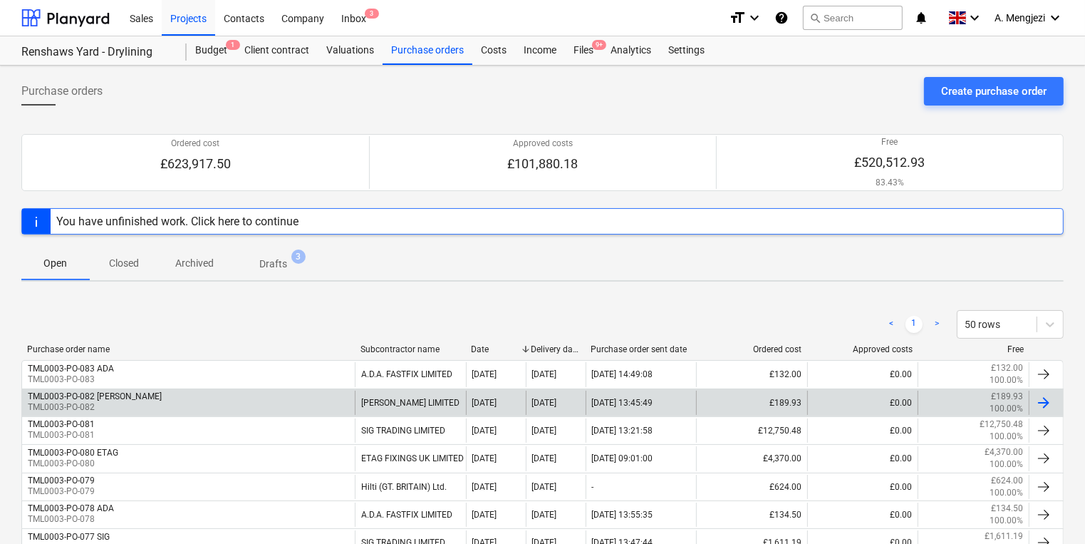
scroll to position [285, 0]
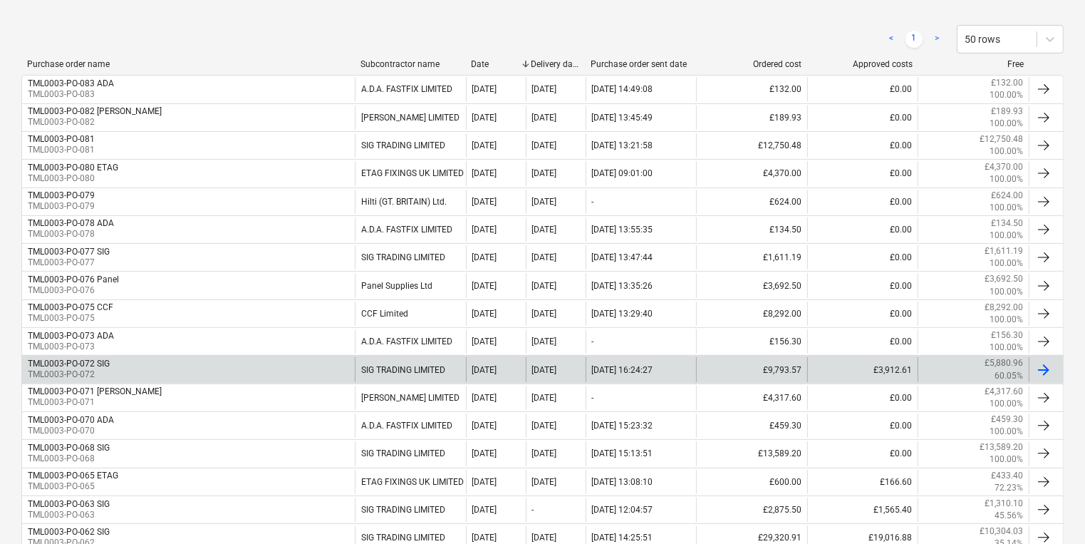
click at [1048, 365] on div at bounding box center [1043, 369] width 17 height 17
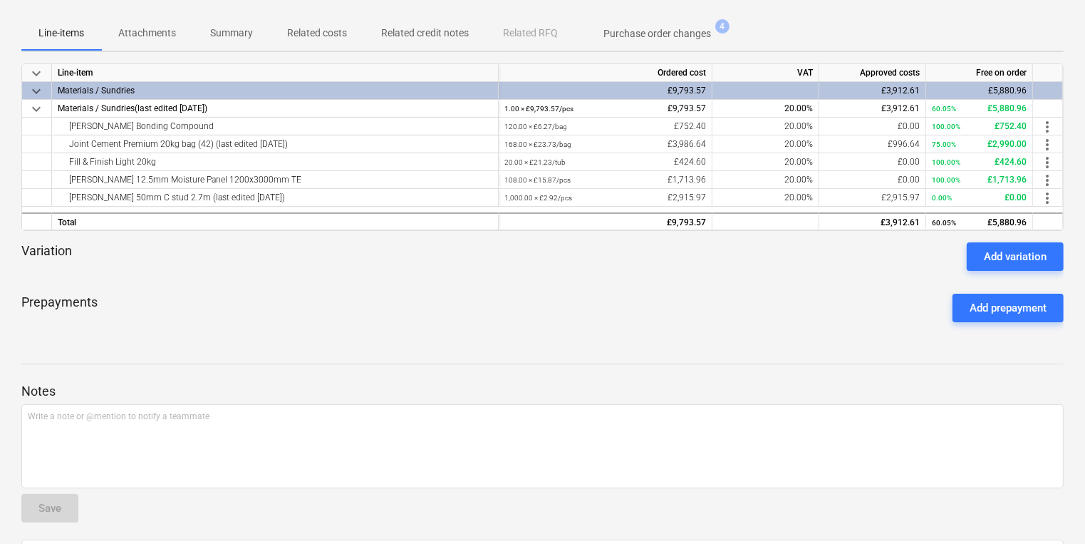
scroll to position [285, 0]
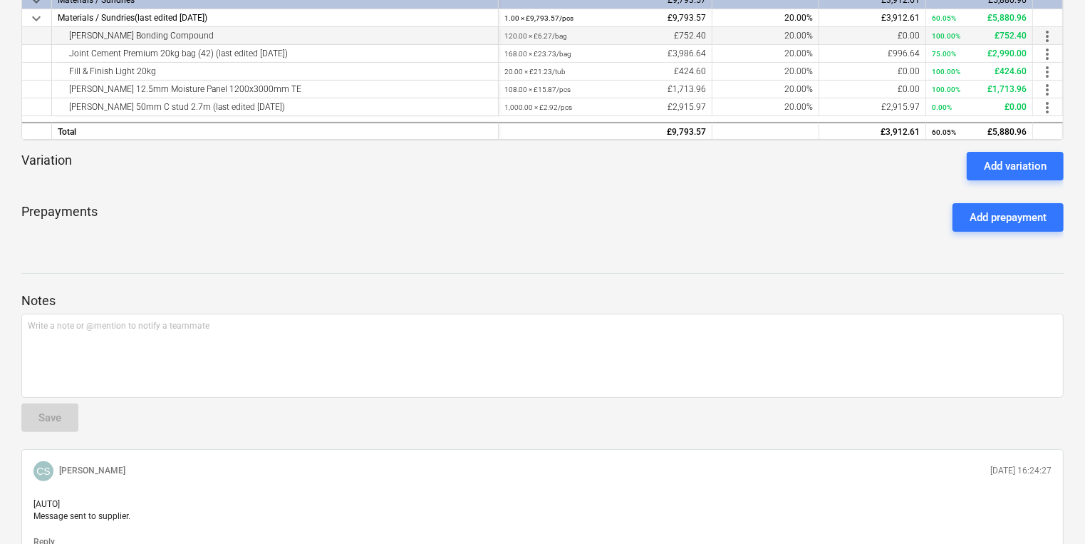
click at [1049, 29] on span "more_vert" at bounding box center [1047, 36] width 17 height 17
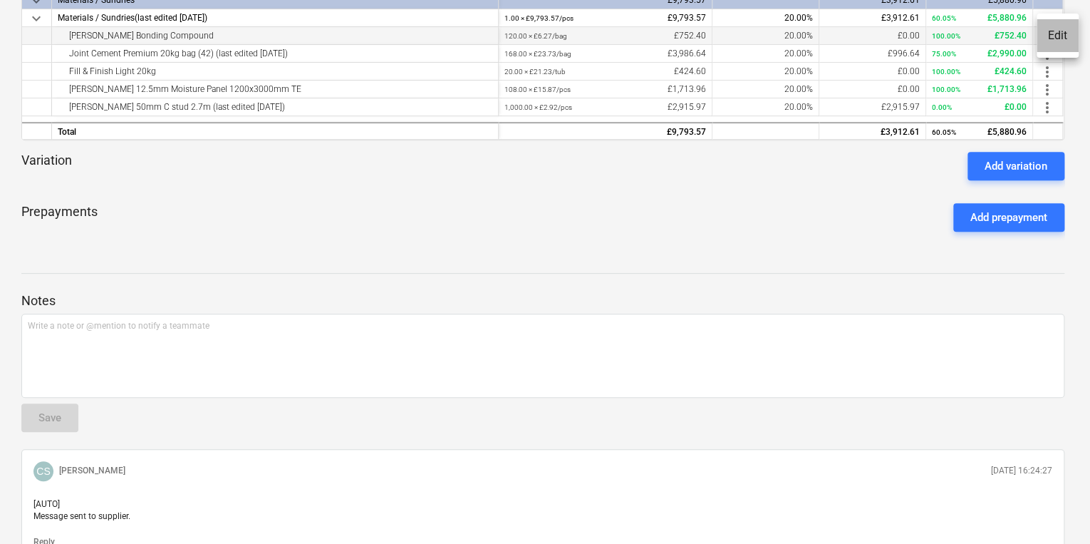
click at [1049, 29] on li "Edit" at bounding box center [1057, 35] width 42 height 33
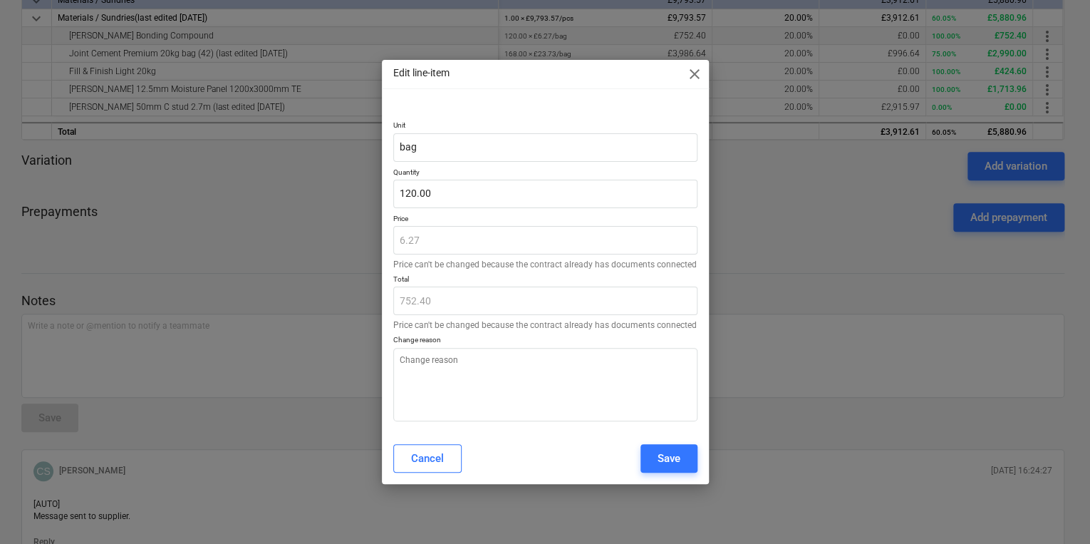
type textarea "x"
click at [442, 454] on div "Cancel" at bounding box center [427, 458] width 33 height 19
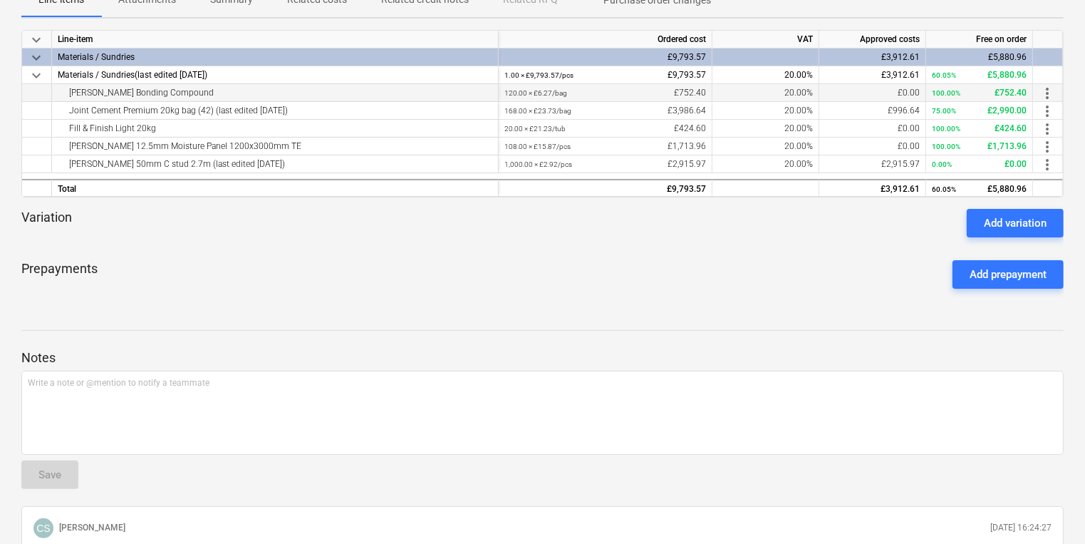
scroll to position [226, 0]
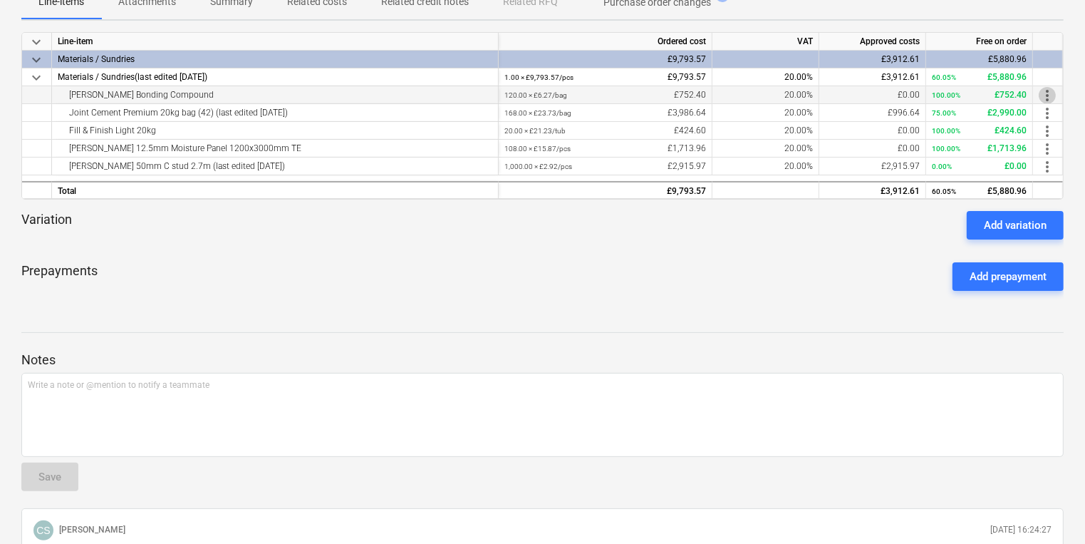
click at [1049, 89] on span "more_vert" at bounding box center [1047, 95] width 17 height 17
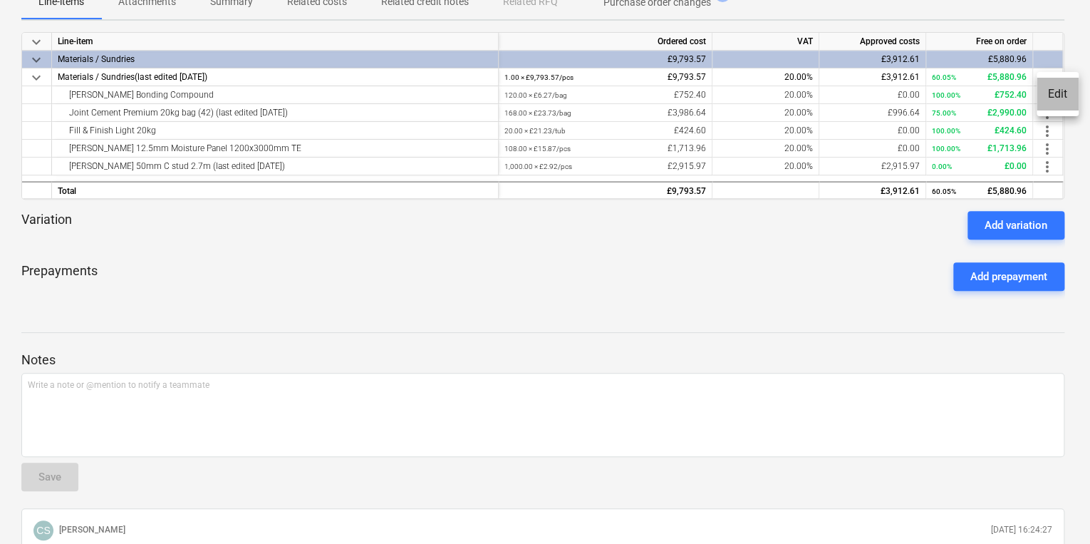
click at [1049, 92] on li "Edit" at bounding box center [1057, 94] width 42 height 33
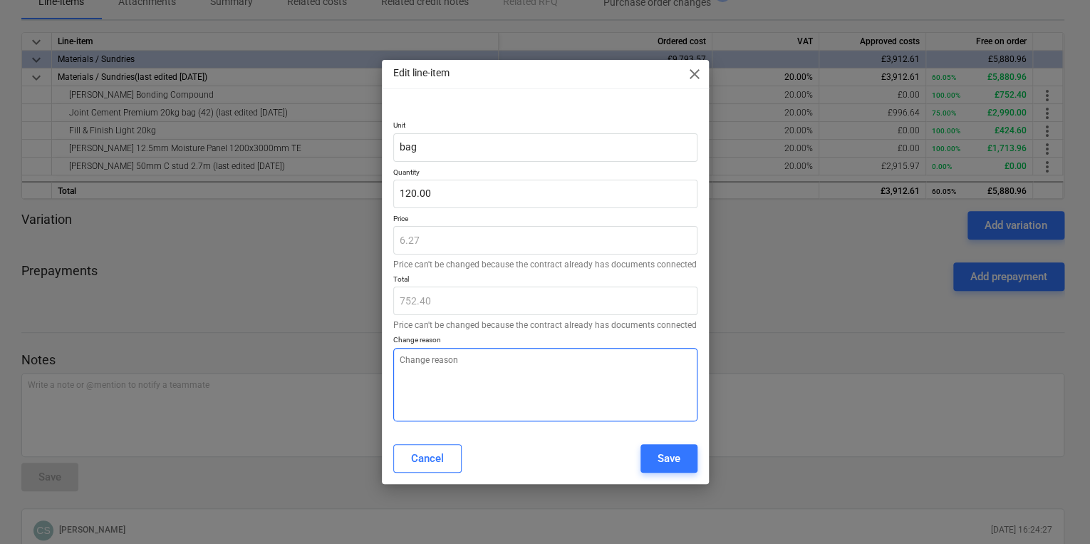
click at [556, 348] on textarea at bounding box center [545, 384] width 304 height 73
type textarea "x"
click at [496, 224] on p "Price" at bounding box center [545, 220] width 304 height 12
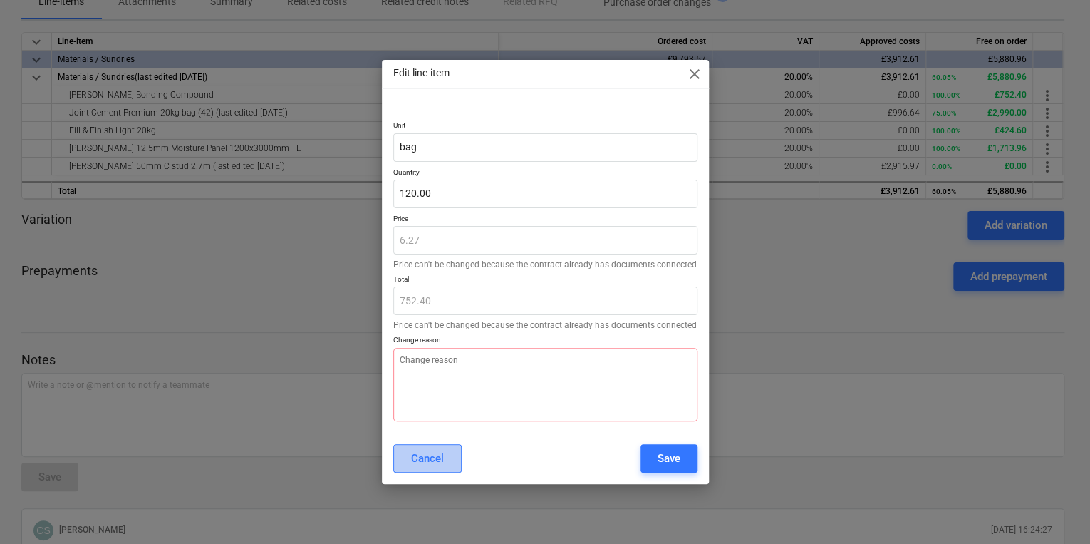
click at [452, 453] on button "Cancel" at bounding box center [427, 458] width 68 height 28
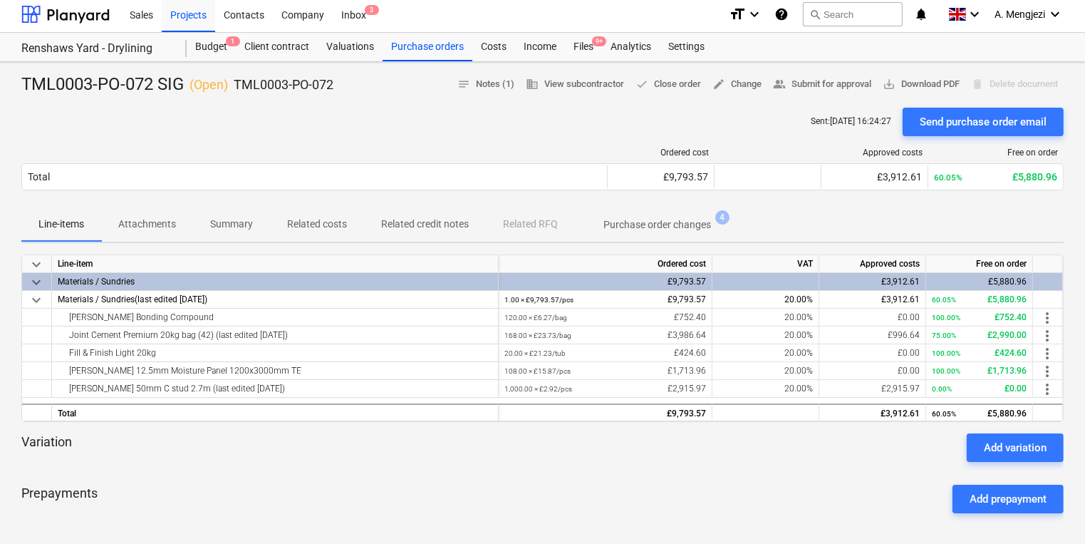
scroll to position [0, 0]
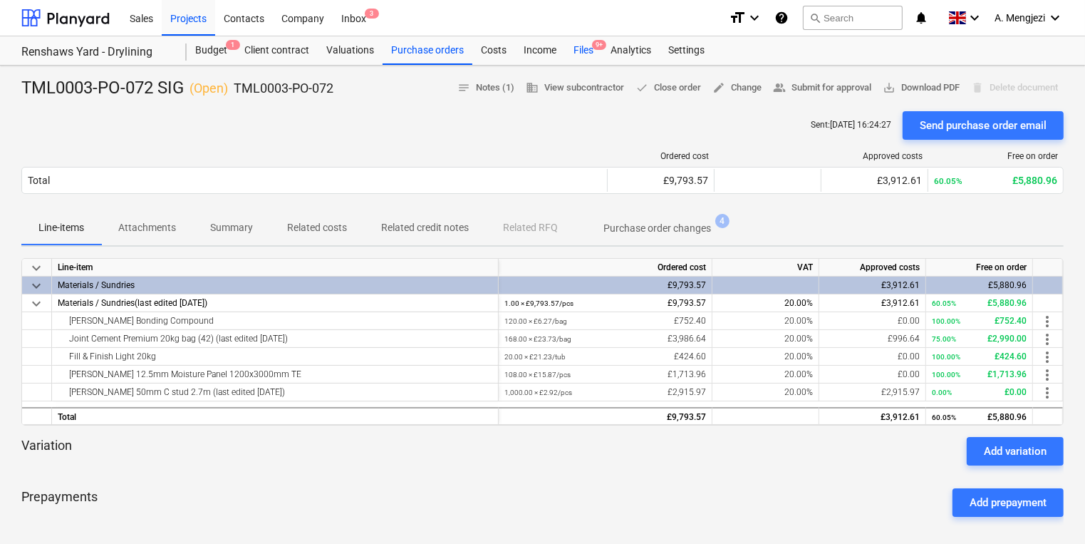
click at [579, 51] on div "Files 9+" at bounding box center [583, 50] width 37 height 28
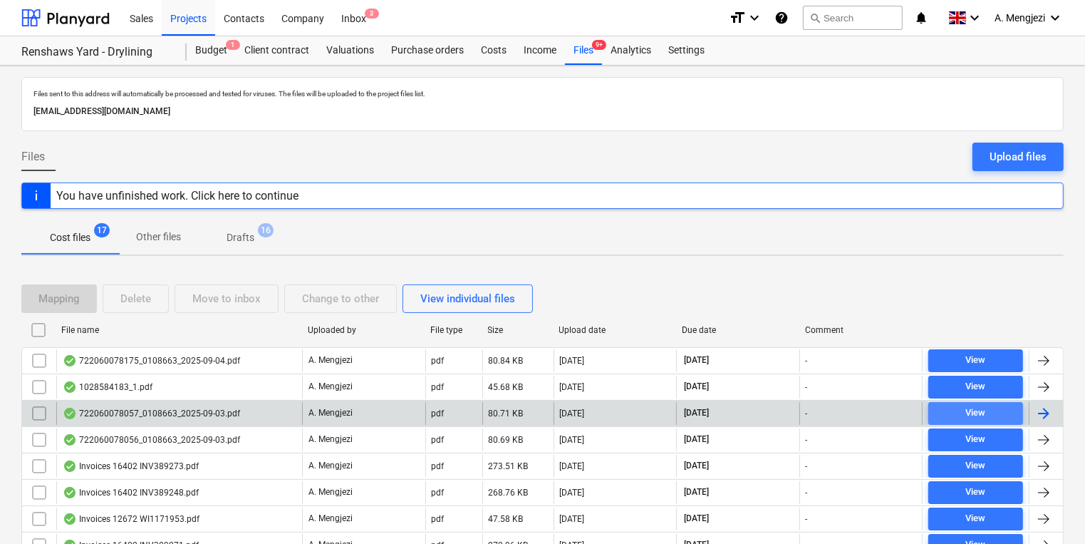
click at [994, 409] on span "View" at bounding box center [975, 413] width 83 height 16
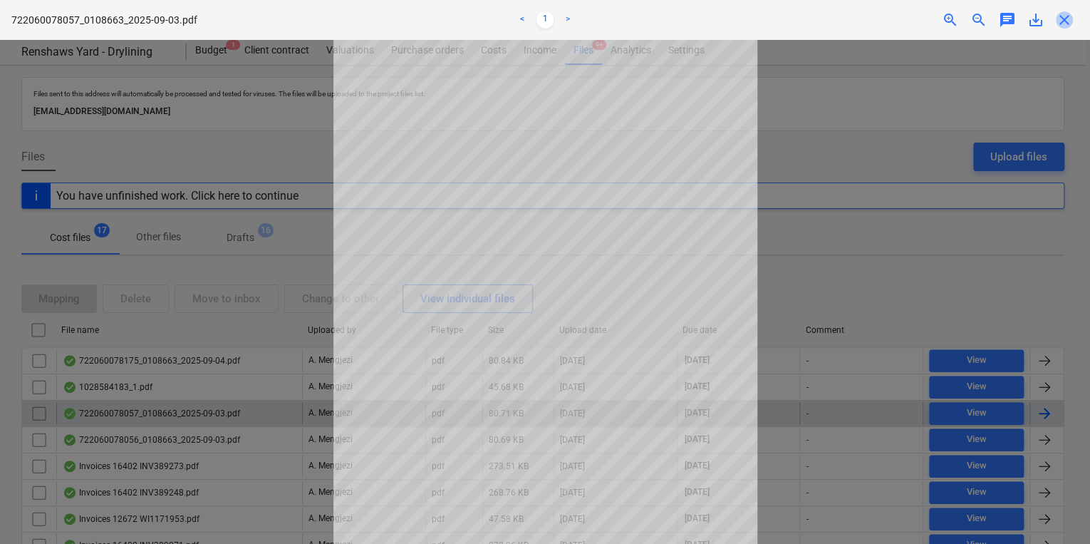
click at [1058, 26] on span "close" at bounding box center [1064, 19] width 17 height 17
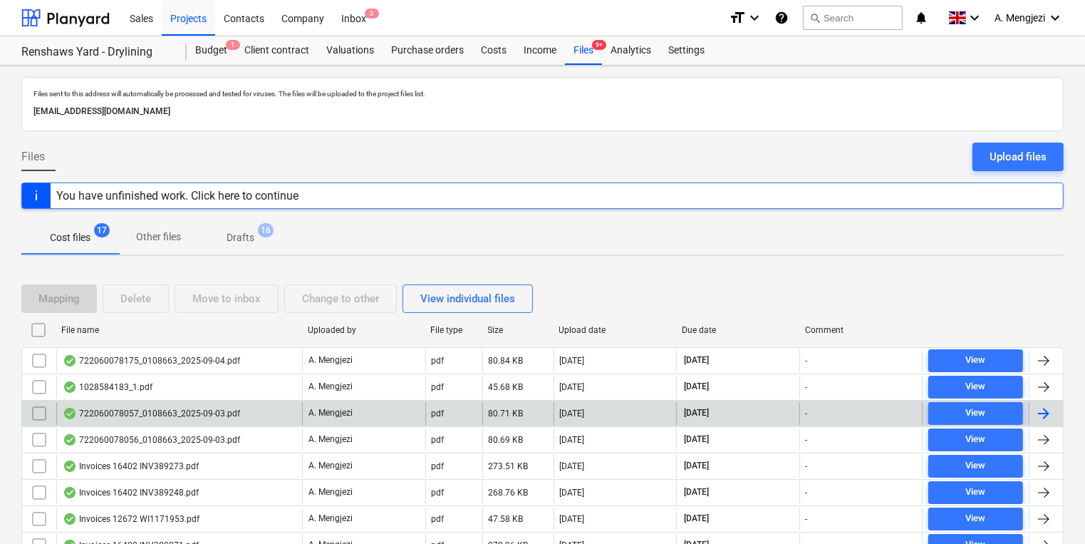
click at [1044, 409] on div at bounding box center [1043, 413] width 17 height 17
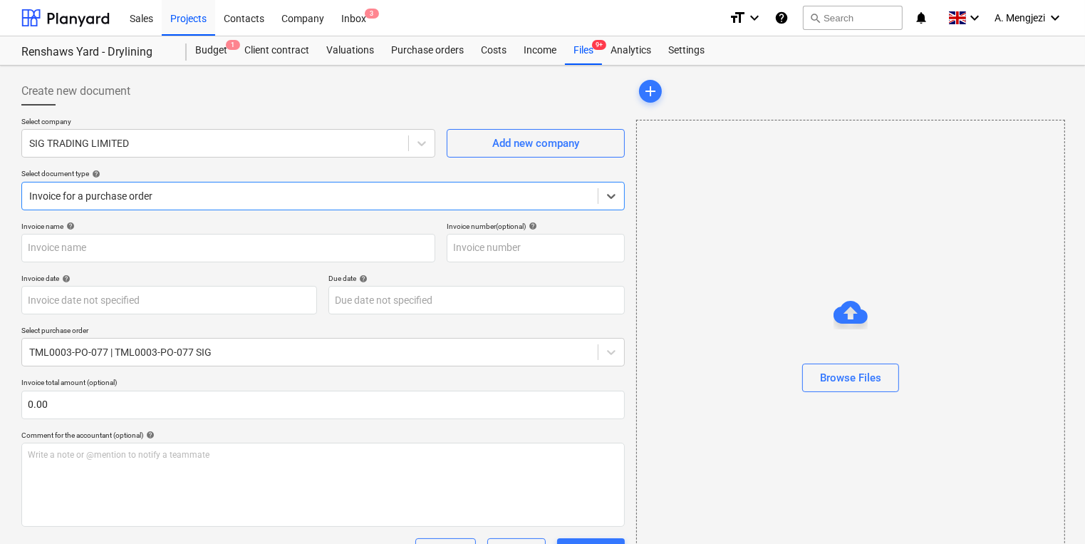
type input "722060078057"
type input "[DATE]"
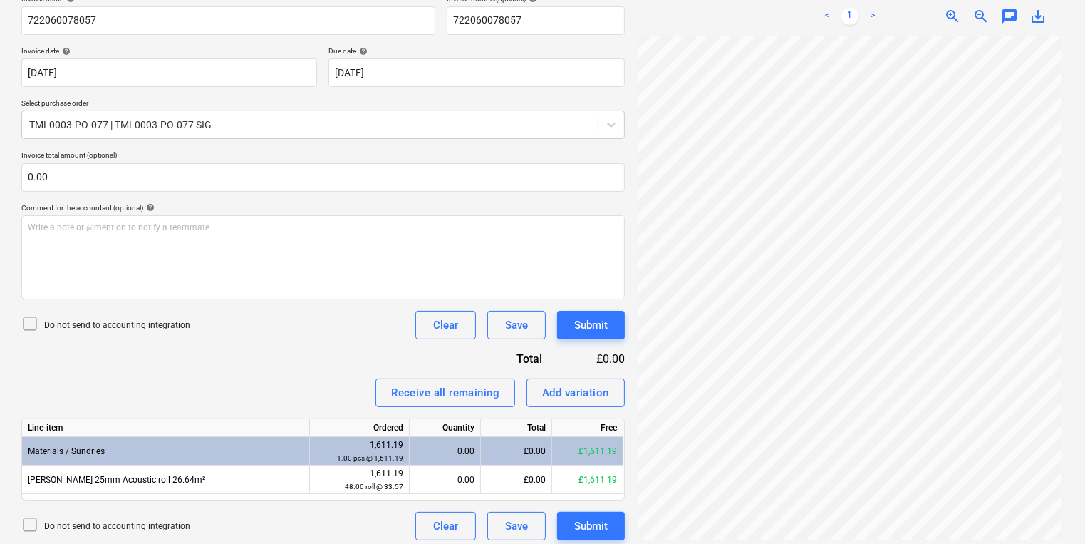
scroll to position [234, 0]
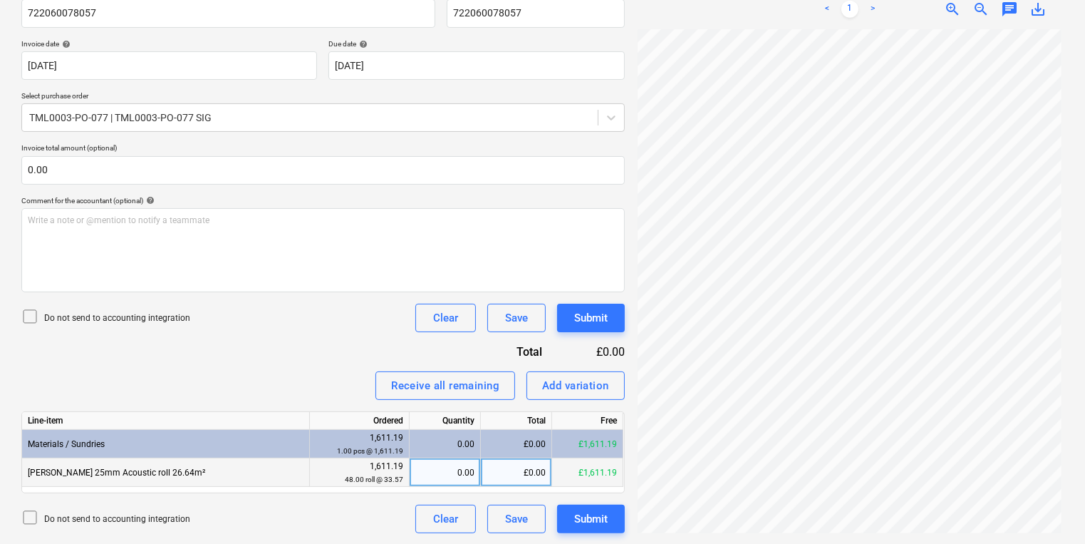
click at [506, 474] on div "£0.00" at bounding box center [516, 472] width 71 height 28
type input "1611.38"
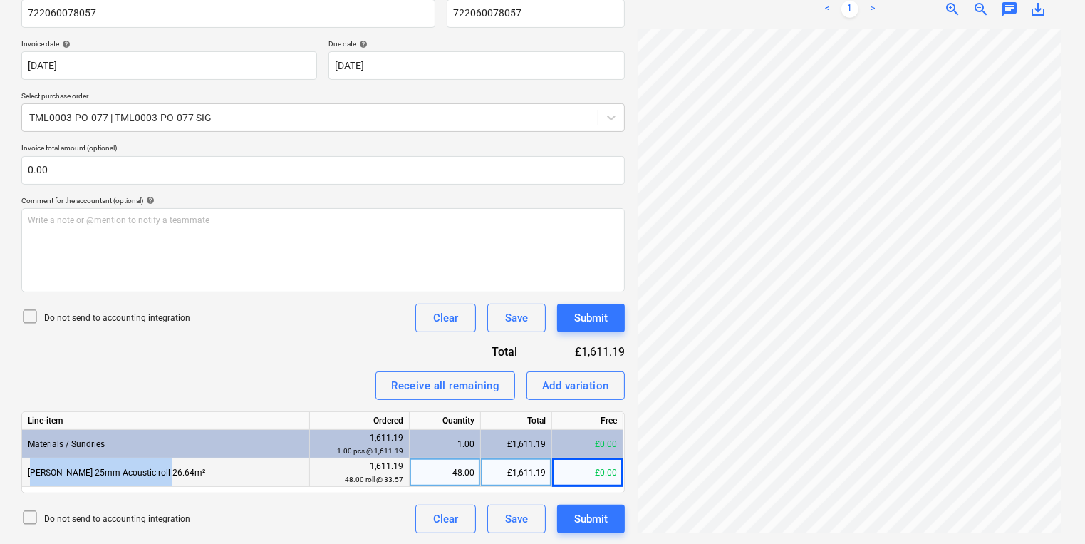
drag, startPoint x: 168, startPoint y: 466, endPoint x: 25, endPoint y: 467, distance: 143.2
click at [25, 467] on div "Knauf 25mm Acoustic roll 26.64m²" at bounding box center [166, 472] width 288 height 28
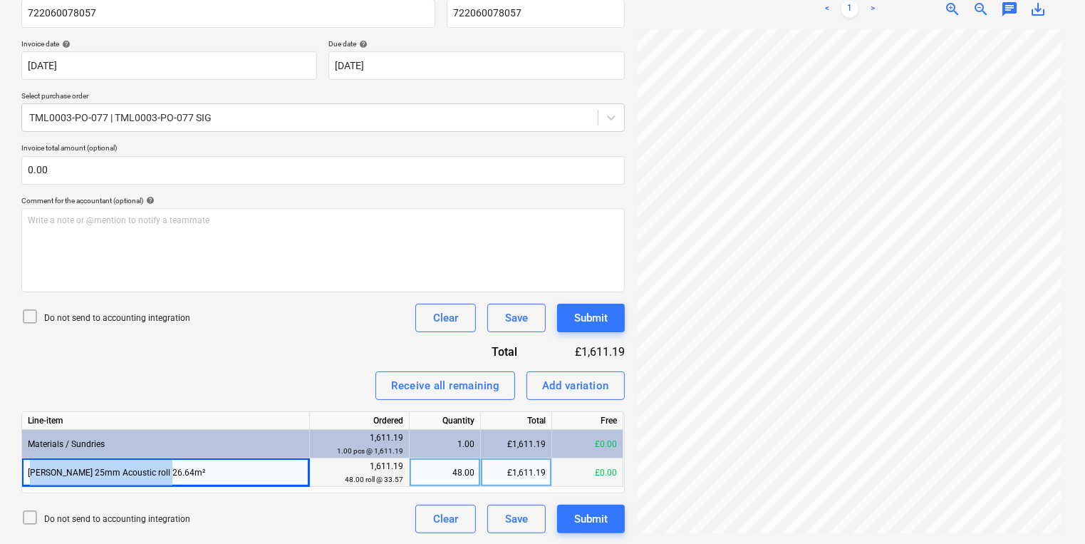
copy div "Knauf 25mm Acoustic roll 26.64m²"
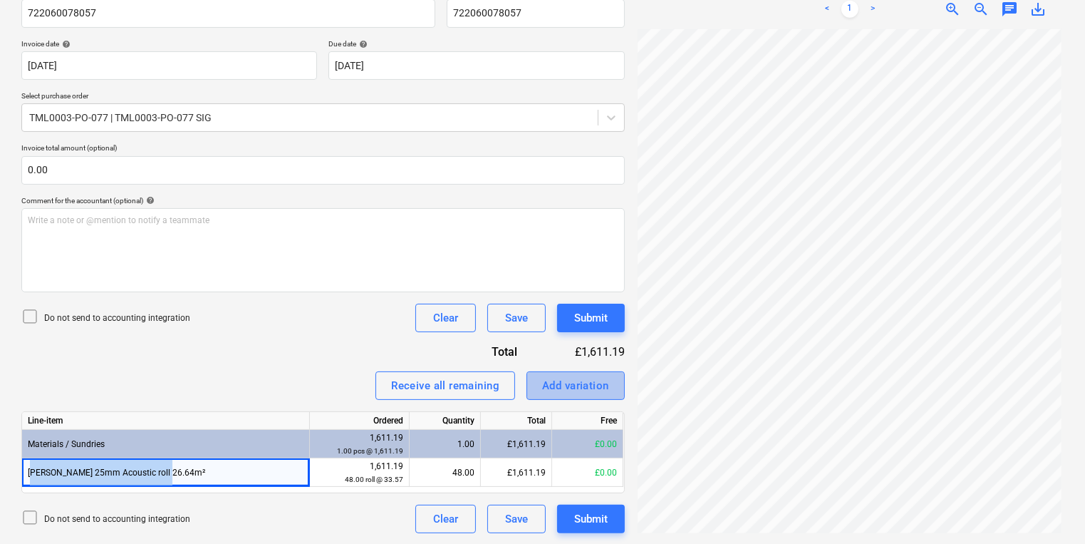
click at [580, 384] on div "Add variation" at bounding box center [575, 385] width 67 height 19
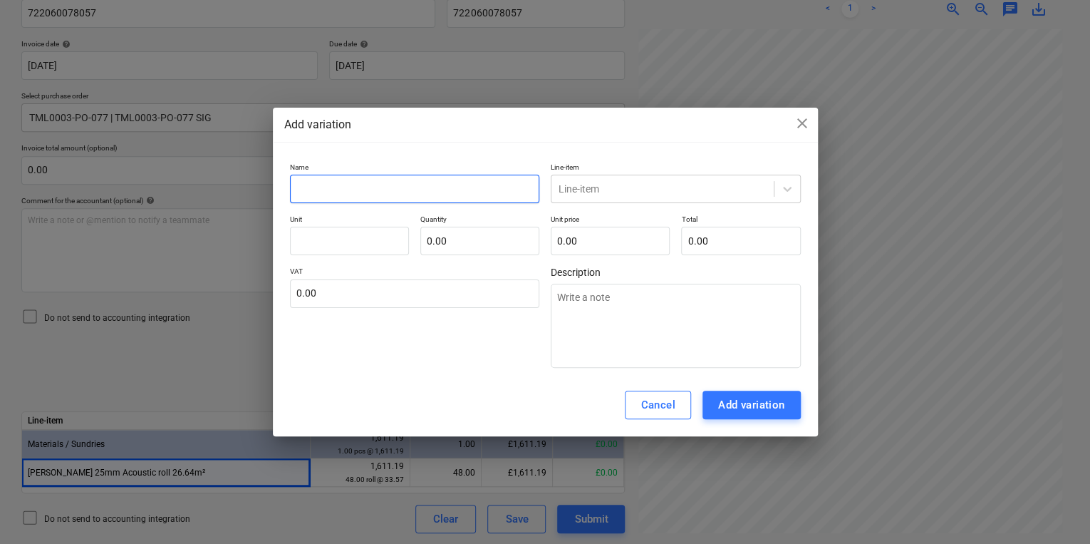
click at [378, 189] on input "text" at bounding box center [415, 189] width 250 height 28
paste input "Knauf 25mm Acoustic roll 26.64m²"
type textarea "x"
type input "Knauf 25mm Acoustic roll 26.64m²"
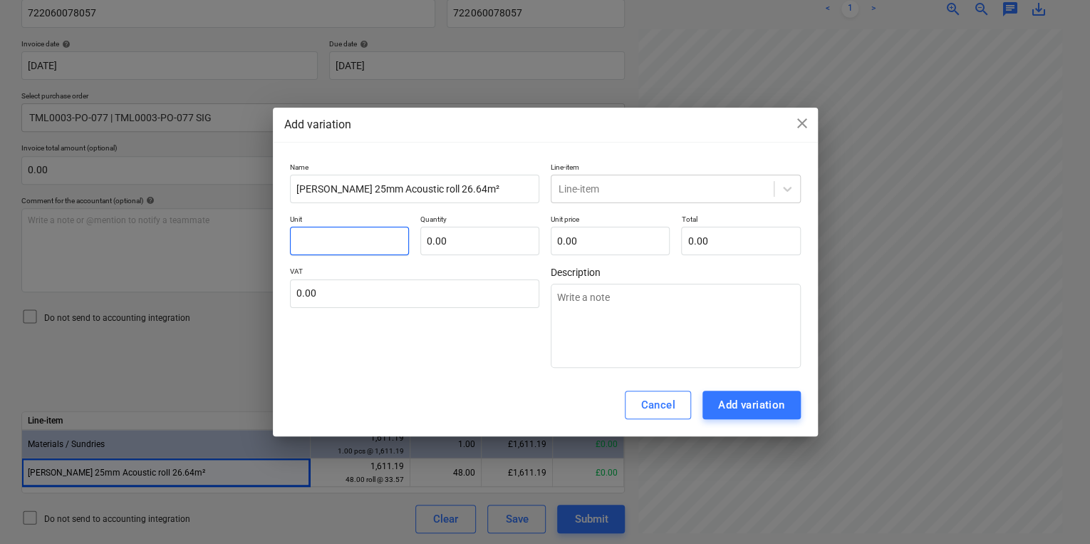
click at [378, 235] on input "text" at bounding box center [349, 241] width 119 height 28
type textarea "x"
type input "p"
type textarea "x"
type input "pc"
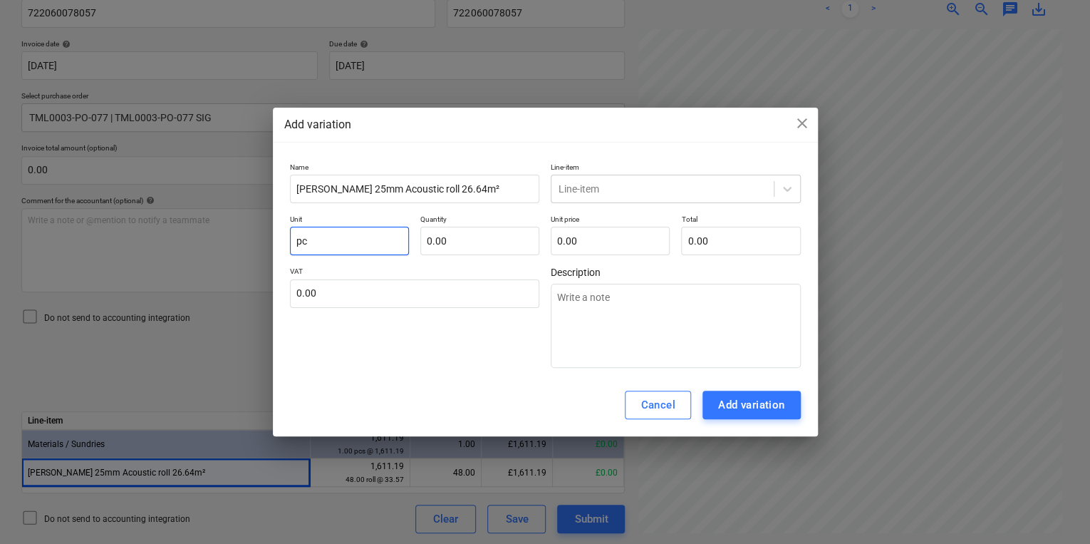
type textarea "x"
type input "pcs"
type textarea "x"
type input "1.00"
type textarea "x"
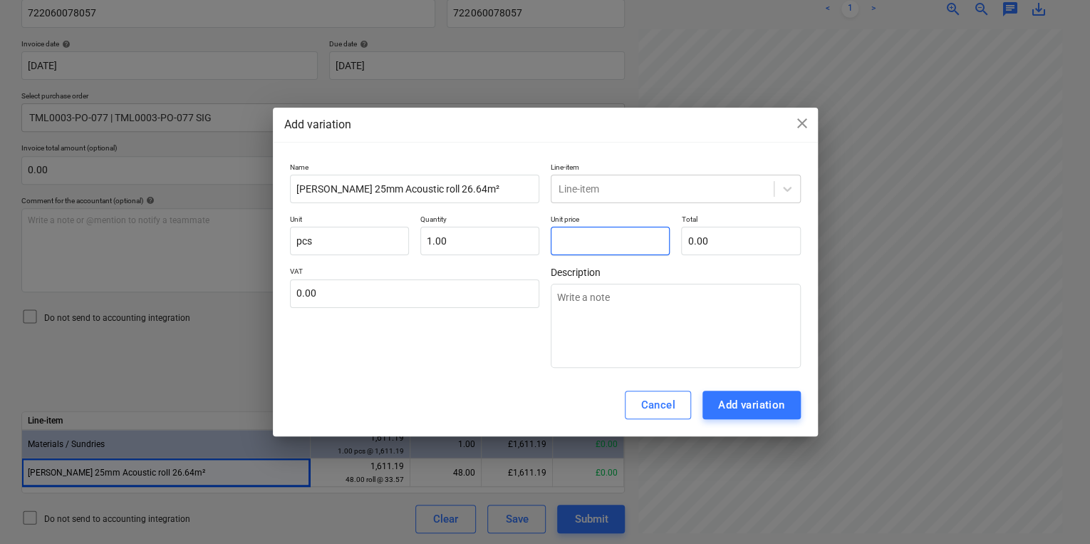
type input "0"
type textarea "x"
type input "0."
type textarea "x"
type input "0.1"
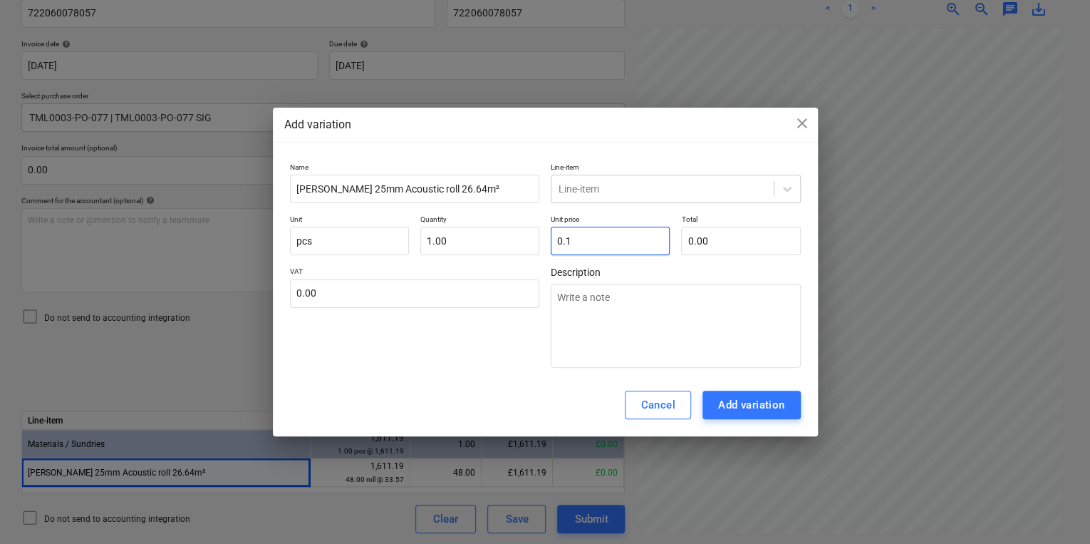
type input "0.10"
type textarea "x"
type input "0.19"
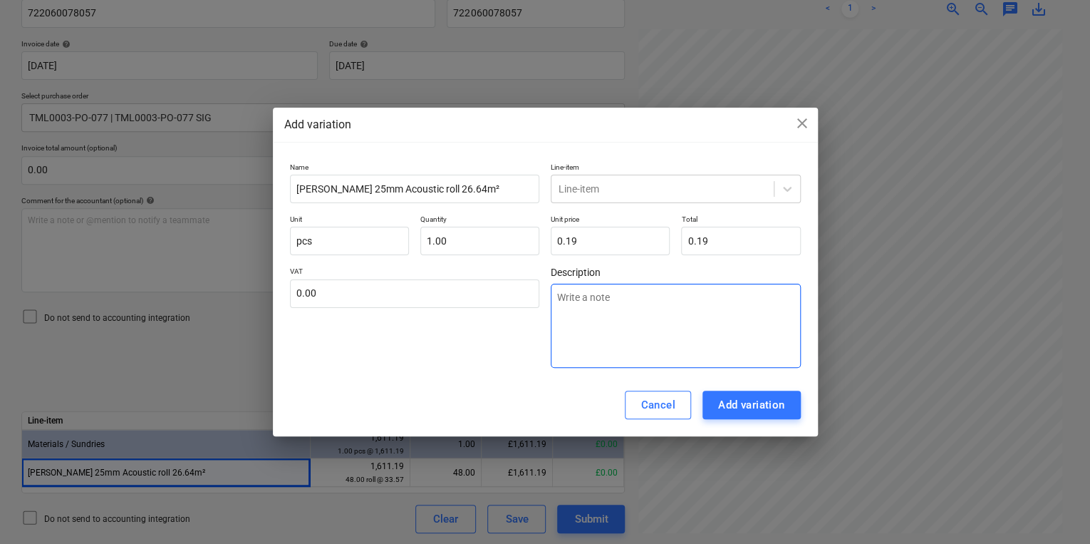
click at [596, 293] on textarea at bounding box center [676, 326] width 250 height 84
type textarea "x"
type textarea "r"
type textarea "x"
type textarea "ro"
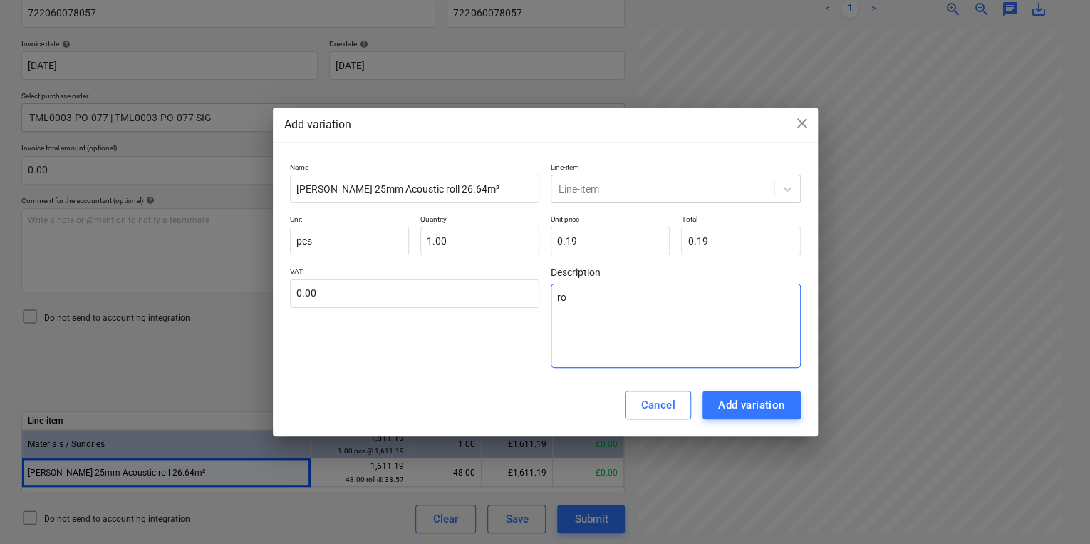
type textarea "x"
type textarea "rou"
type textarea "x"
type textarea "roun"
type textarea "x"
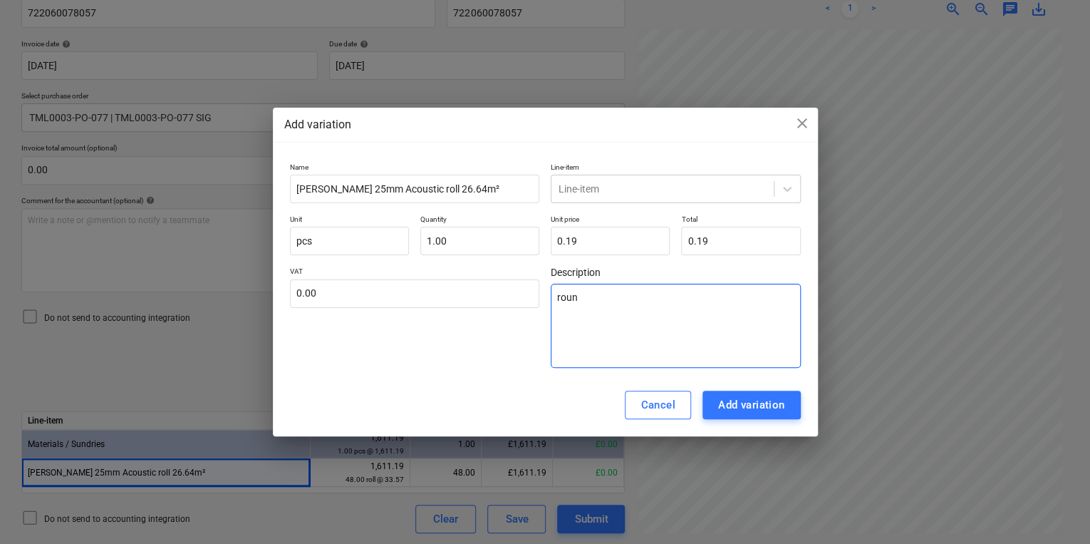
type textarea "round"
type textarea "x"
type textarea "roundi"
type textarea "x"
type textarea "roundin"
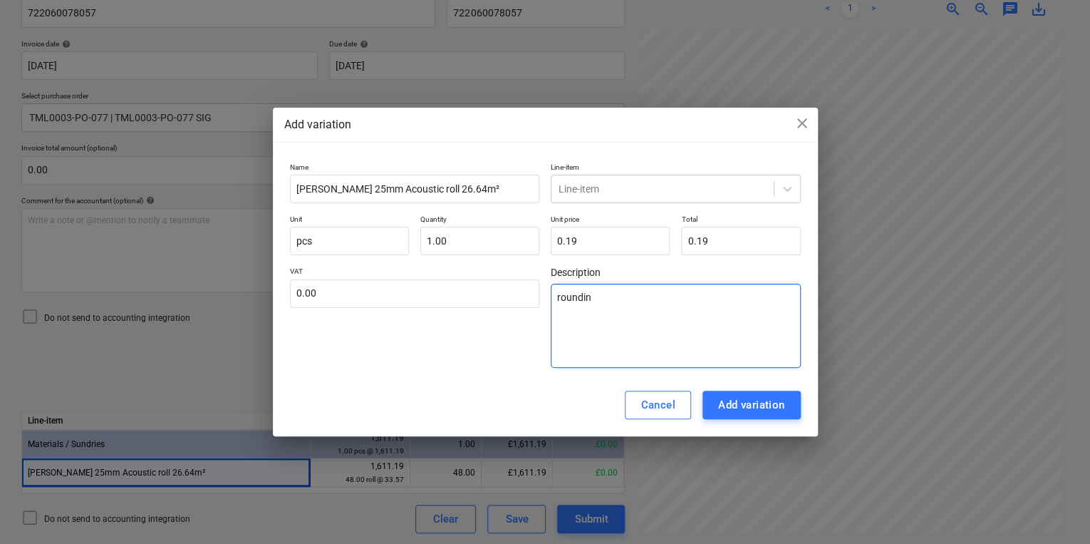
type textarea "x"
type textarea "rounding"
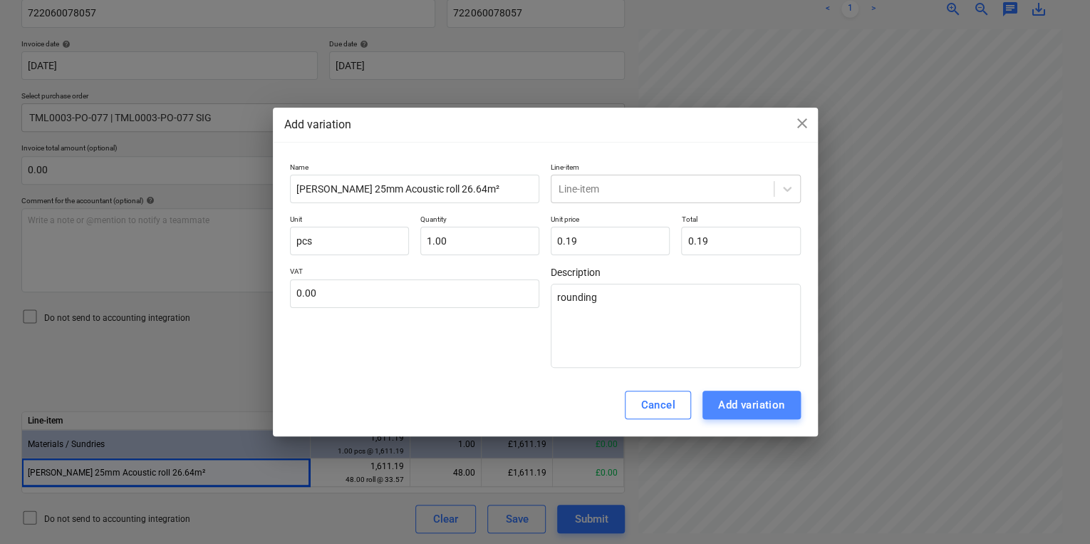
click at [789, 395] on button "Add variation" at bounding box center [751, 404] width 98 height 28
click at [753, 405] on div "Add variation" at bounding box center [751, 404] width 67 height 19
click at [718, 400] on div "Add variation" at bounding box center [751, 404] width 67 height 19
click at [801, 123] on span "close" at bounding box center [802, 123] width 17 height 17
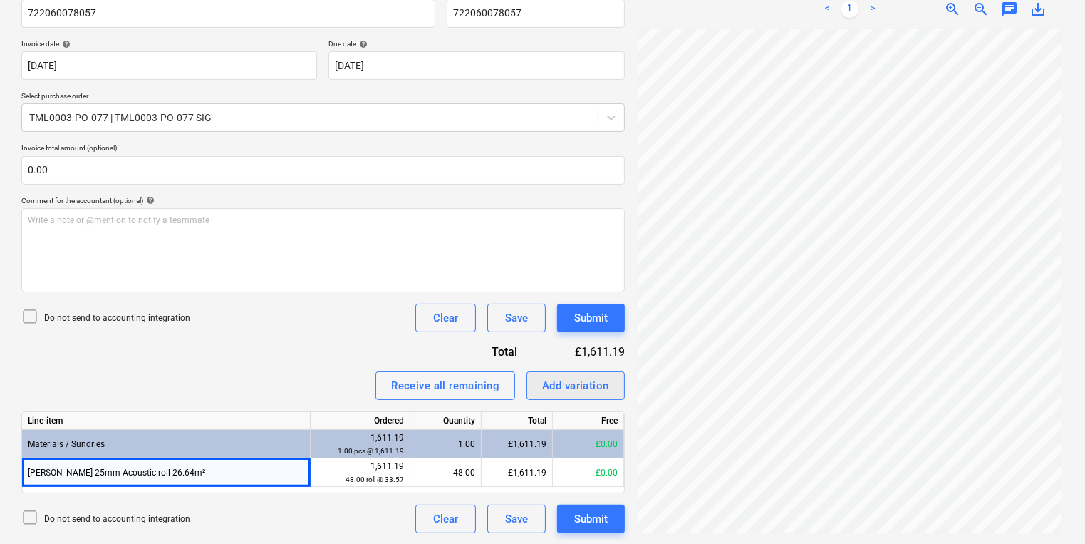
click at [566, 379] on div "Add variation" at bounding box center [575, 385] width 67 height 19
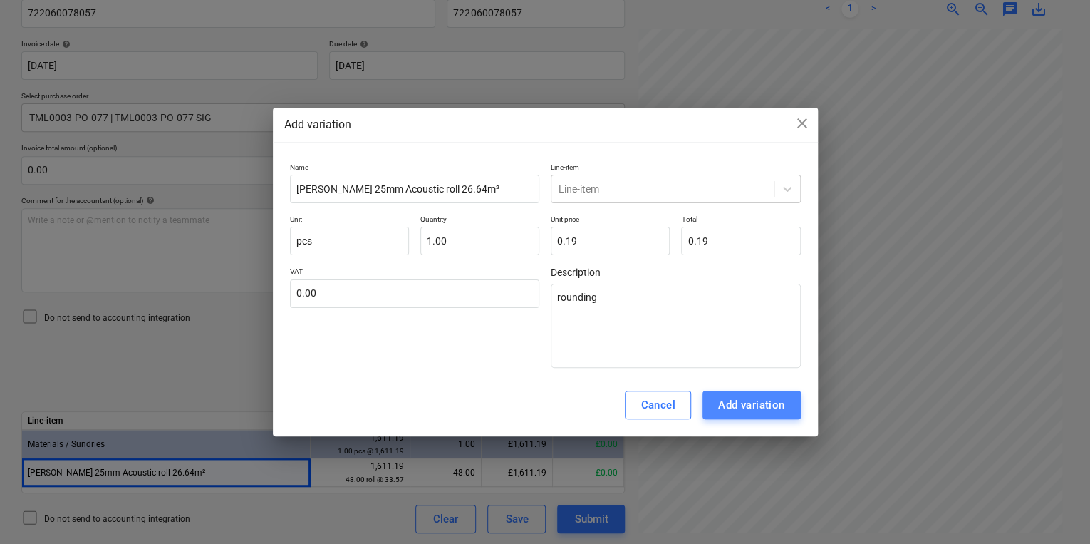
click at [762, 412] on div "Add variation" at bounding box center [751, 404] width 67 height 19
click at [661, 185] on div at bounding box center [662, 189] width 208 height 14
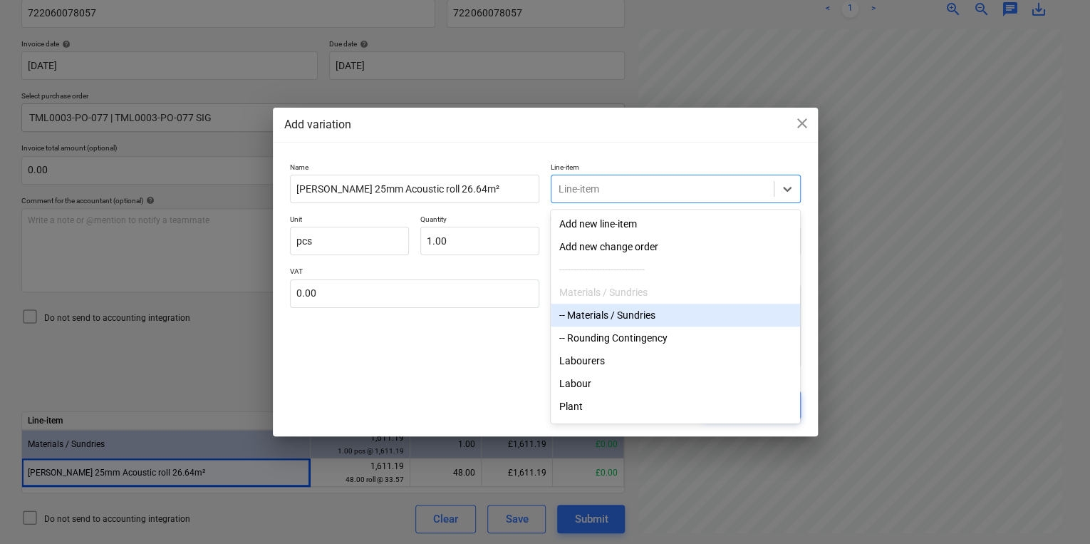
click at [637, 313] on div "-- Materials / Sundries" at bounding box center [675, 314] width 249 height 23
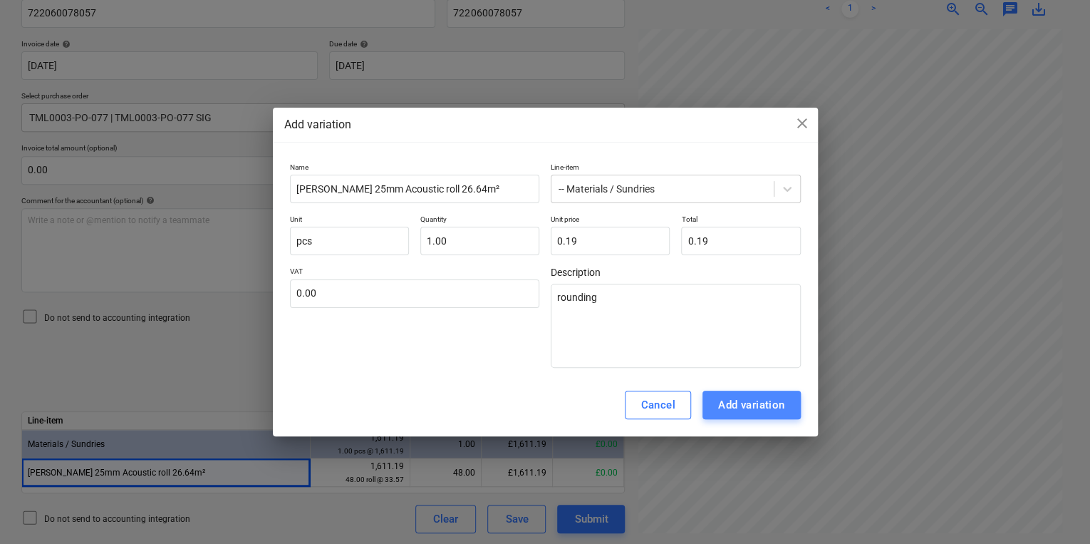
click at [779, 404] on div "Add variation" at bounding box center [751, 404] width 67 height 19
type textarea "x"
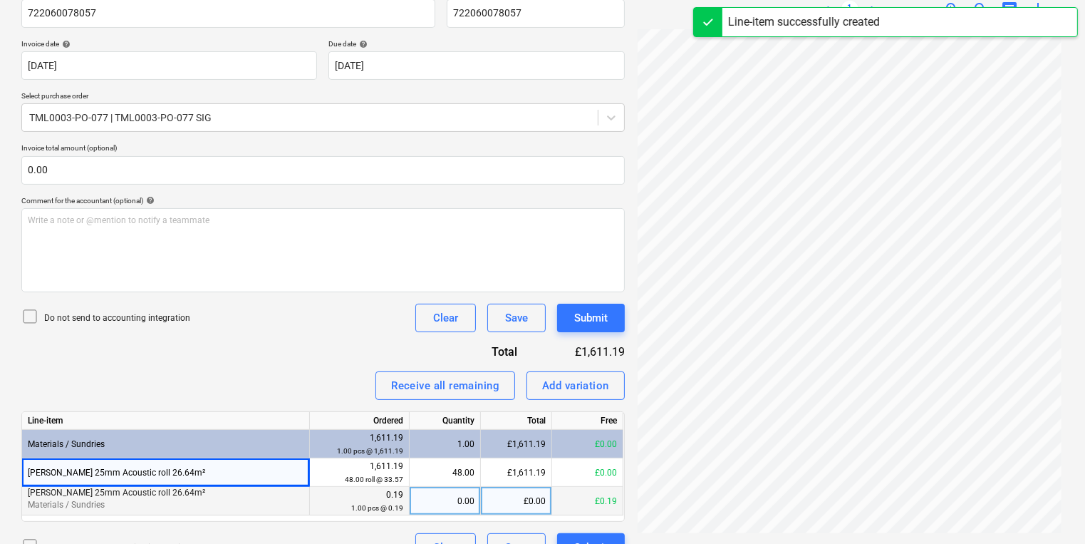
click at [462, 499] on div "0.00" at bounding box center [444, 501] width 59 height 28
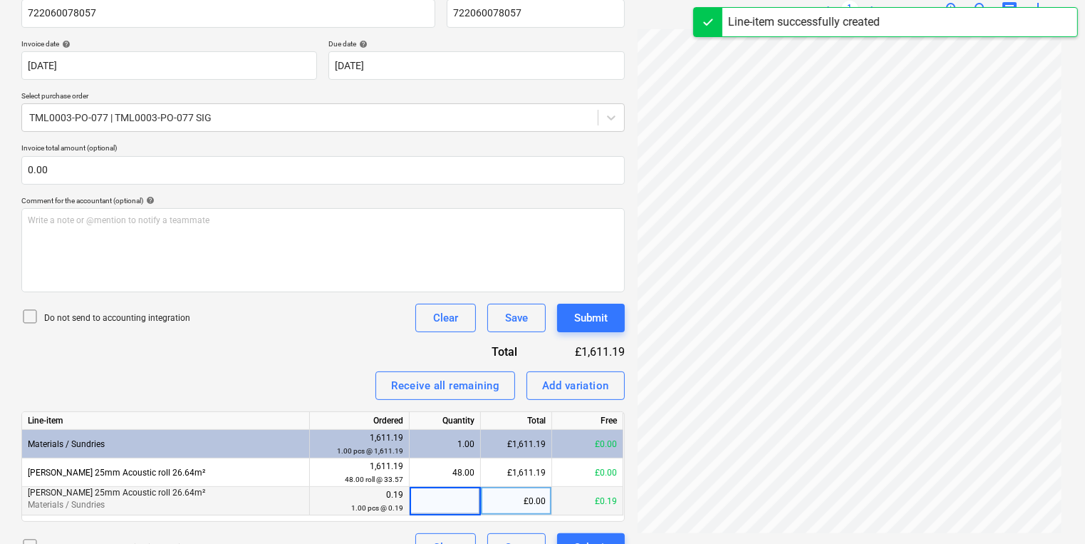
type input "1"
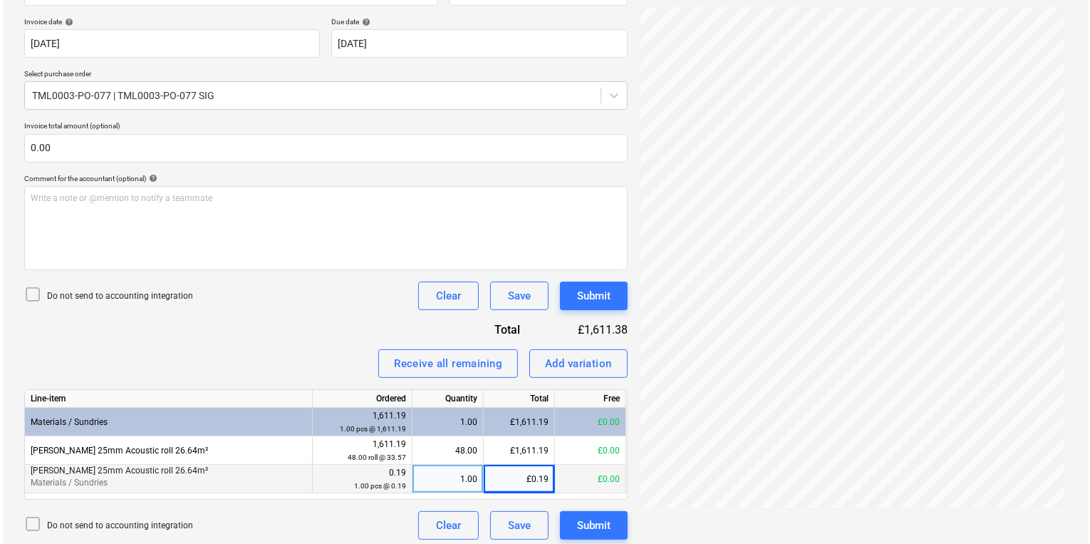
scroll to position [263, 0]
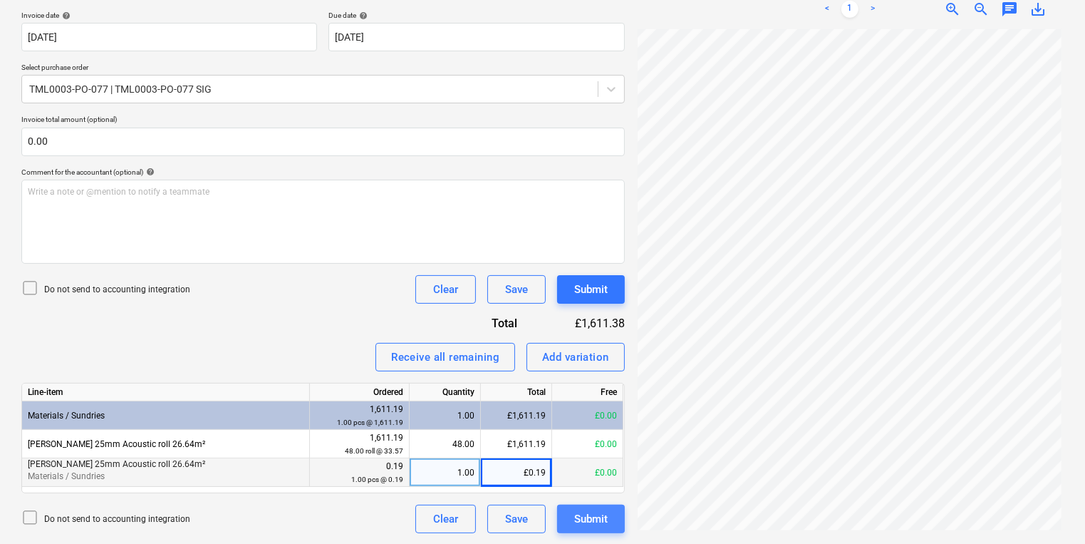
click at [576, 513] on div "Submit" at bounding box center [590, 518] width 33 height 19
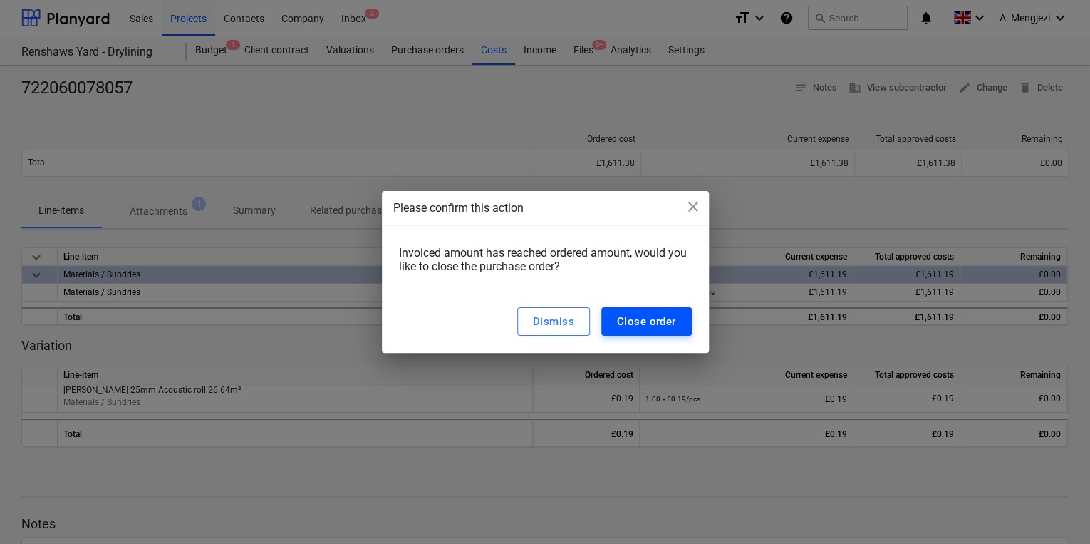
click at [663, 319] on div "Close order" at bounding box center [646, 321] width 59 height 19
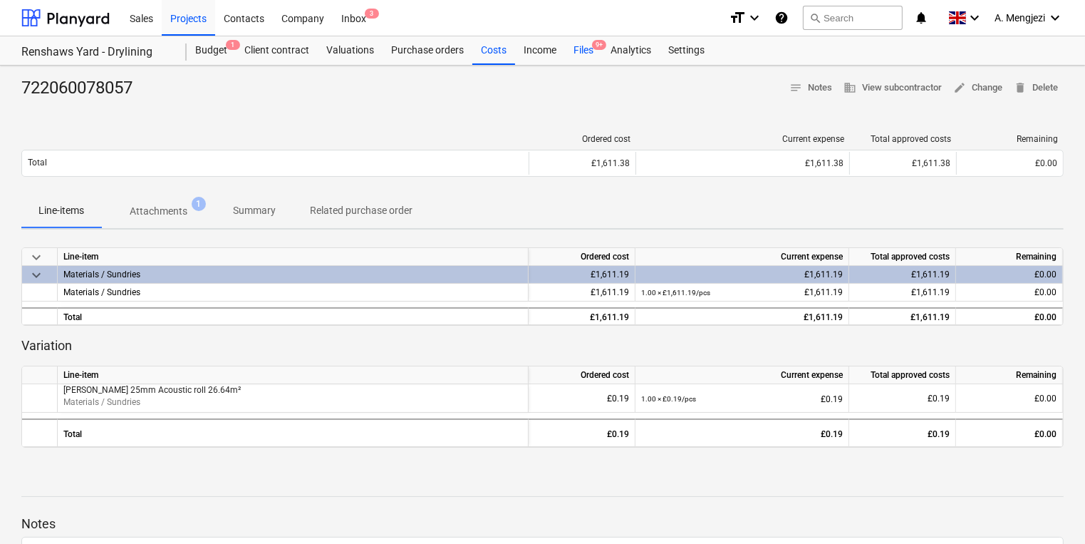
click at [577, 53] on div "Files 9+" at bounding box center [583, 50] width 37 height 28
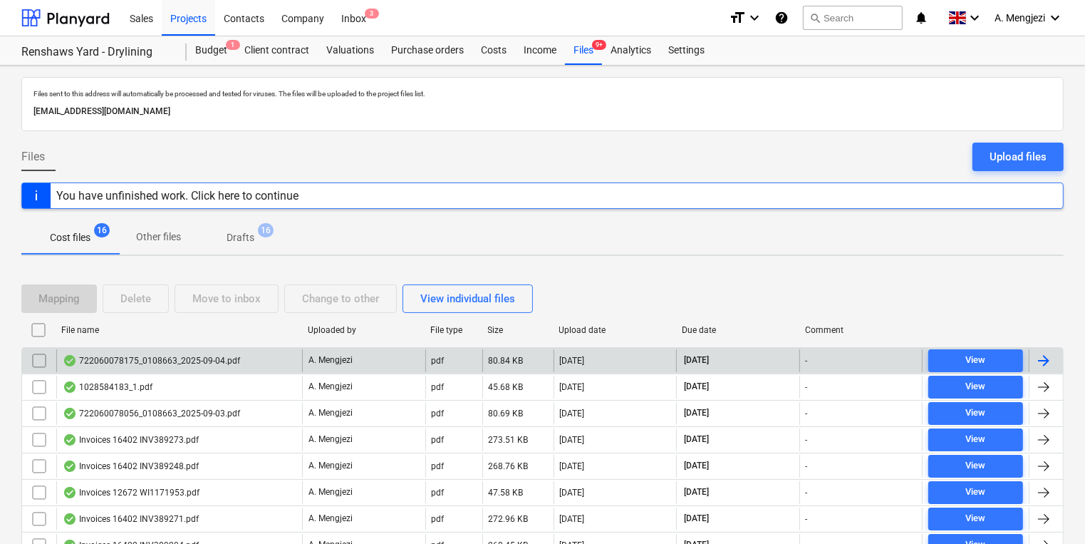
click at [1051, 354] on div at bounding box center [1043, 360] width 17 height 17
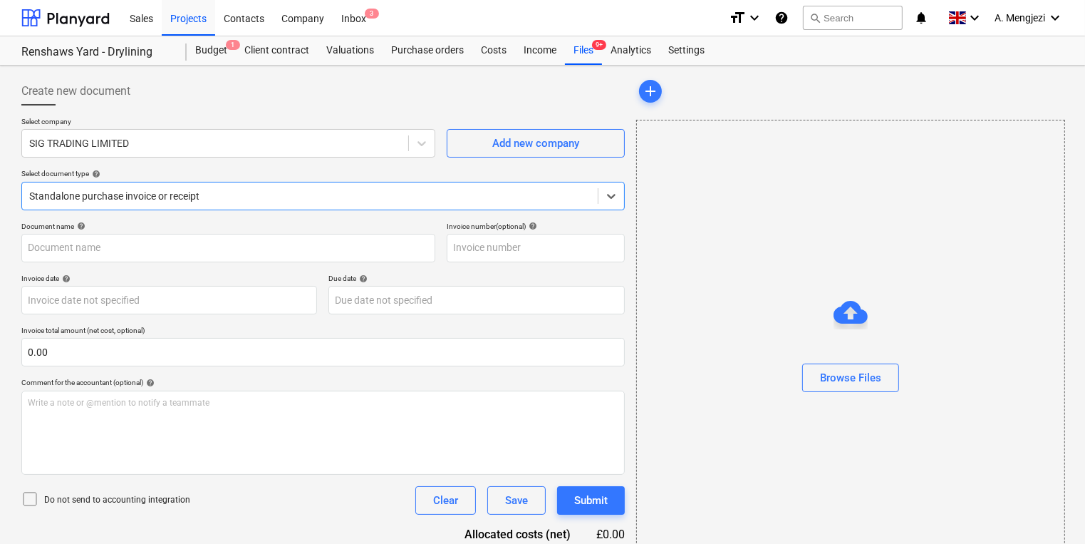
type input "722060078175"
type input "04 Sep 2025"
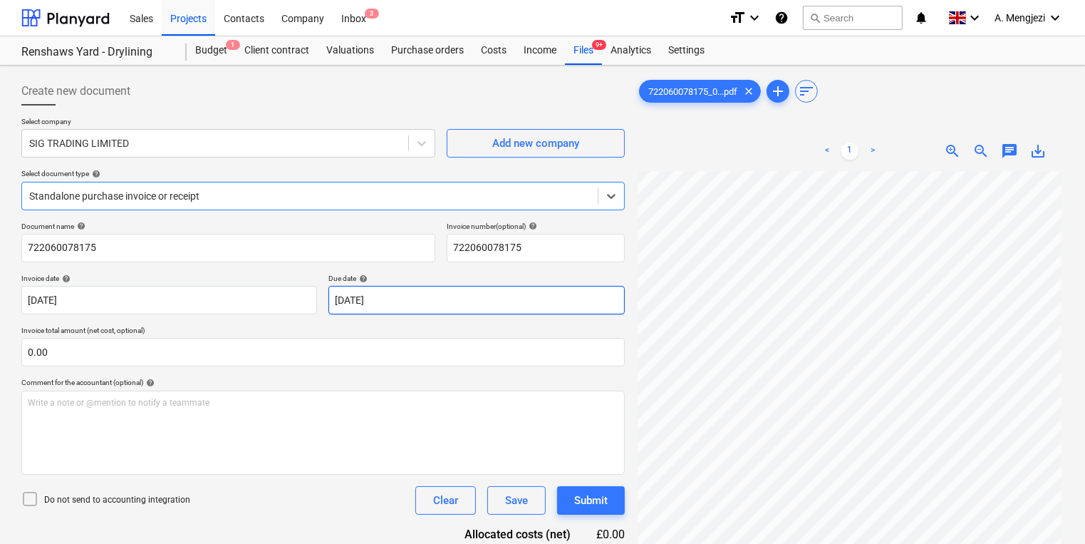
click at [508, 303] on body "Sales Projects Contacts Company Inbox 3 format_size keyboard_arrow_down help se…" at bounding box center [542, 272] width 1085 height 544
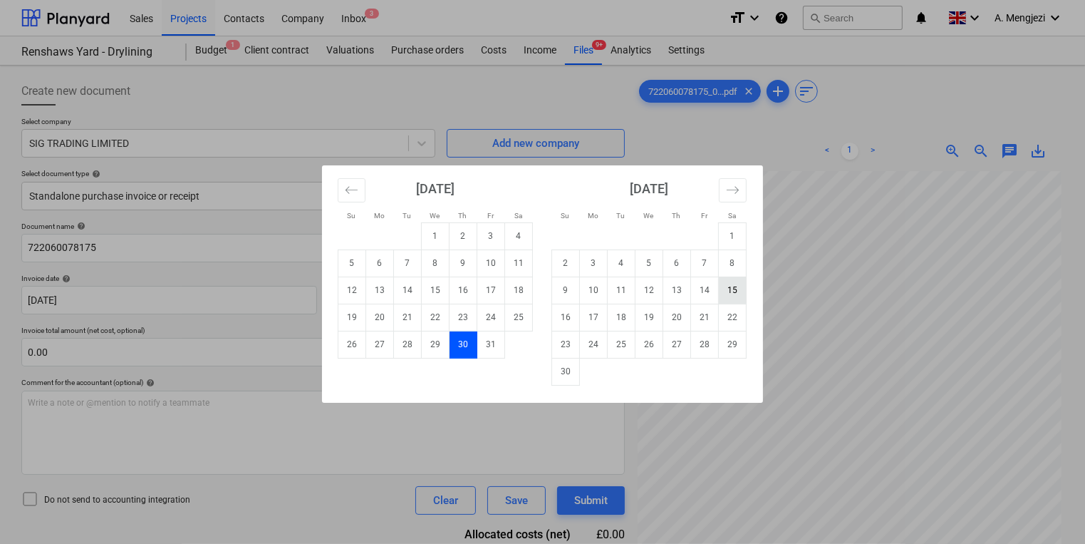
click at [729, 289] on td "15" at bounding box center [733, 289] width 28 height 27
type input "[DATE]"
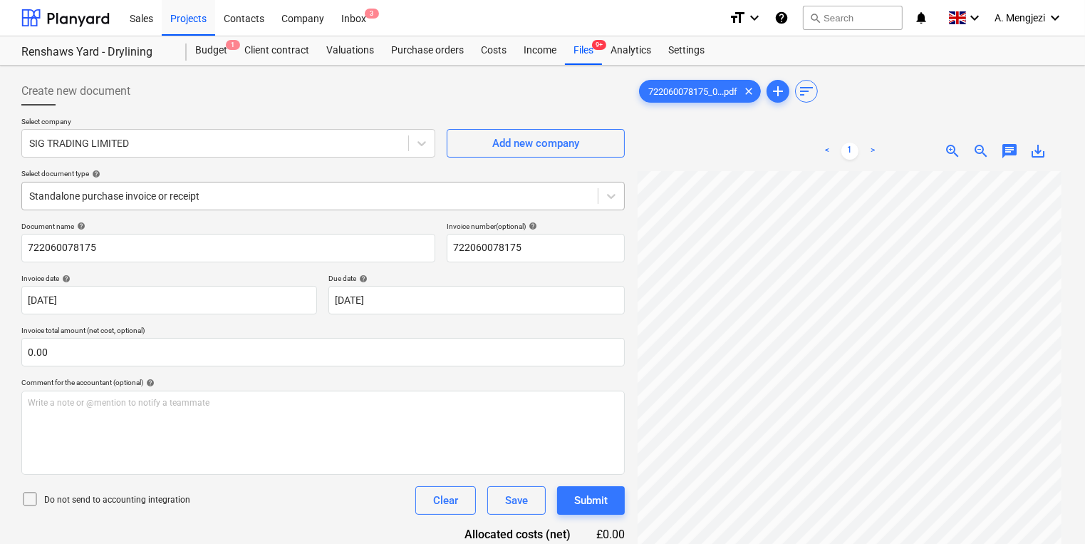
click at [232, 192] on div at bounding box center [309, 196] width 561 height 14
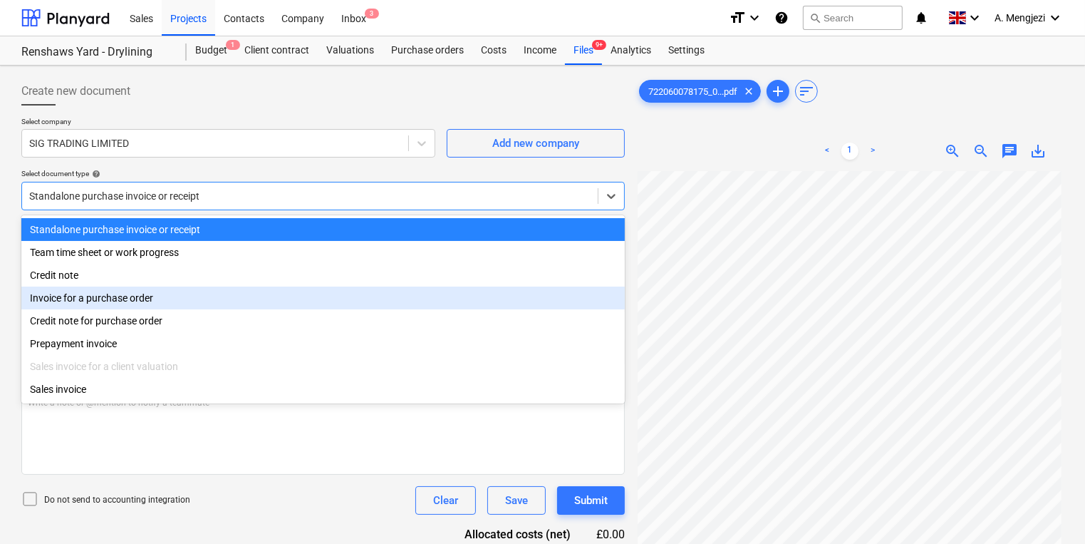
click at [236, 293] on div "Invoice for a purchase order" at bounding box center [322, 297] width 603 height 23
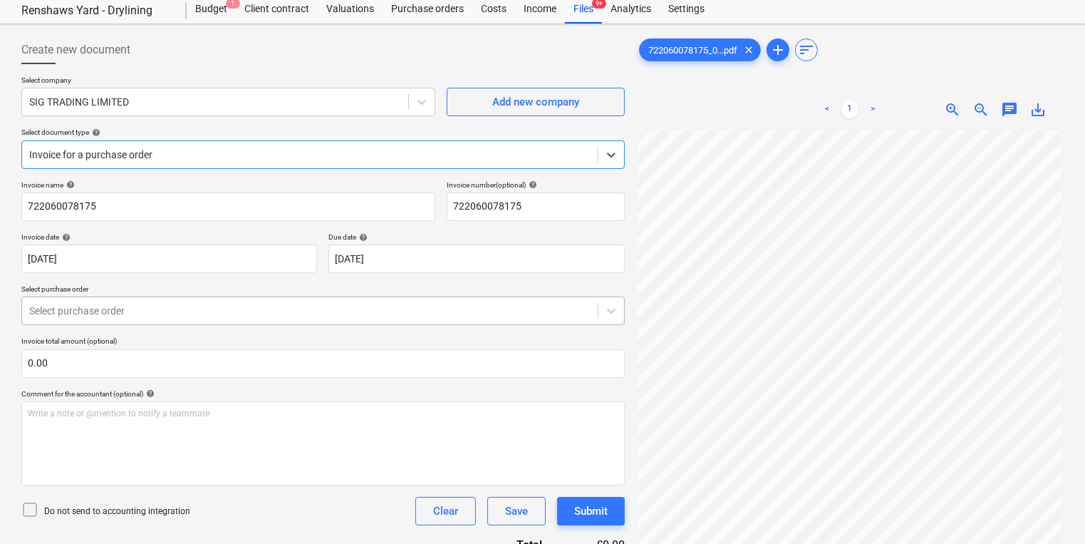
click at [251, 342] on body "Sales Projects Contacts Company Inbox 3 format_size keyboard_arrow_down help se…" at bounding box center [542, 231] width 1085 height 544
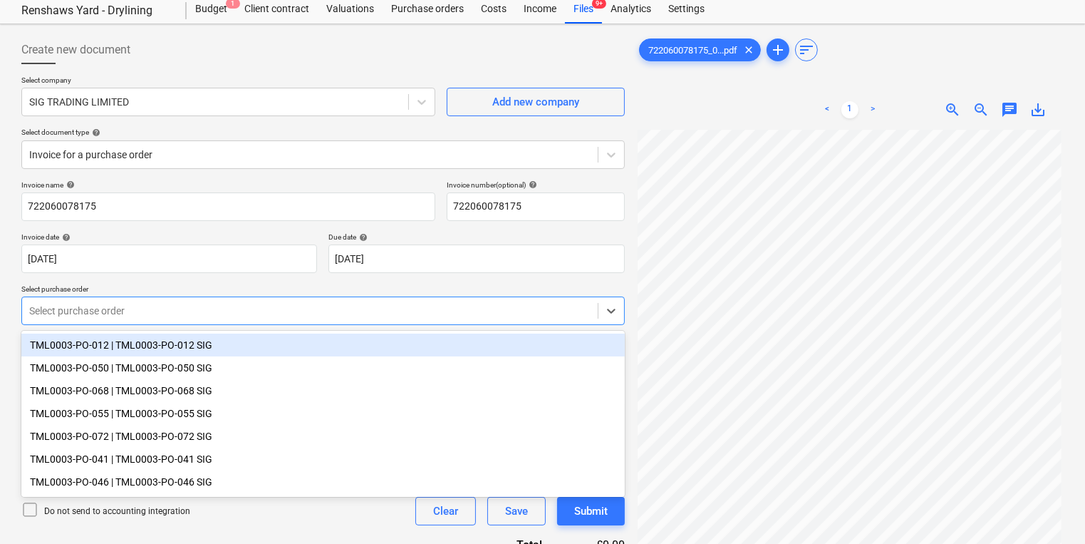
scroll to position [48, 0]
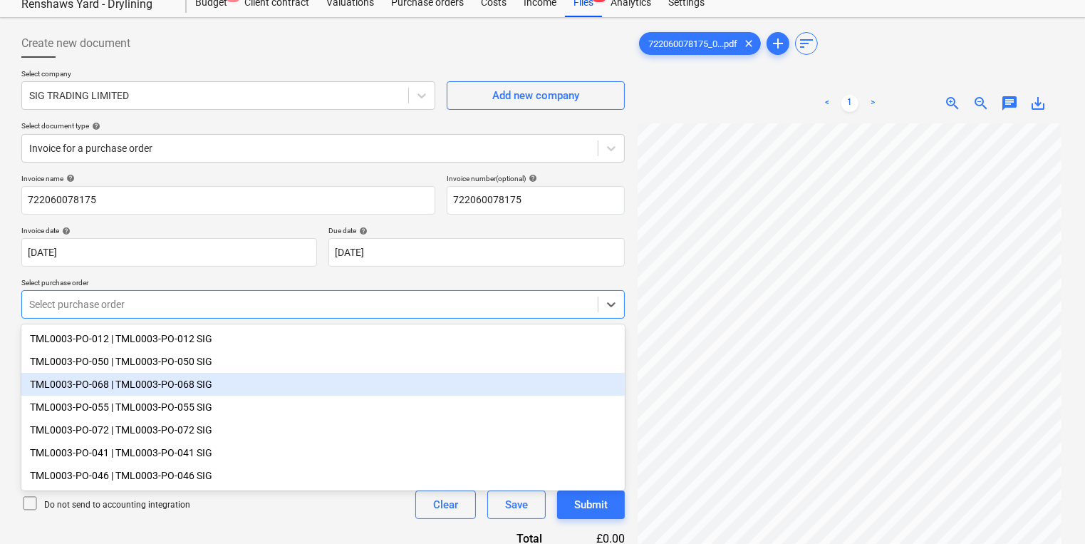
click at [244, 385] on div "TML0003-PO-068 | TML0003-PO-068 SIG" at bounding box center [322, 384] width 603 height 23
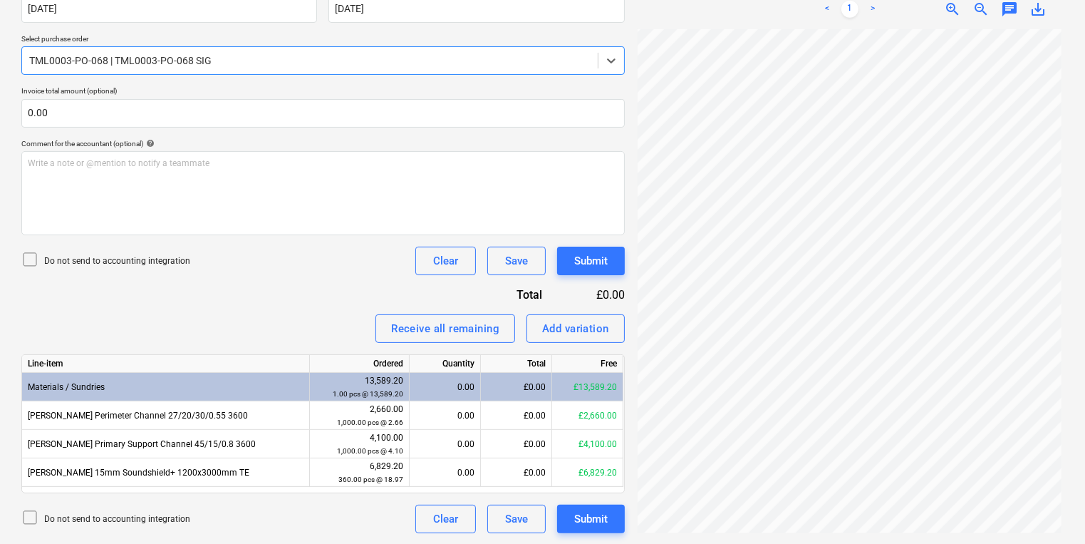
scroll to position [105, 0]
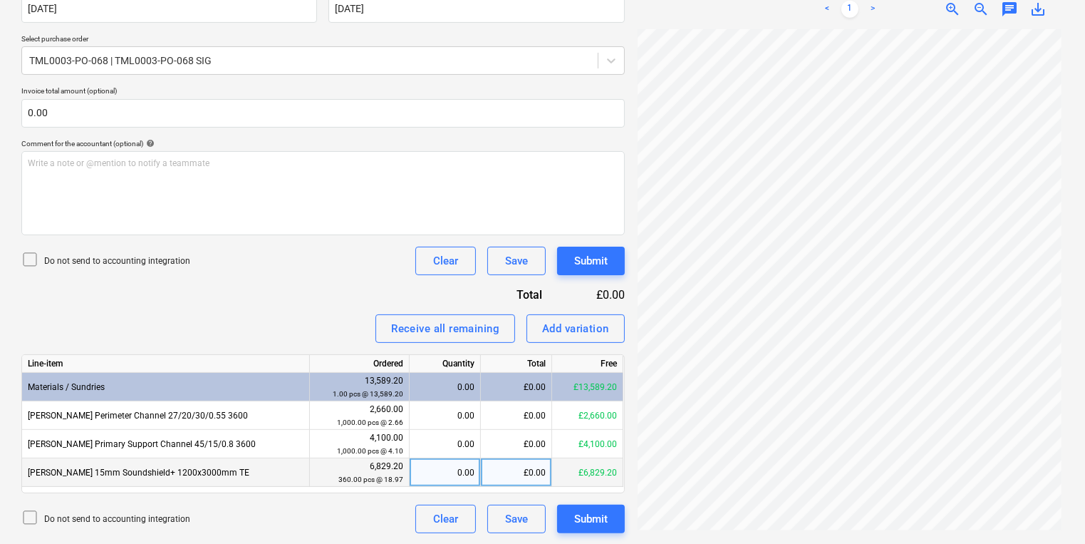
click at [533, 477] on div "£0.00" at bounding box center [516, 472] width 71 height 28
click at [464, 473] on div "0.00" at bounding box center [444, 472] width 59 height 28
type input "192"
drag, startPoint x: 524, startPoint y: 471, endPoint x: 571, endPoint y: 470, distance: 47.7
click at [0, 0] on div "Knauf 15mm Soundshield+ 1200x3000mm TE 6,829.20 360.00 pcs @ 18.97 192.00 £3,64…" at bounding box center [0, 0] width 0 height 0
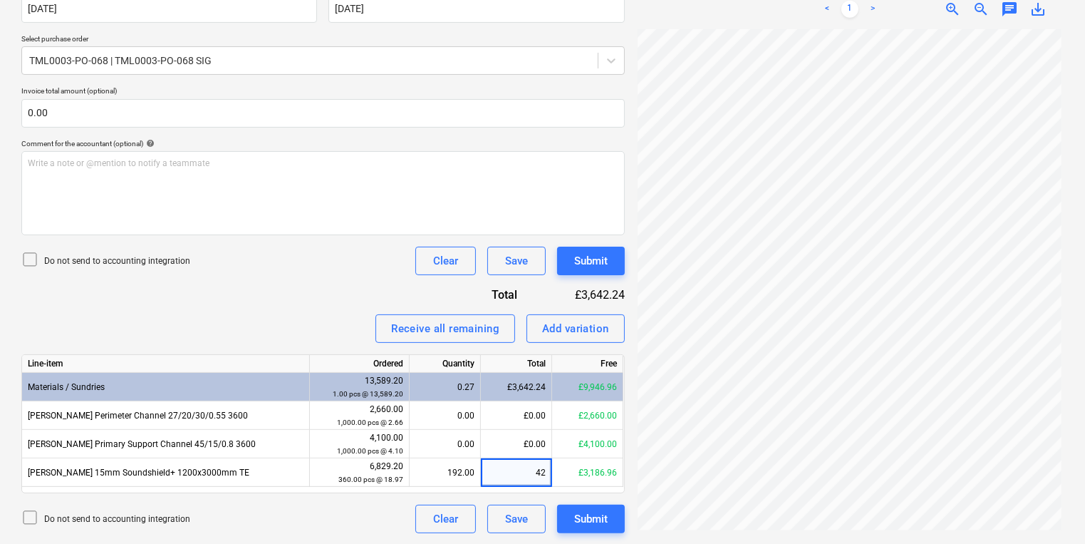
type input "4"
type input "3642.89"
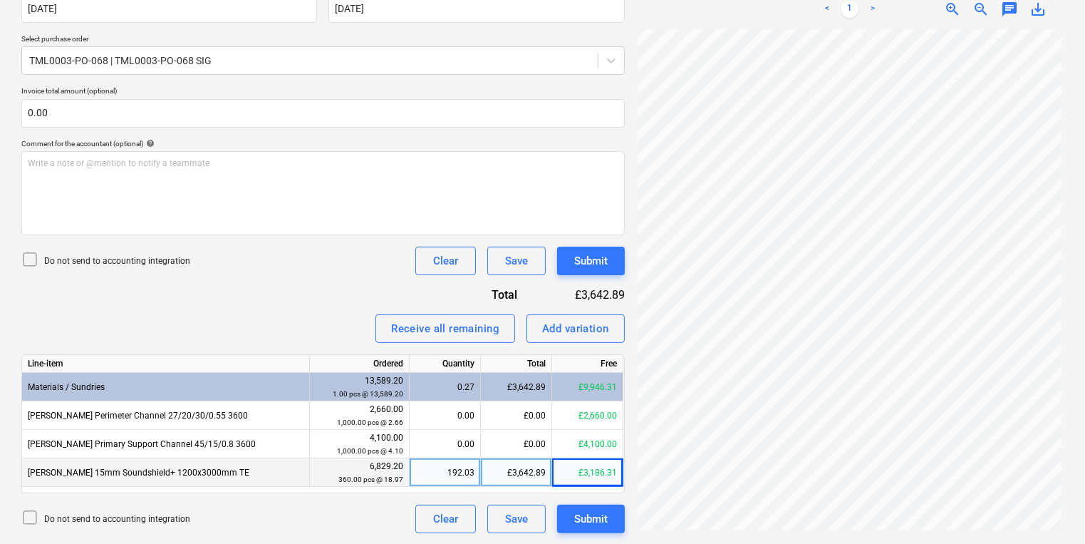
click at [464, 472] on div "192.03" at bounding box center [444, 472] width 59 height 28
type input "192"
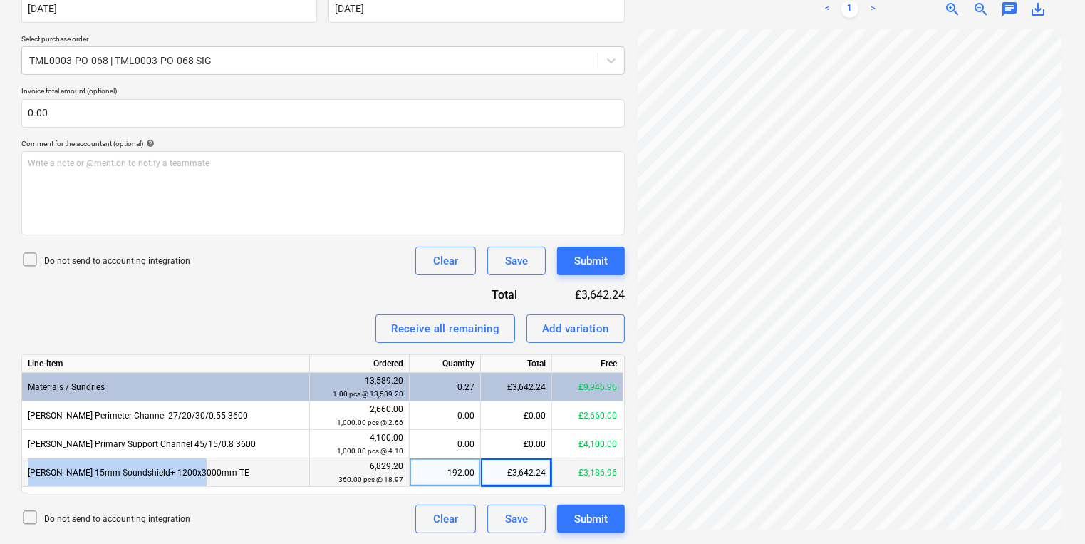
drag, startPoint x: 224, startPoint y: 475, endPoint x: 27, endPoint y: 480, distance: 197.4
click at [27, 480] on div "Knauf 15mm Soundshield+ 1200x3000mm TE" at bounding box center [166, 472] width 288 height 28
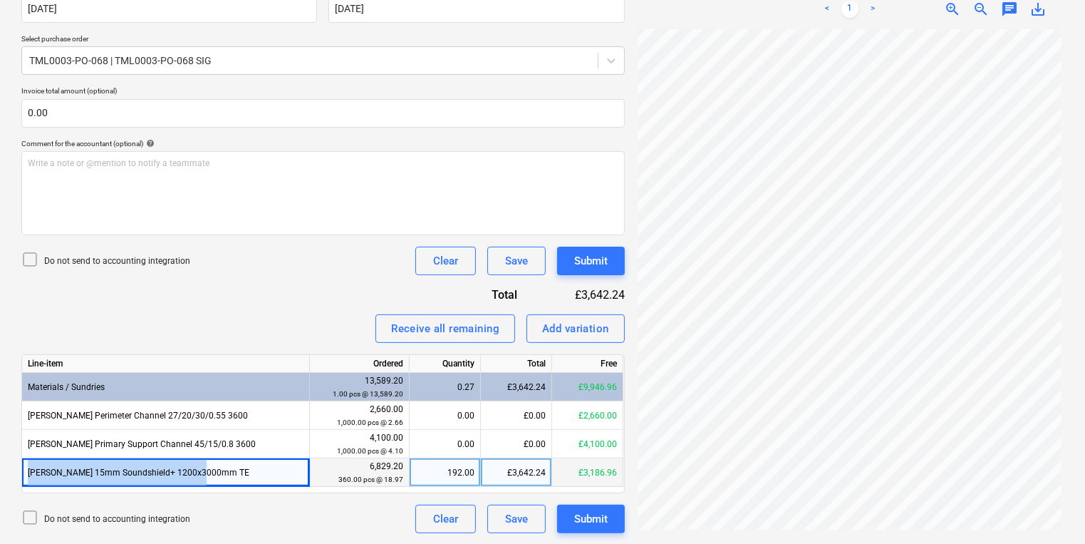
copy div "Knauf 15mm Soundshield+ 1200x3000mm TE"
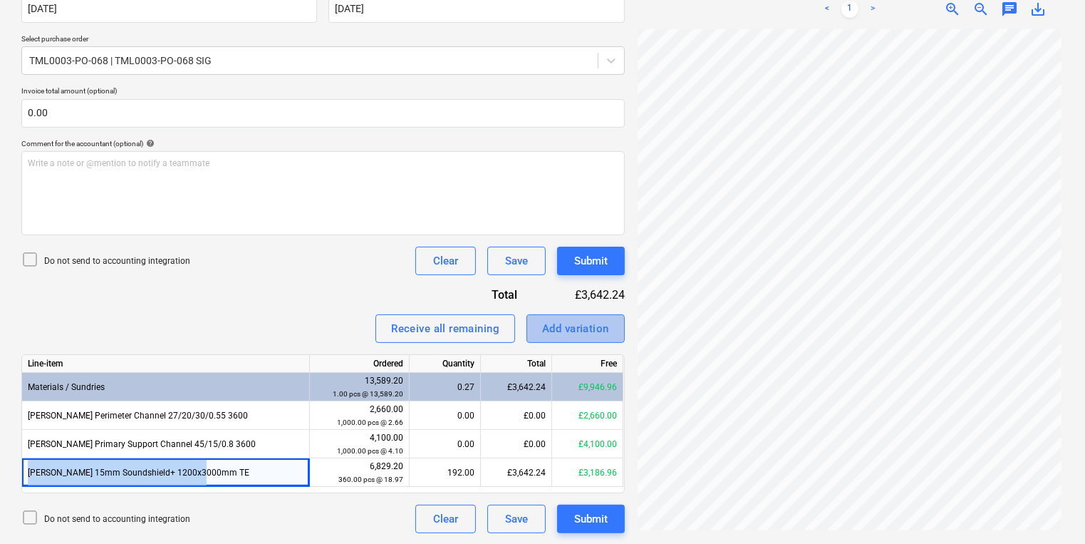
click at [595, 328] on div "Add variation" at bounding box center [575, 328] width 67 height 19
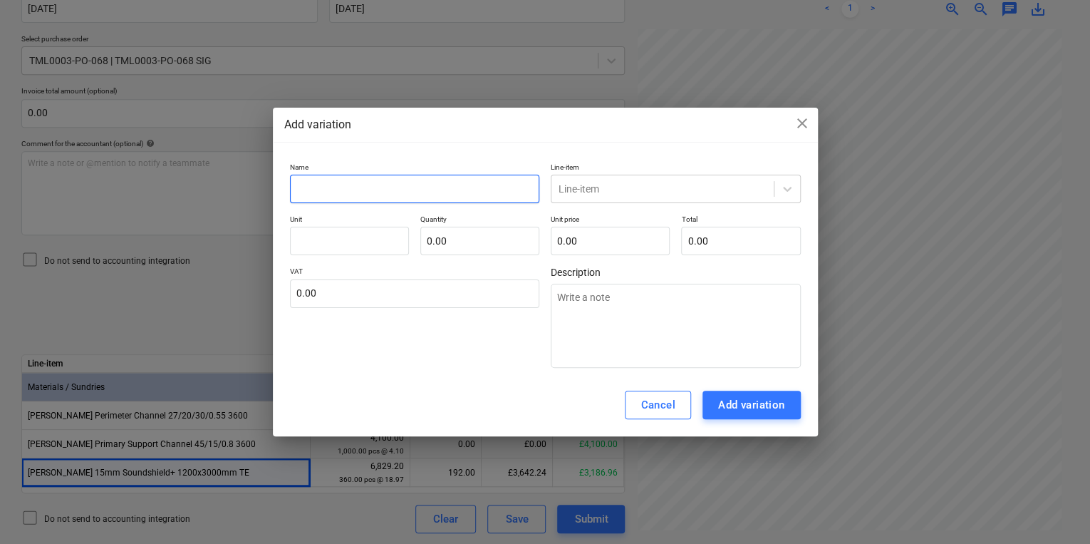
click at [357, 180] on input "text" at bounding box center [415, 189] width 250 height 28
paste input "Knauf 15mm Soundshield+ 1200x3000mm TE"
type textarea "x"
type input "Knauf 15mm Soundshield+ 1200x3000mm TE"
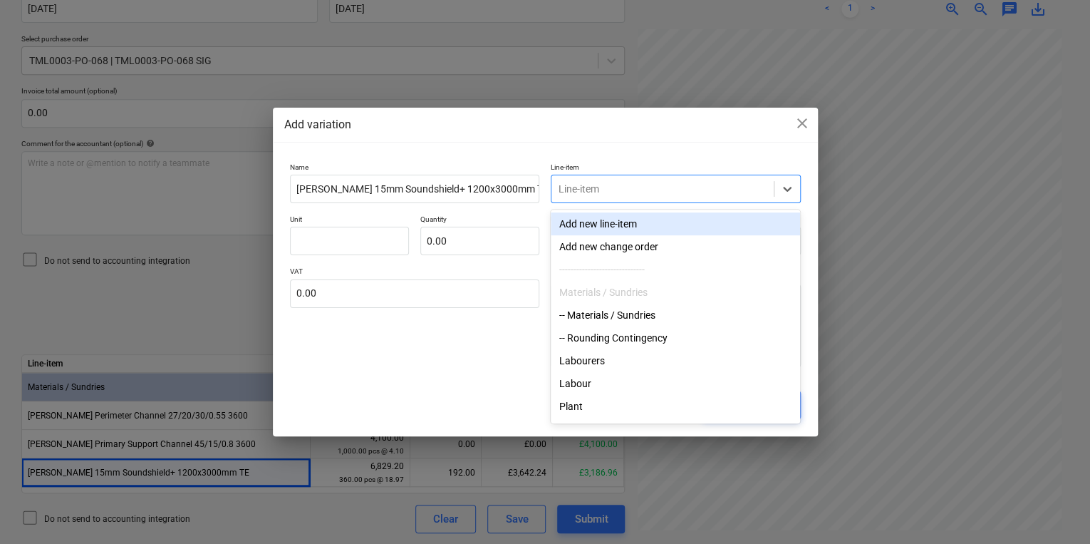
click at [622, 191] on div at bounding box center [662, 189] width 208 height 14
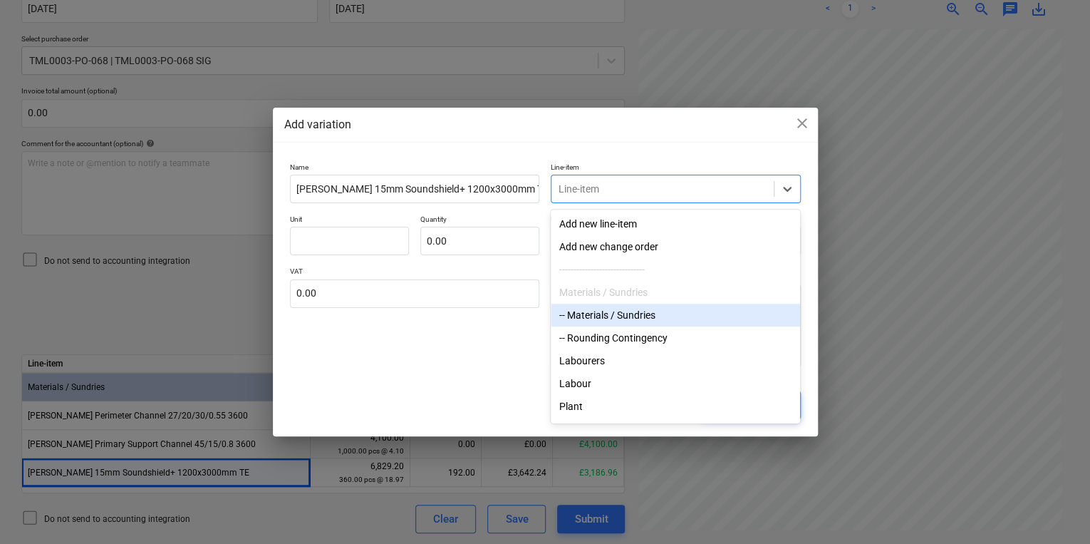
click at [613, 315] on div "-- Materials / Sundries" at bounding box center [675, 314] width 249 height 23
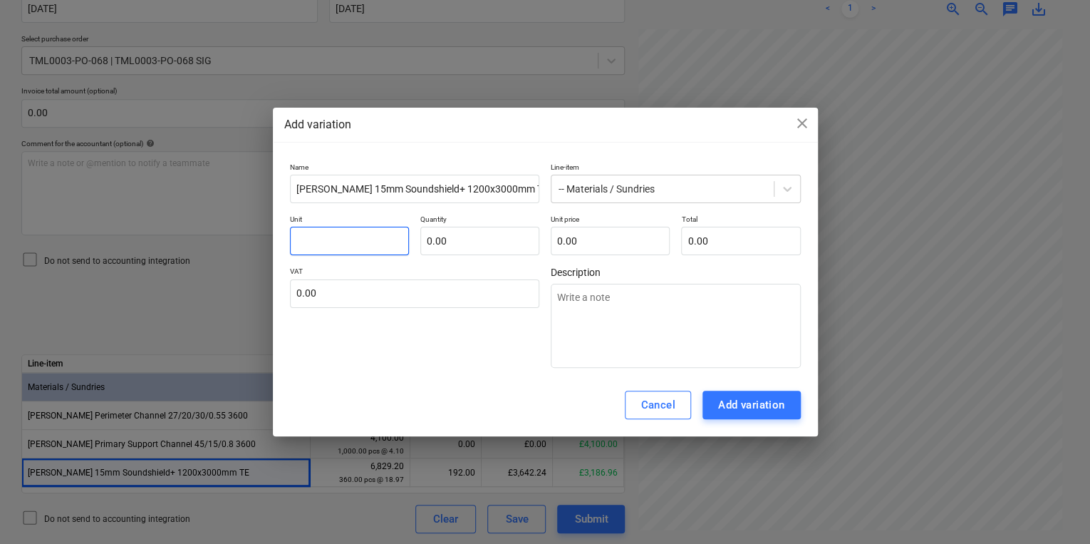
click at [336, 236] on input "text" at bounding box center [349, 241] width 119 height 28
type textarea "x"
type input "1"
type textarea "x"
type input "1.00"
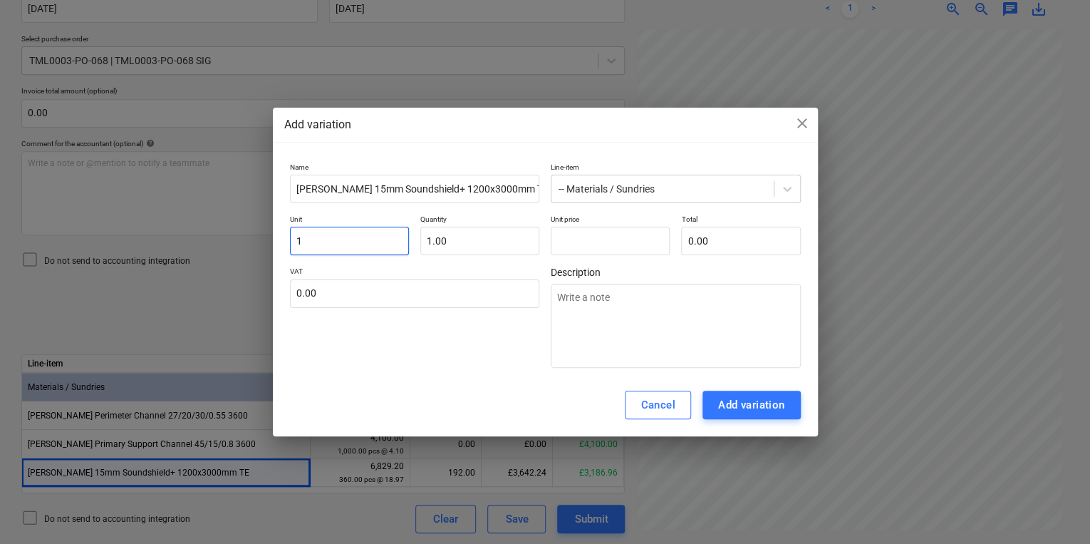
type input "0.00"
click at [323, 236] on input "1" at bounding box center [349, 241] width 119 height 28
type textarea "x"
type input "p"
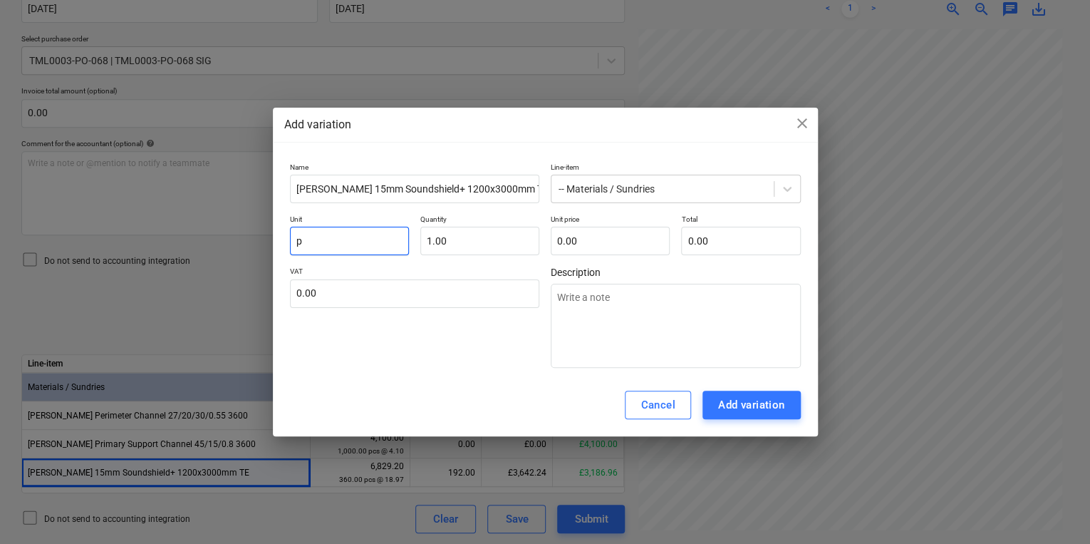
type textarea "x"
type input "pc"
type textarea "x"
type input "pcs"
type input "1.00"
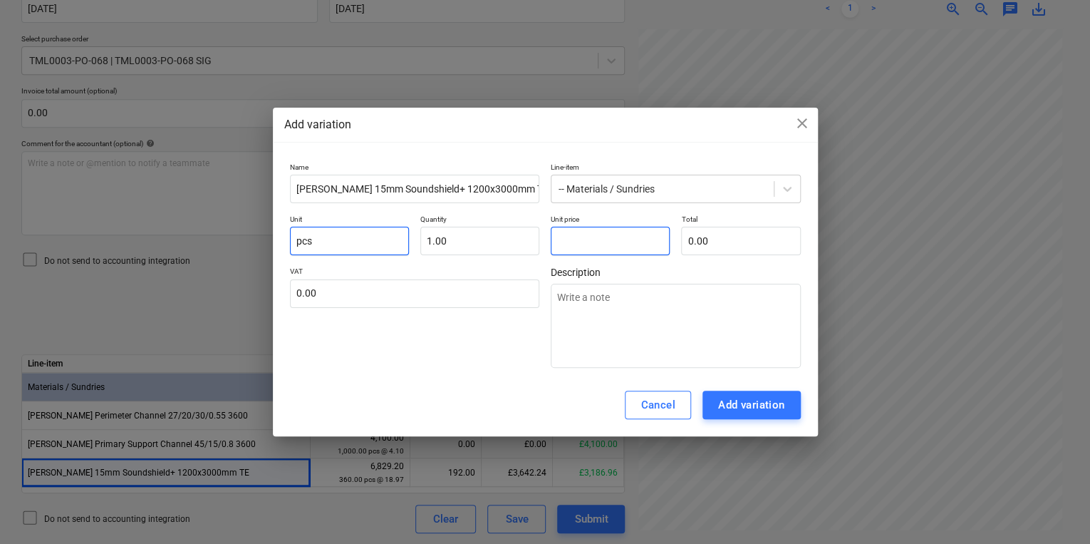
type textarea "x"
type input "0"
type textarea "x"
type input "0."
type textarea "x"
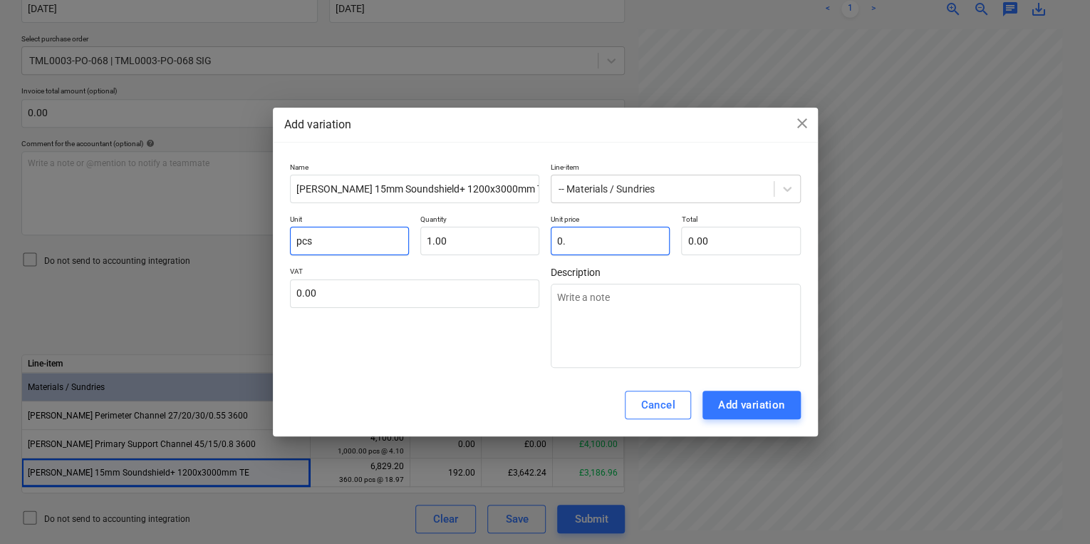
type input "0.6"
type input "0.60"
type textarea "x"
type input "0.65"
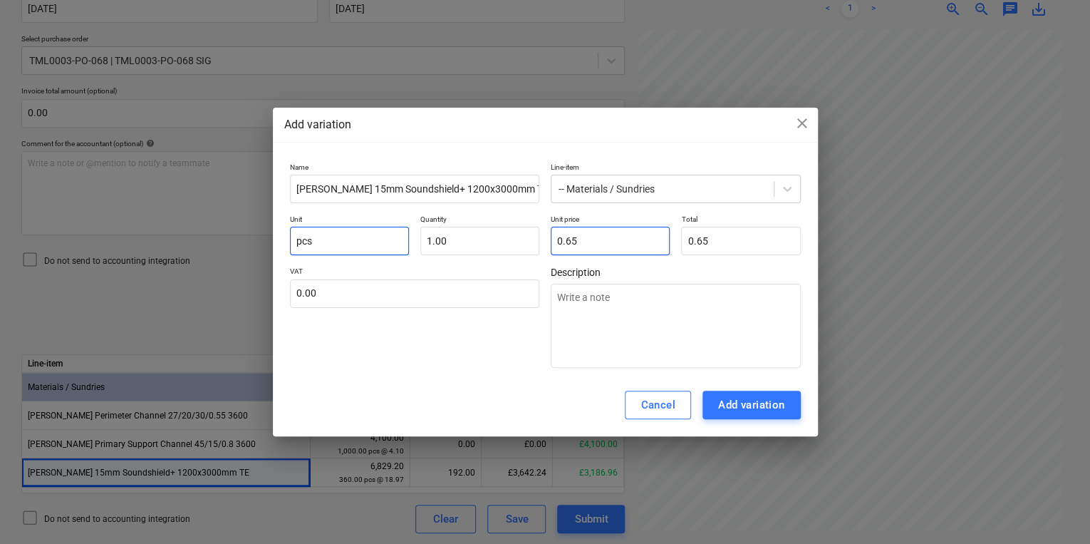
type input "0.65"
click at [742, 399] on div "Add variation" at bounding box center [751, 404] width 67 height 19
type textarea "x"
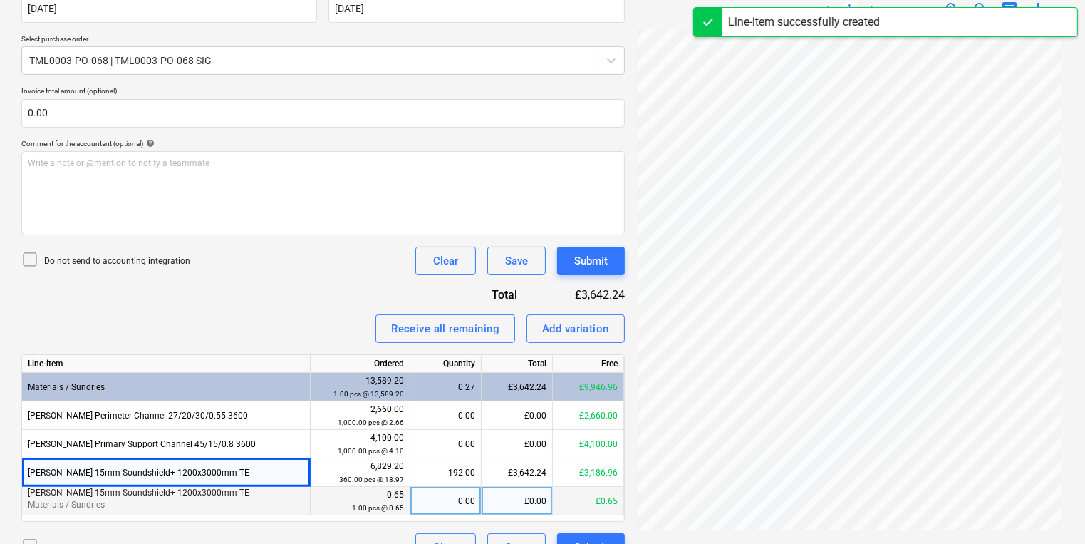
click at [461, 495] on div "0.00" at bounding box center [445, 501] width 59 height 28
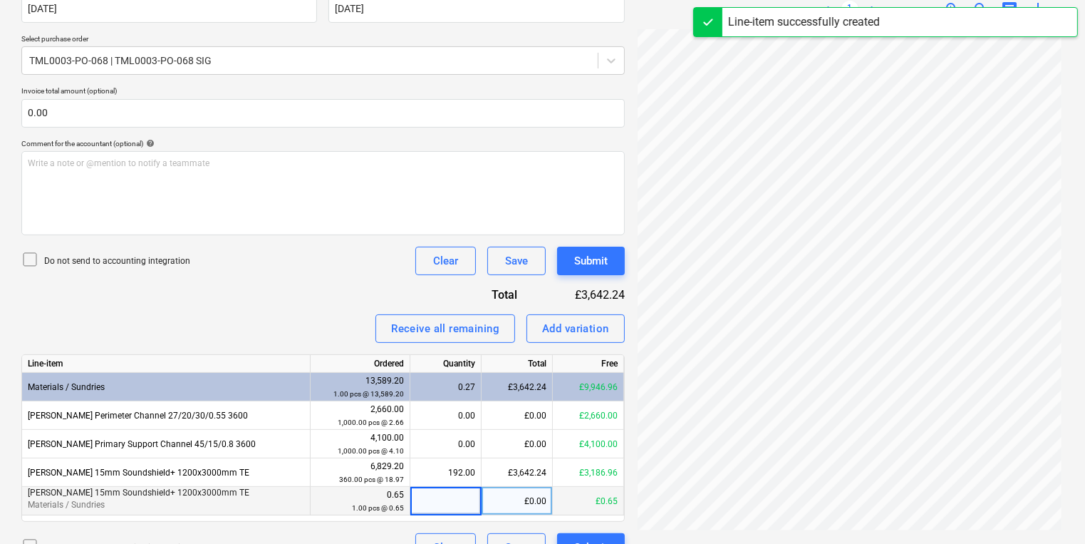
type input "1"
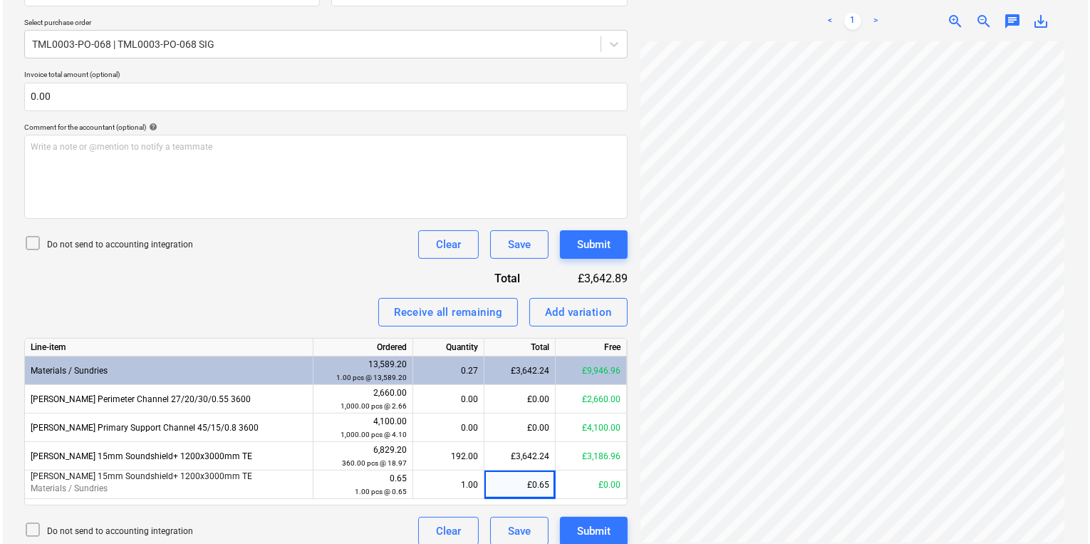
scroll to position [320, 0]
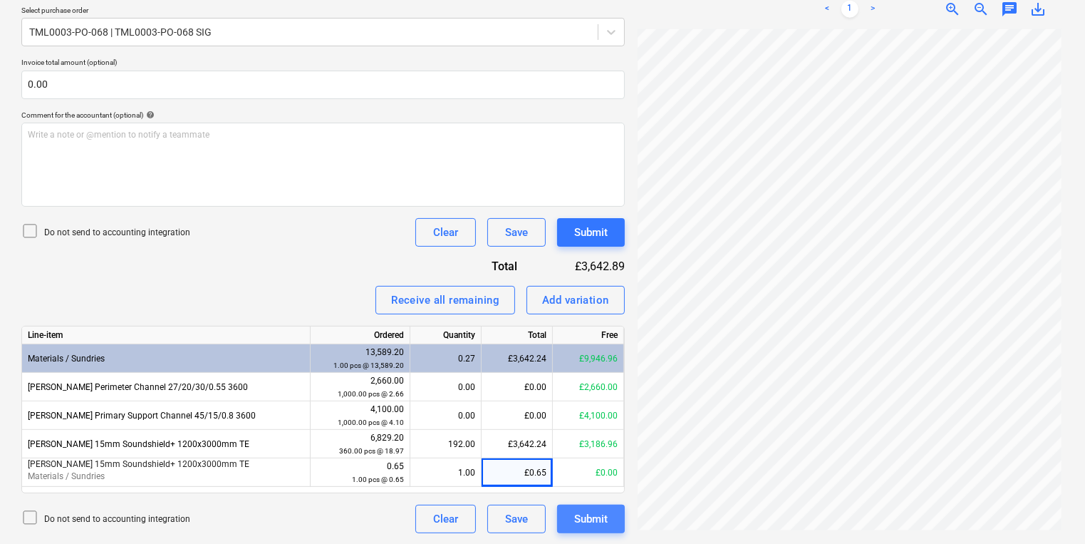
click at [602, 520] on div "Submit" at bounding box center [590, 518] width 33 height 19
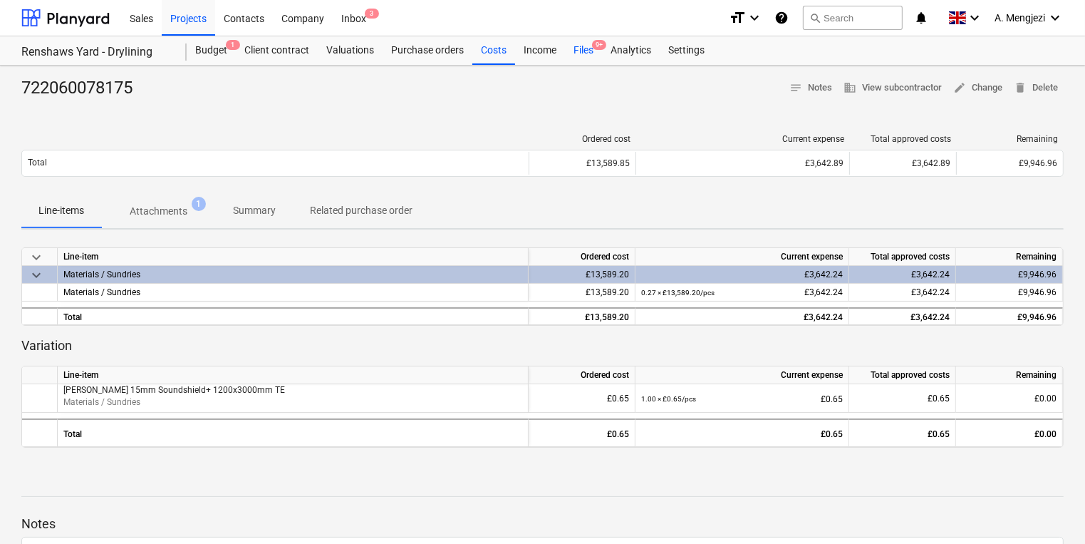
click at [590, 47] on div "Files 9+" at bounding box center [583, 50] width 37 height 28
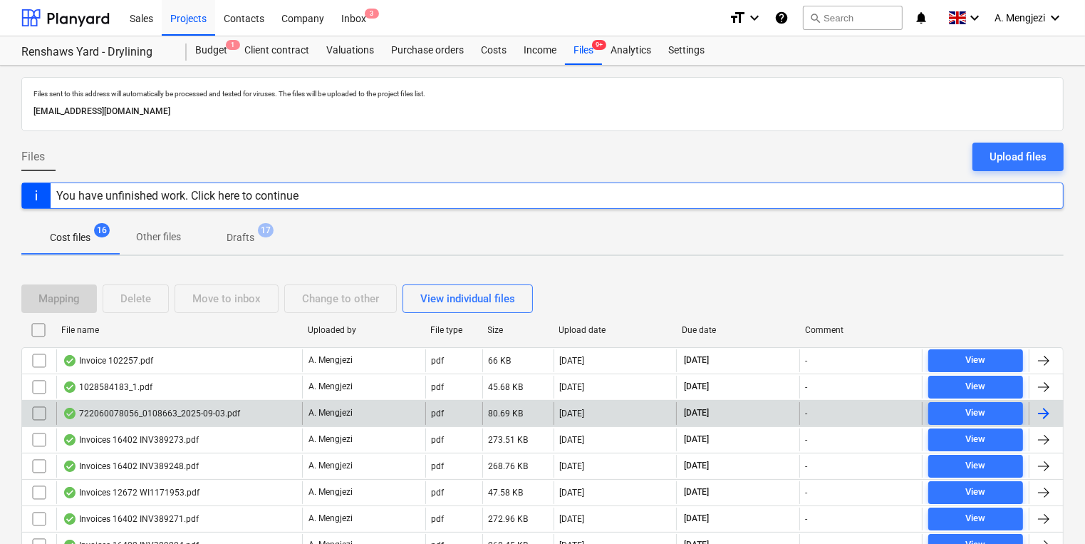
click at [1052, 406] on div at bounding box center [1046, 413] width 34 height 23
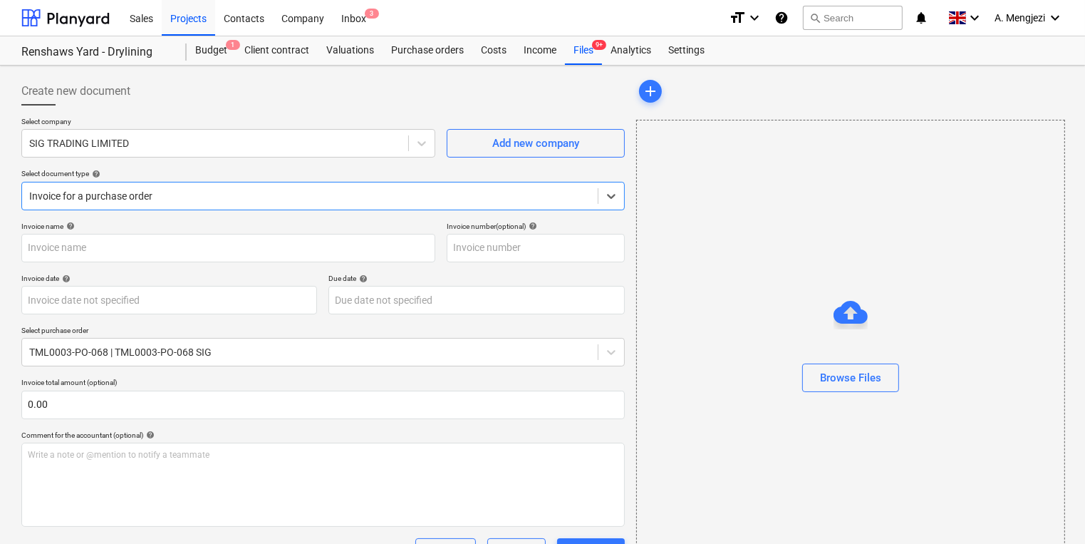
type input "722060078056"
type input "[DATE]"
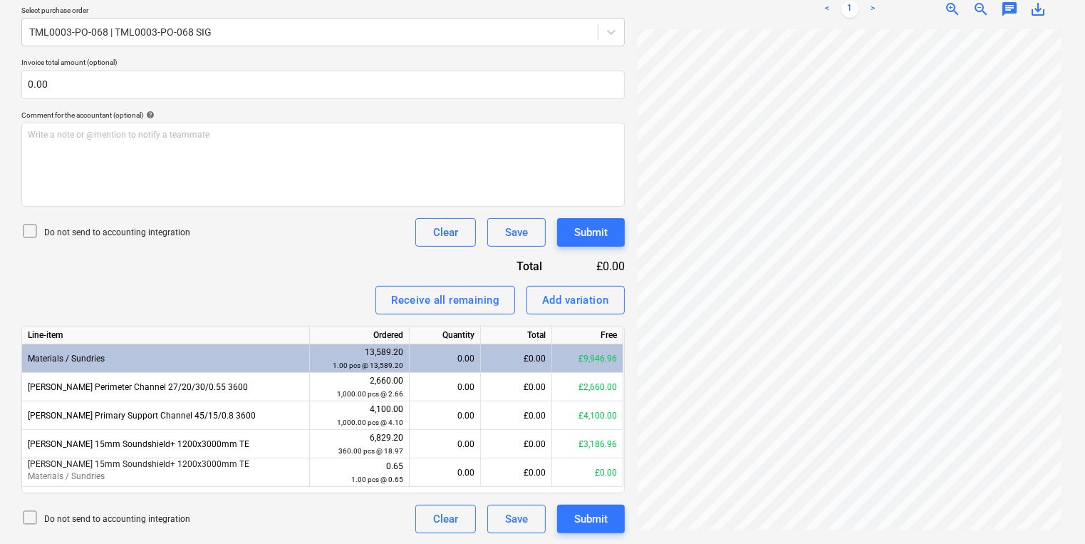
scroll to position [35, 0]
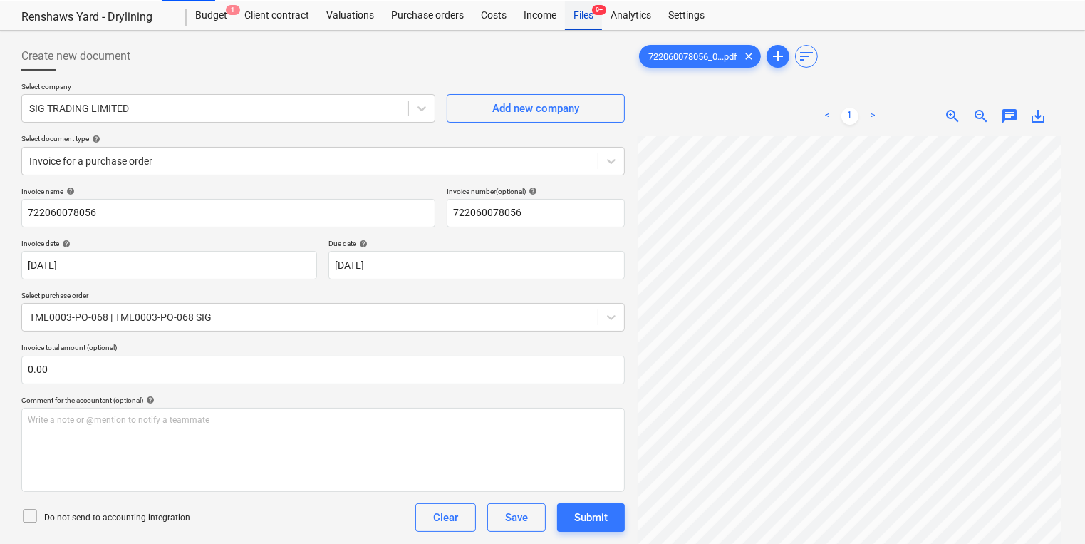
click at [578, 14] on div "Files 9+" at bounding box center [583, 15] width 37 height 28
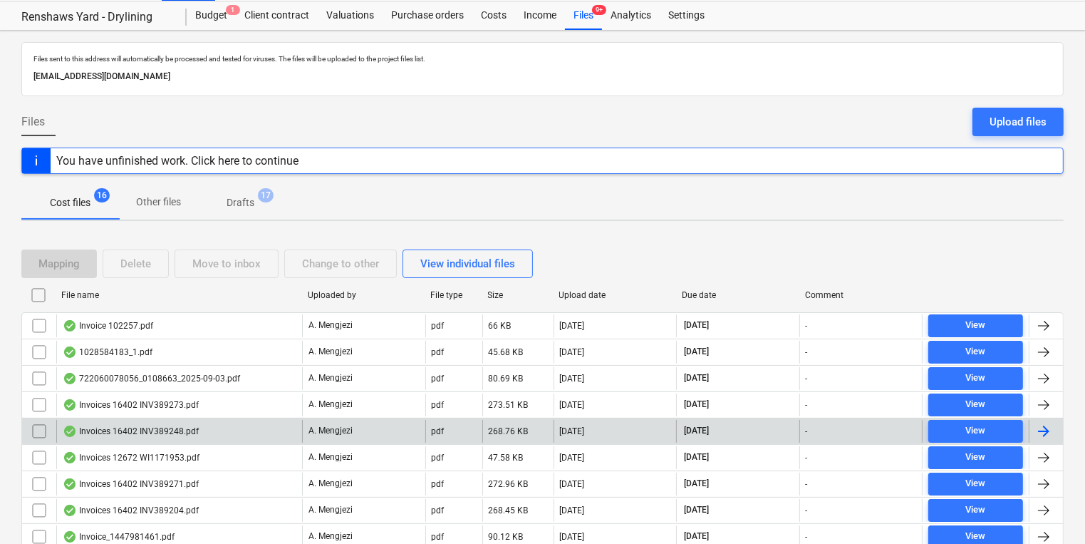
scroll to position [274, 0]
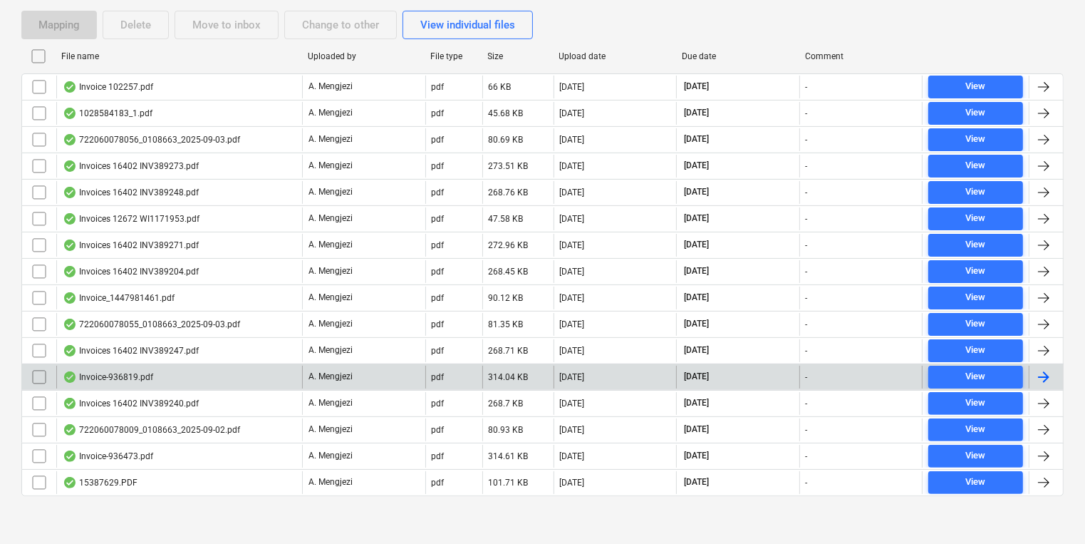
click at [1040, 365] on div at bounding box center [1046, 376] width 34 height 23
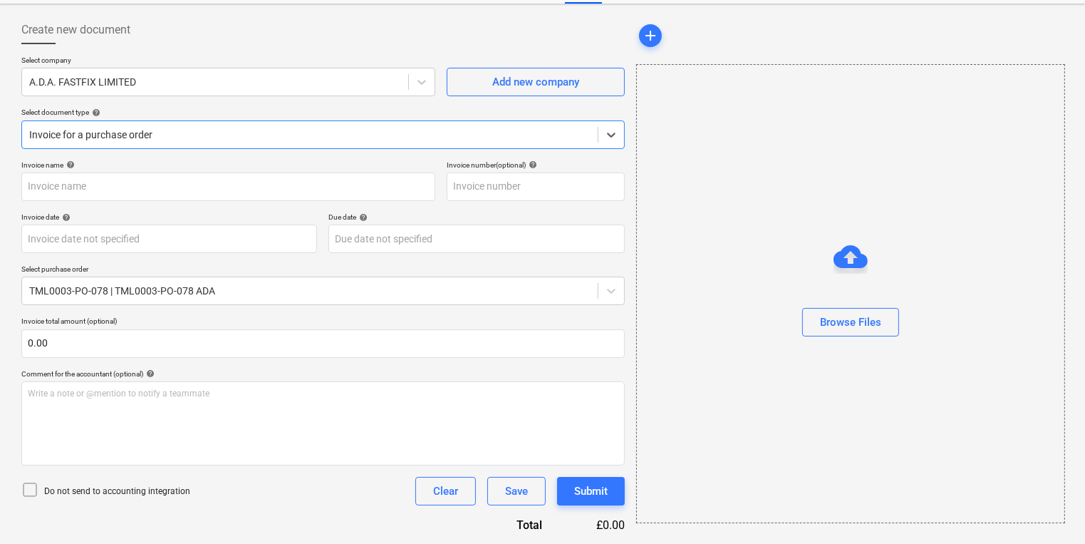
type input "936819"
type input "[DATE]"
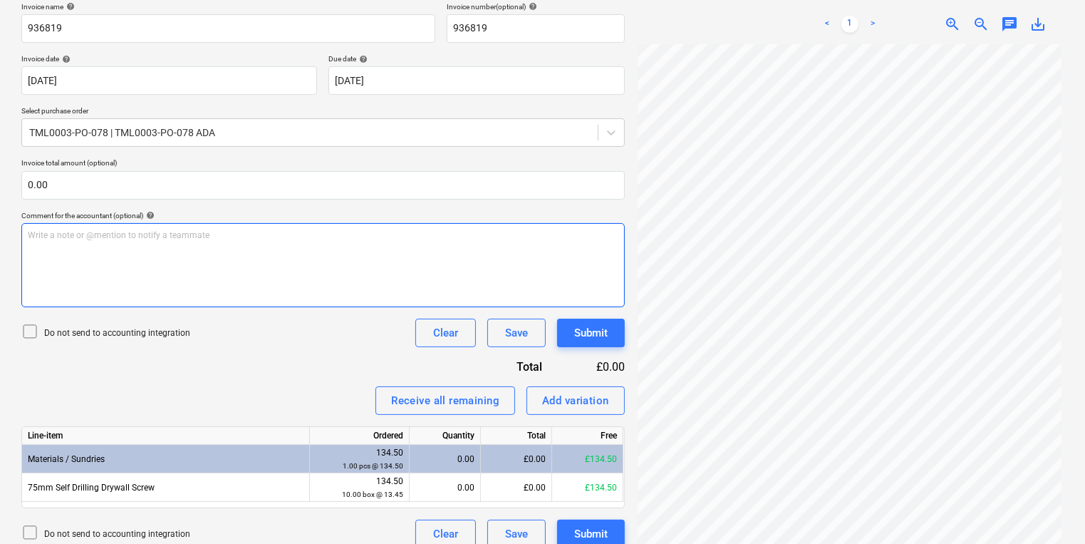
scroll to position [234, 0]
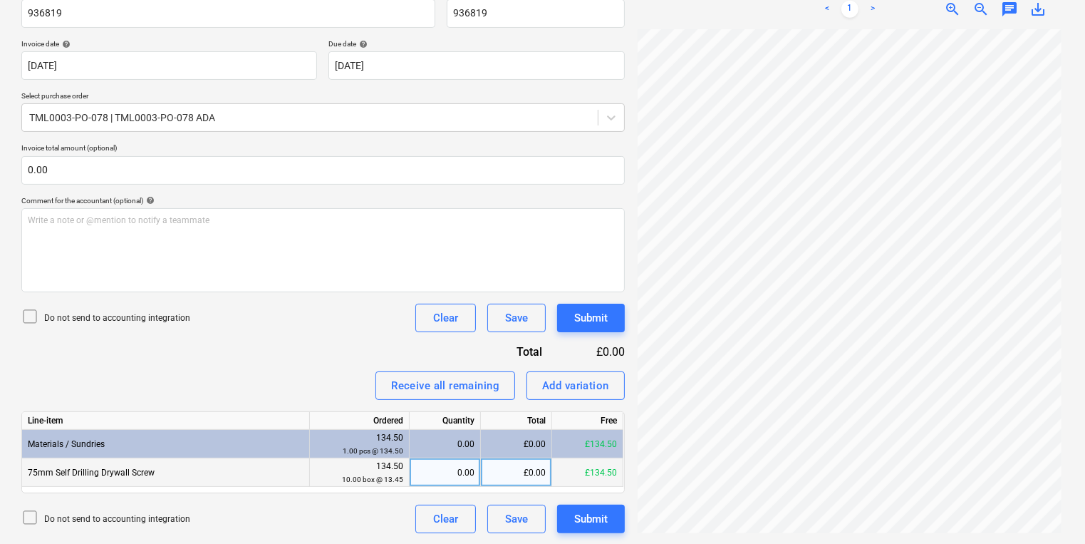
click at [449, 473] on div "0.00" at bounding box center [444, 472] width 59 height 28
type input "10"
click at [615, 510] on button "Submit" at bounding box center [591, 518] width 68 height 28
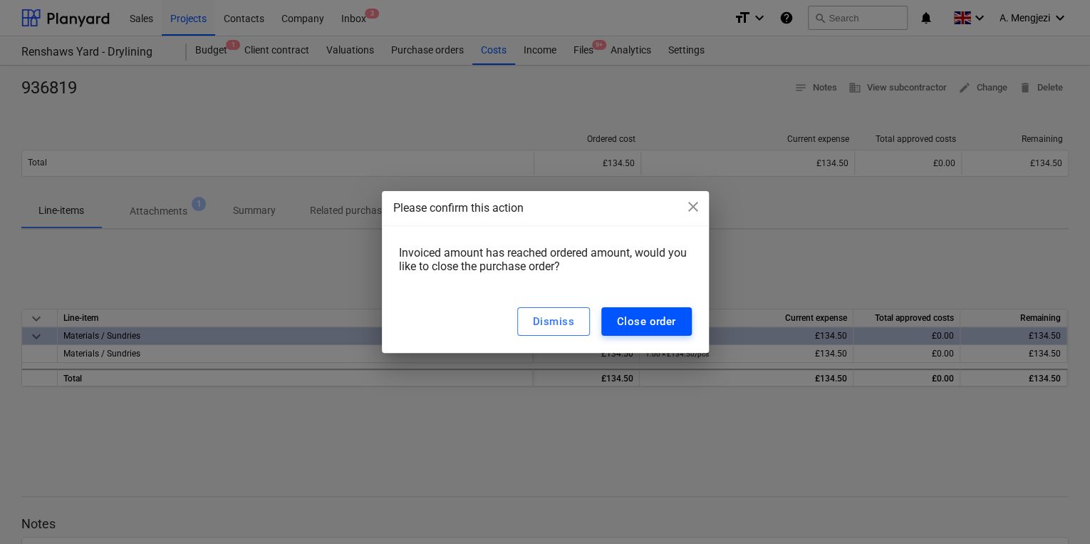
click at [662, 308] on button "Close order" at bounding box center [646, 321] width 90 height 28
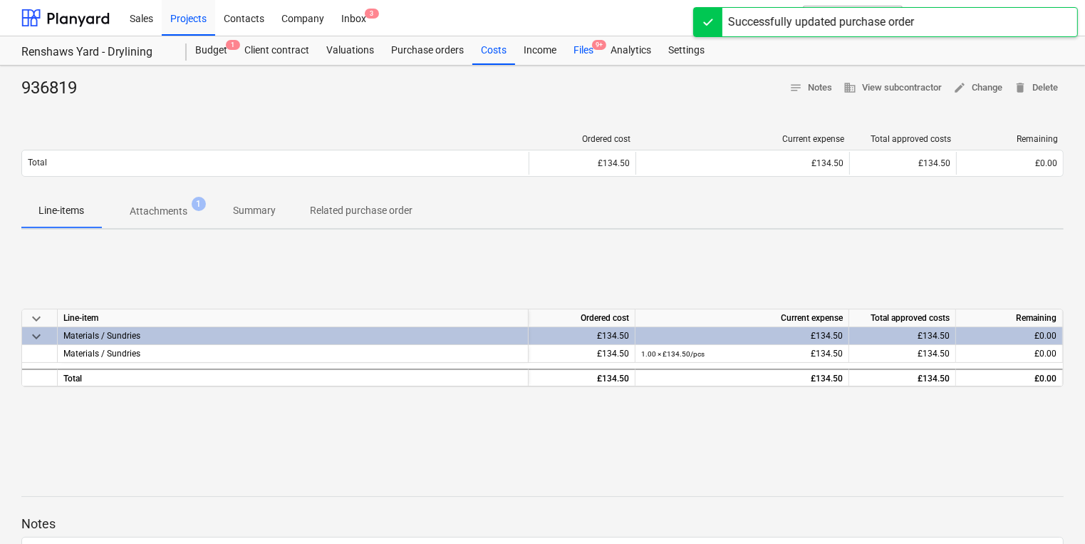
click at [579, 48] on div "Files 9+" at bounding box center [583, 50] width 37 height 28
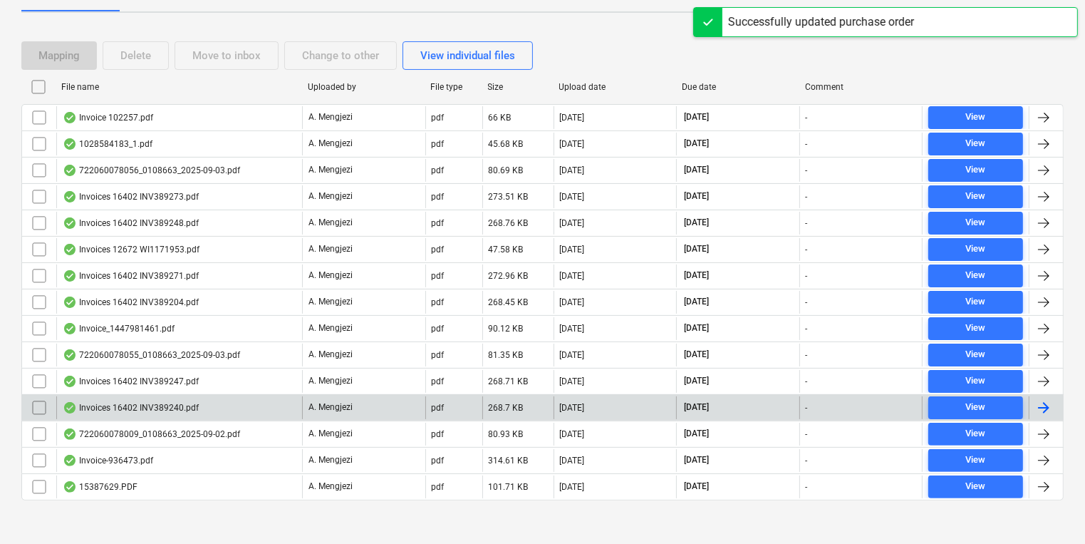
scroll to position [247, 0]
